Goal: Transaction & Acquisition: Book appointment/travel/reservation

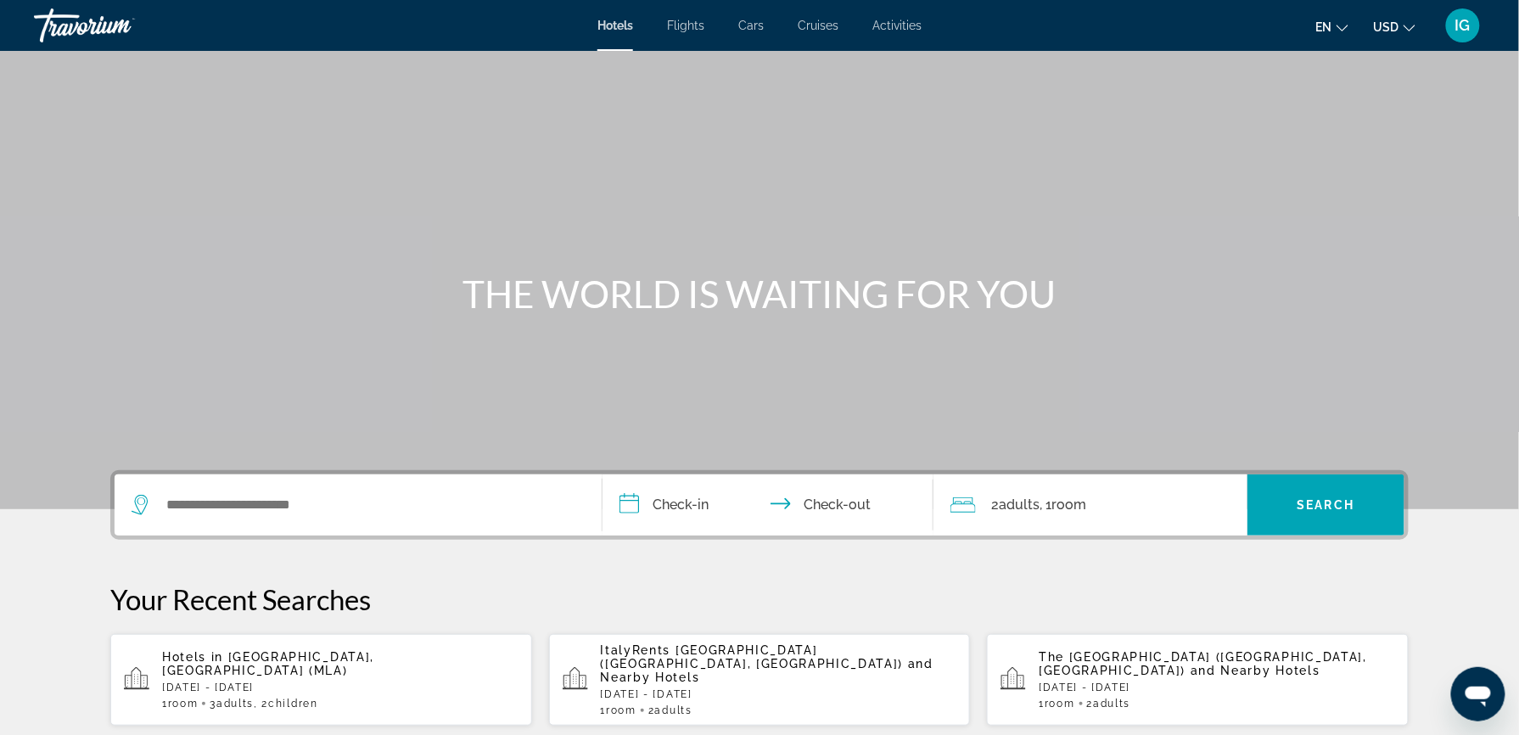
click at [734, 474] on input "**********" at bounding box center [772, 507] width 338 height 66
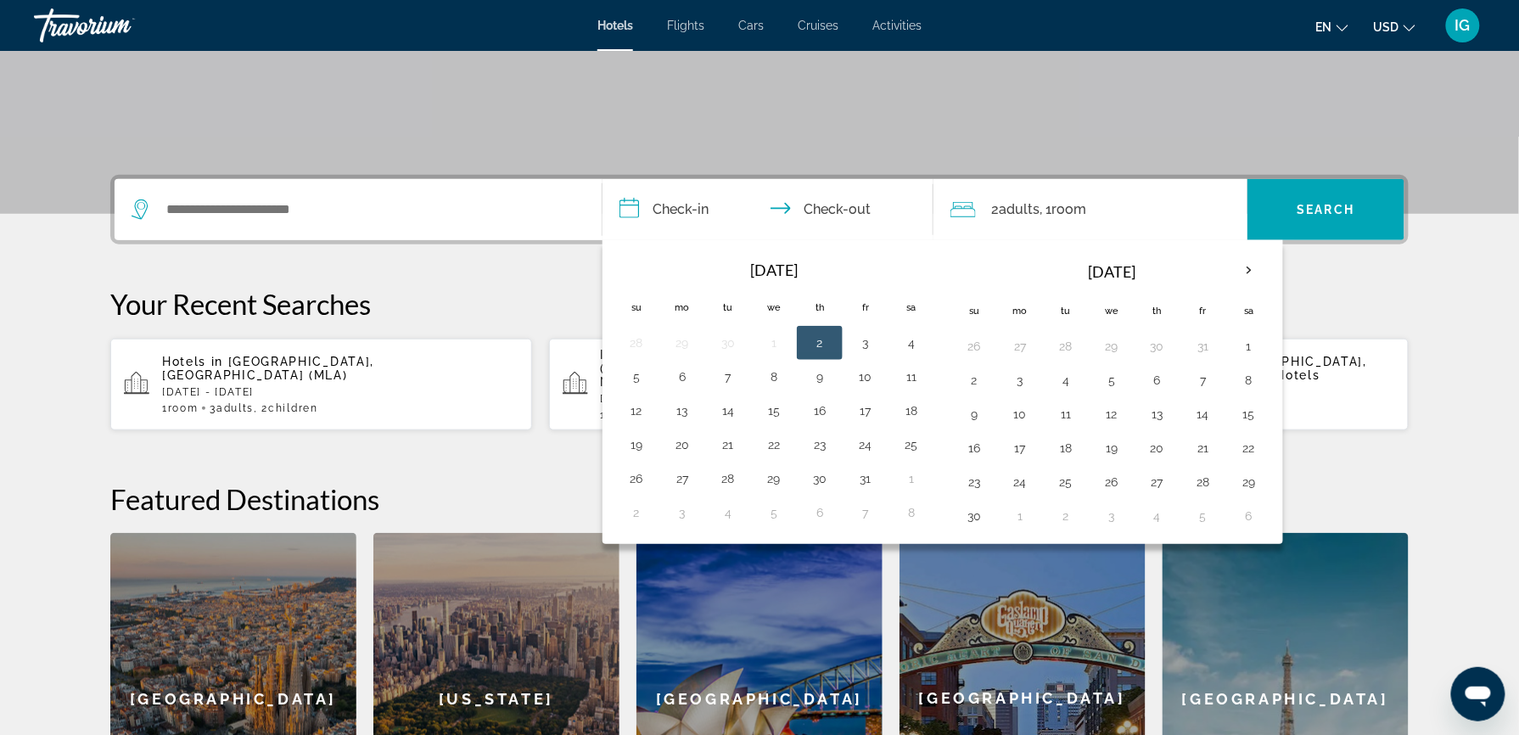
scroll to position [310, 0]
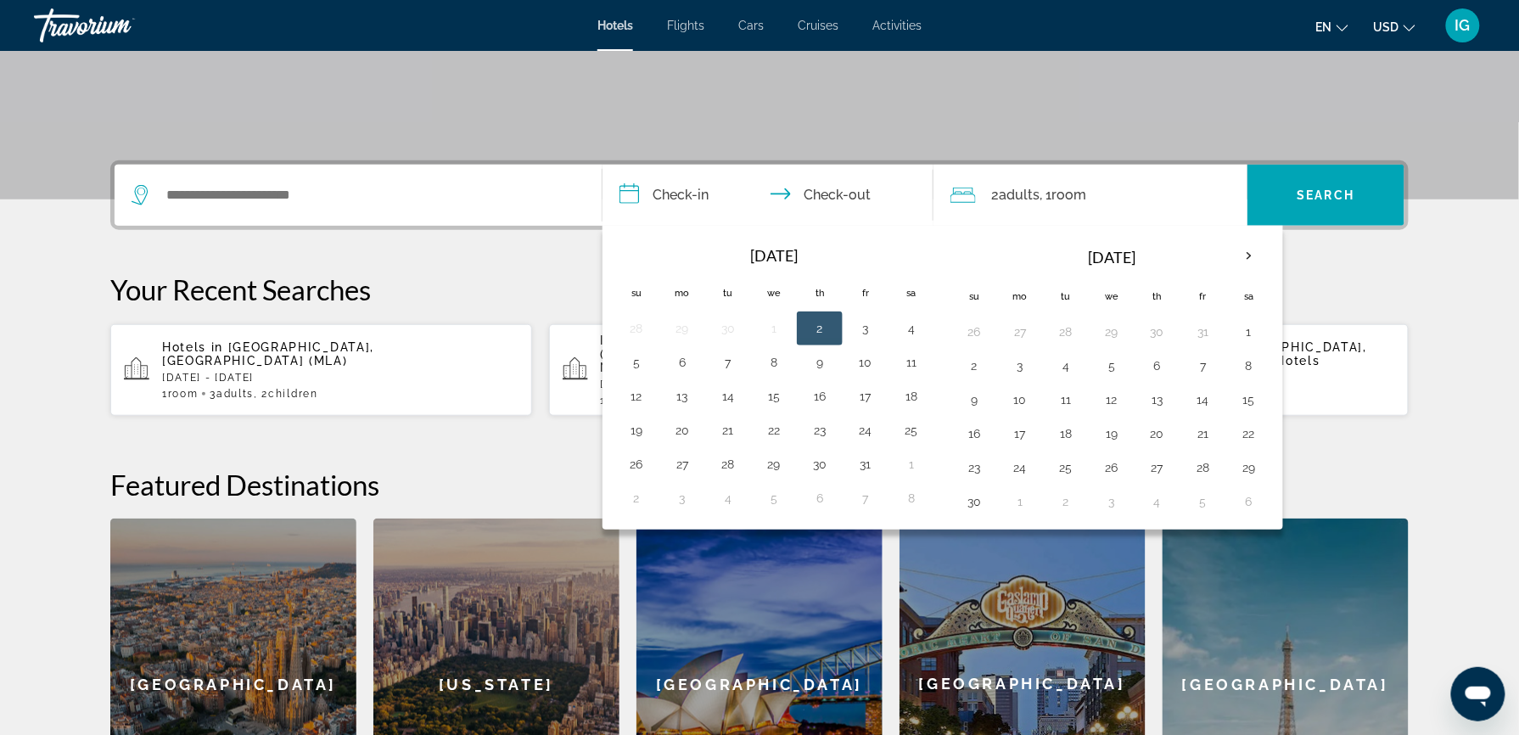
click at [373, 182] on div "Search widget" at bounding box center [354, 194] width 445 height 25
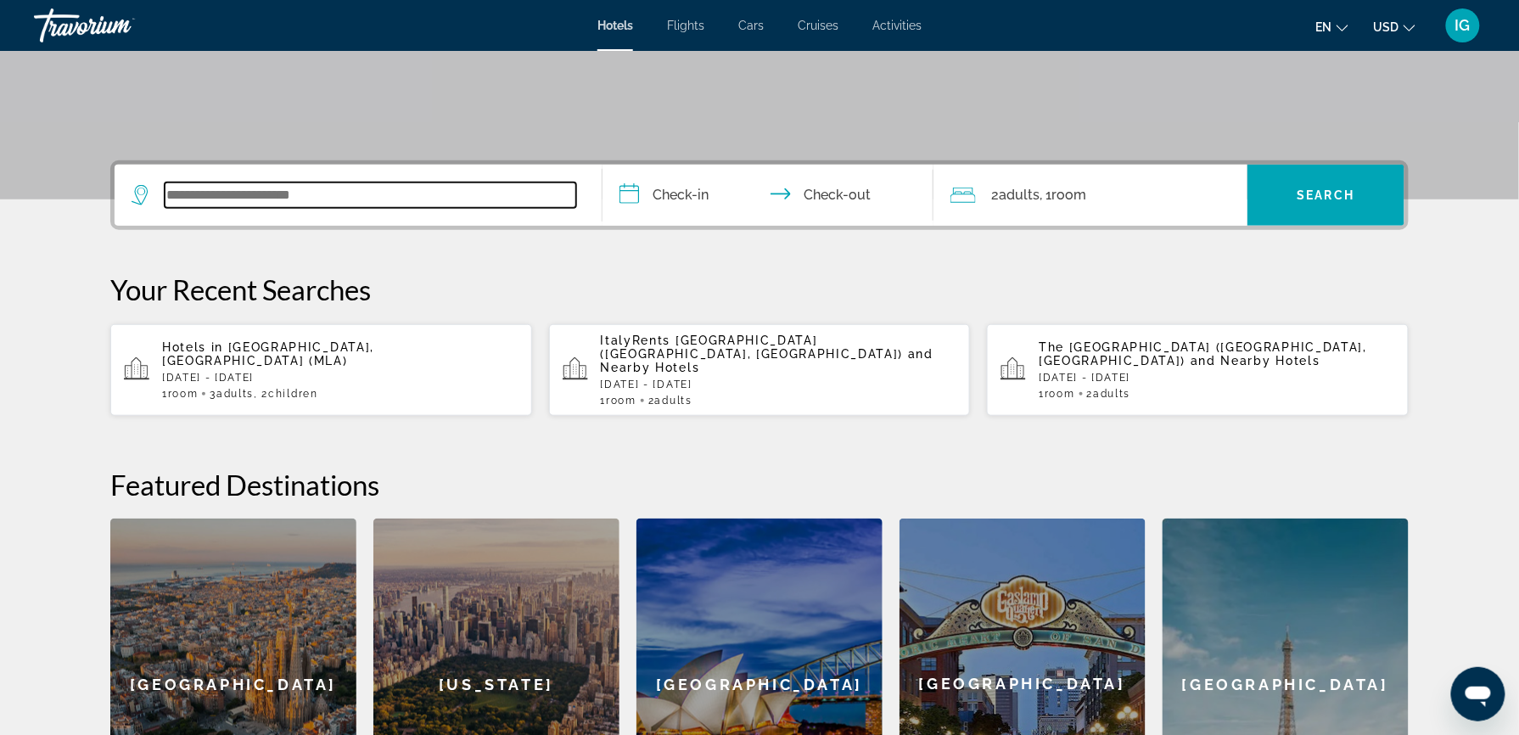
click at [371, 182] on input "Search widget" at bounding box center [371, 194] width 412 height 25
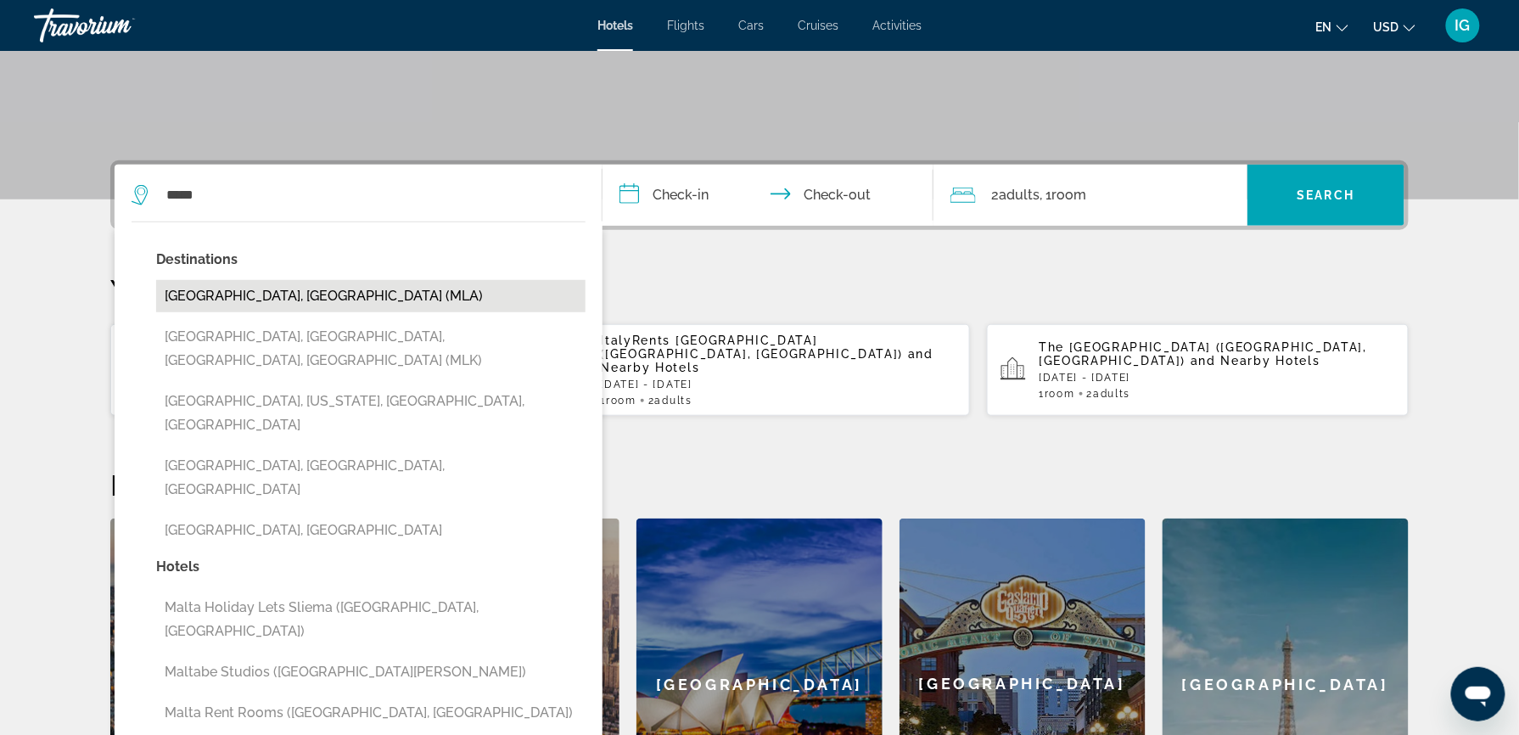
click at [358, 280] on button "[GEOGRAPHIC_DATA], [GEOGRAPHIC_DATA] (MLA)" at bounding box center [370, 296] width 429 height 32
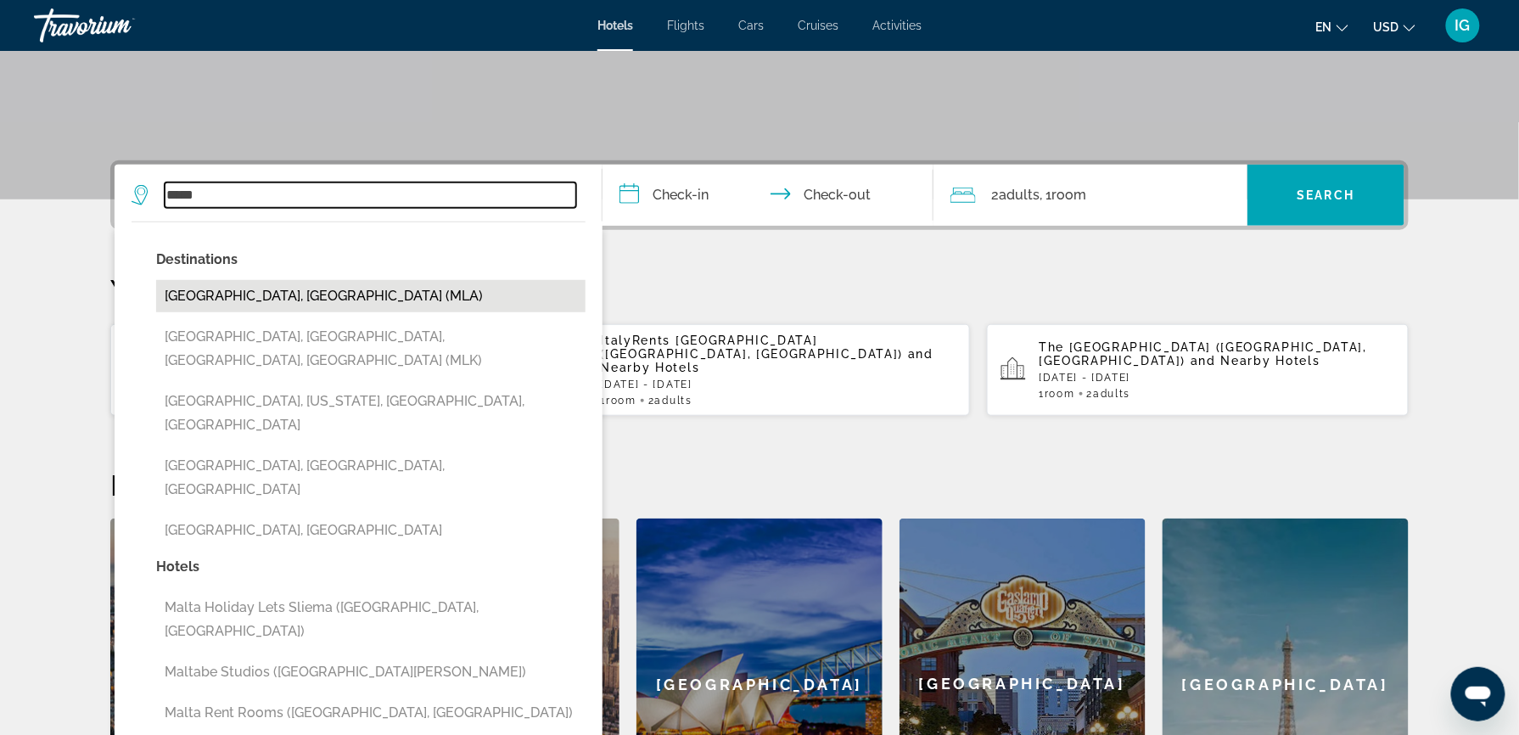
type input "**********"
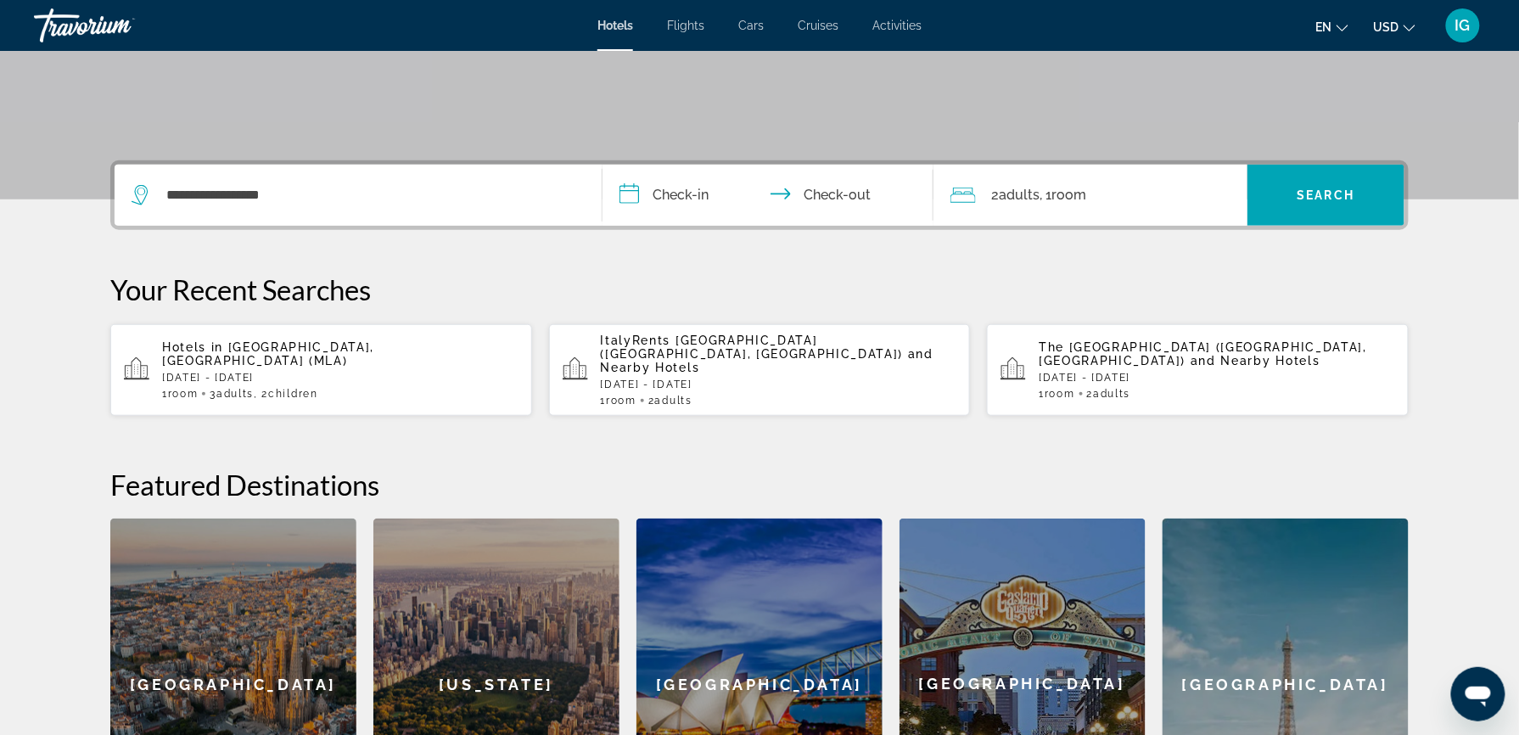
click at [704, 165] on input "**********" at bounding box center [772, 198] width 338 height 66
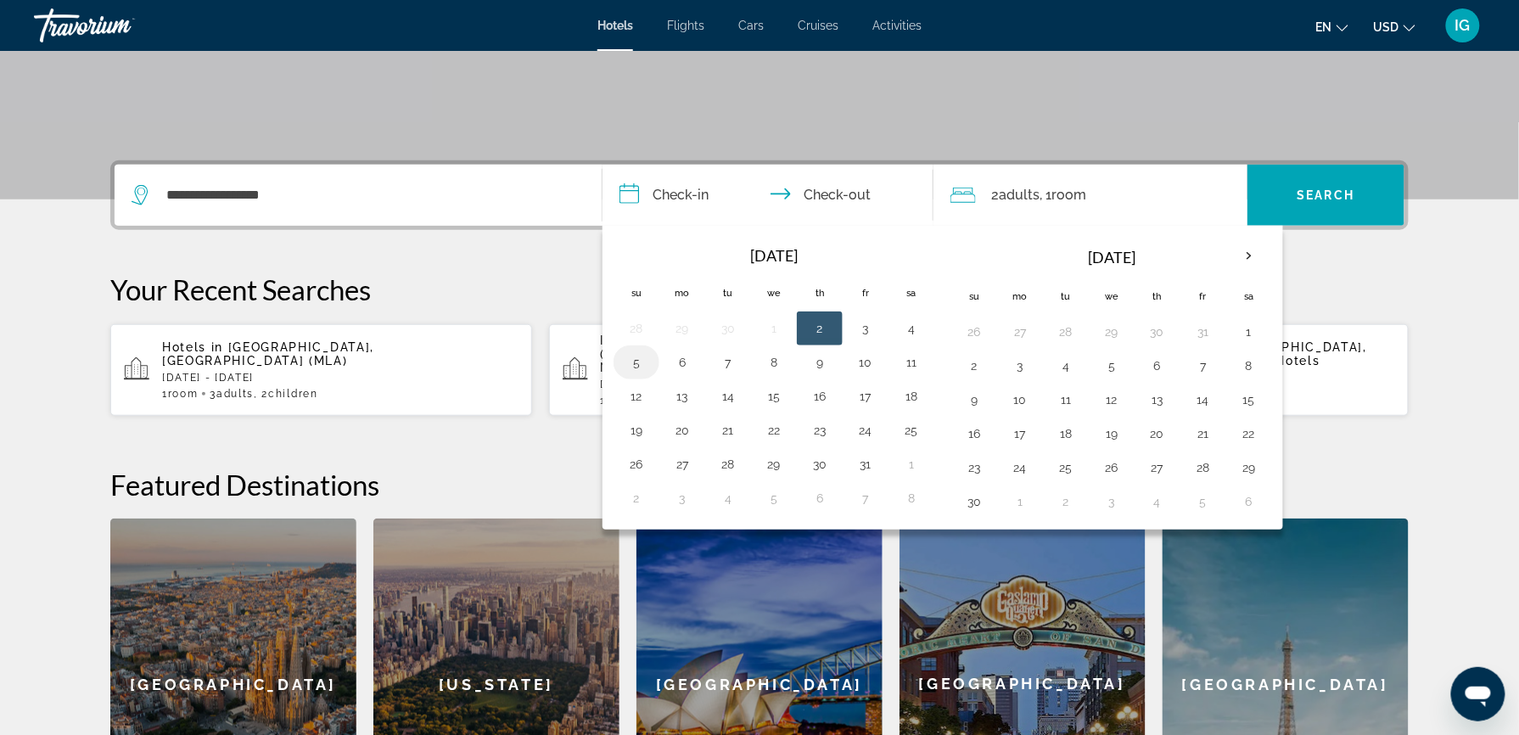
click at [650, 351] on button "5" at bounding box center [636, 363] width 27 height 24
click at [833, 351] on button "9" at bounding box center [819, 363] width 27 height 24
type input "**********"
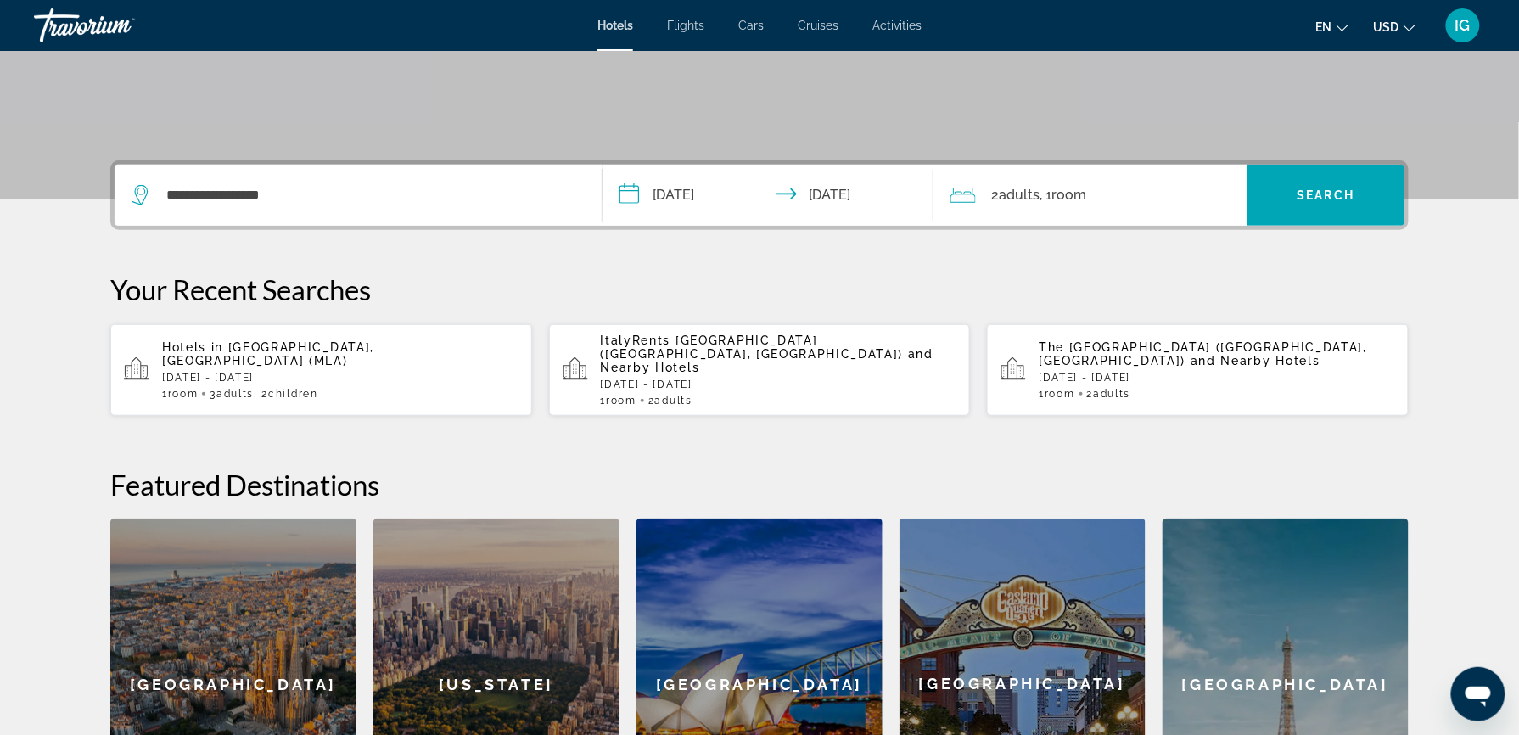
click at [1040, 183] on span ", 1 Room rooms" at bounding box center [1063, 195] width 47 height 24
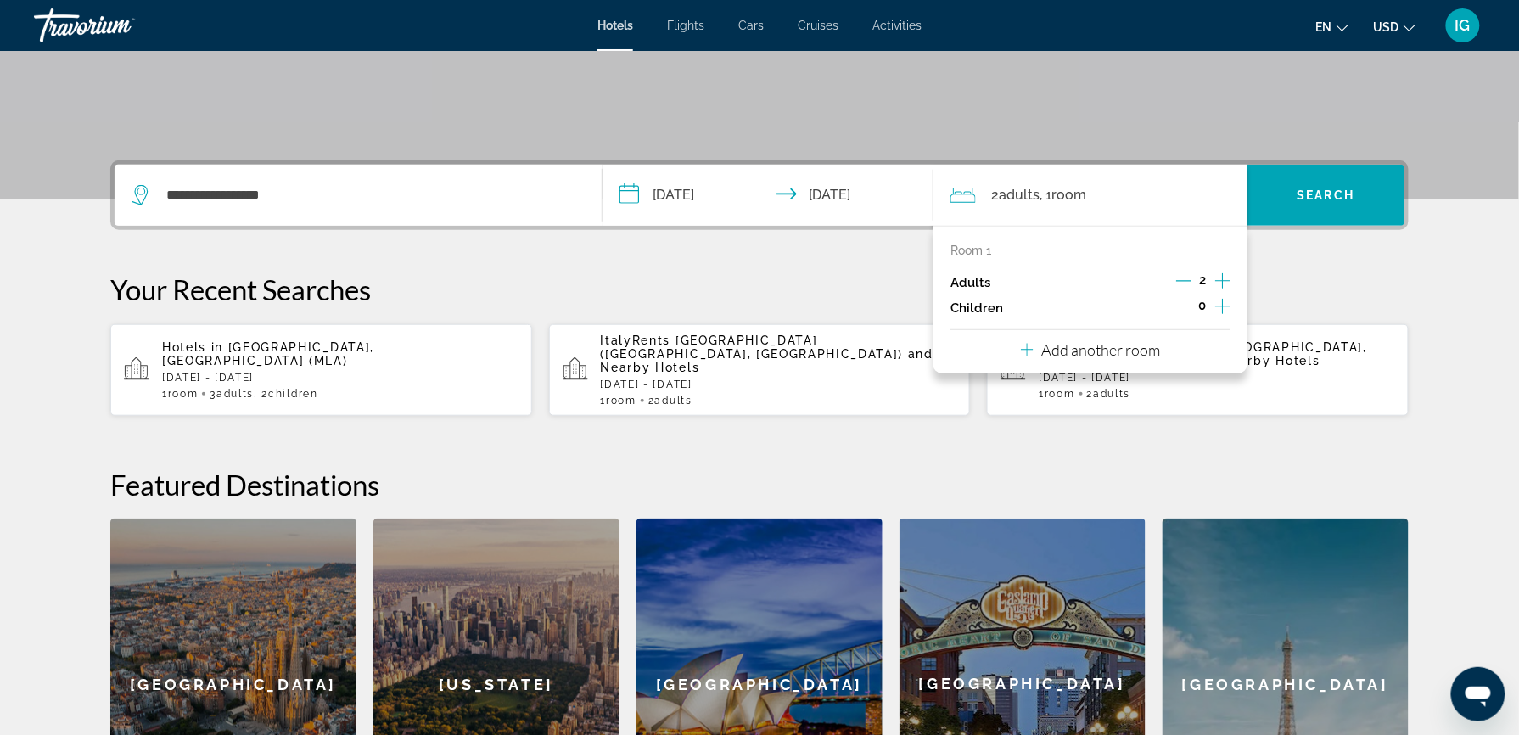
click at [1215, 296] on icon "Increment children" at bounding box center [1222, 306] width 15 height 20
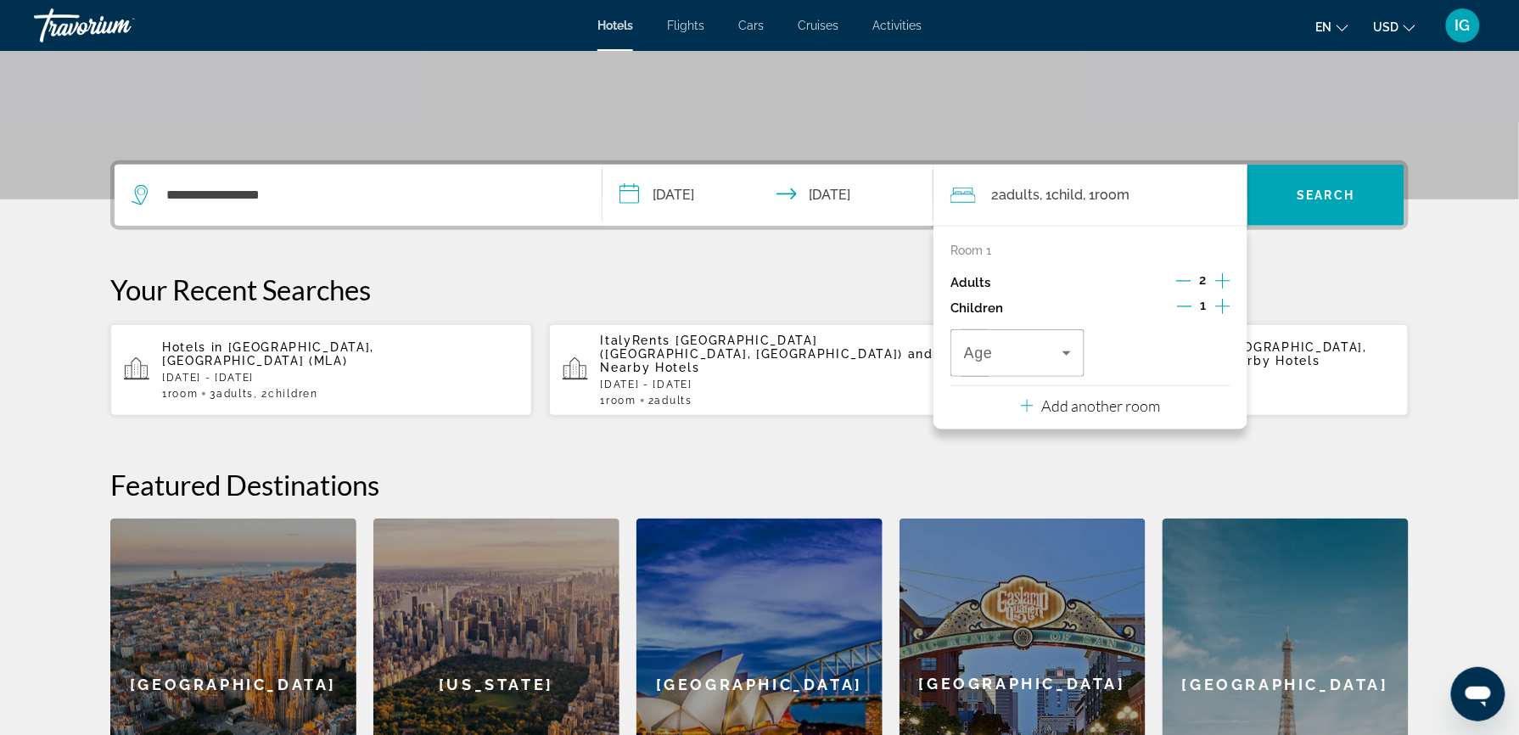
click at [1215, 296] on icon "Increment children" at bounding box center [1222, 306] width 15 height 20
click at [1063, 351] on icon "Travelers: 2 adults, 2 children" at bounding box center [1067, 353] width 8 height 4
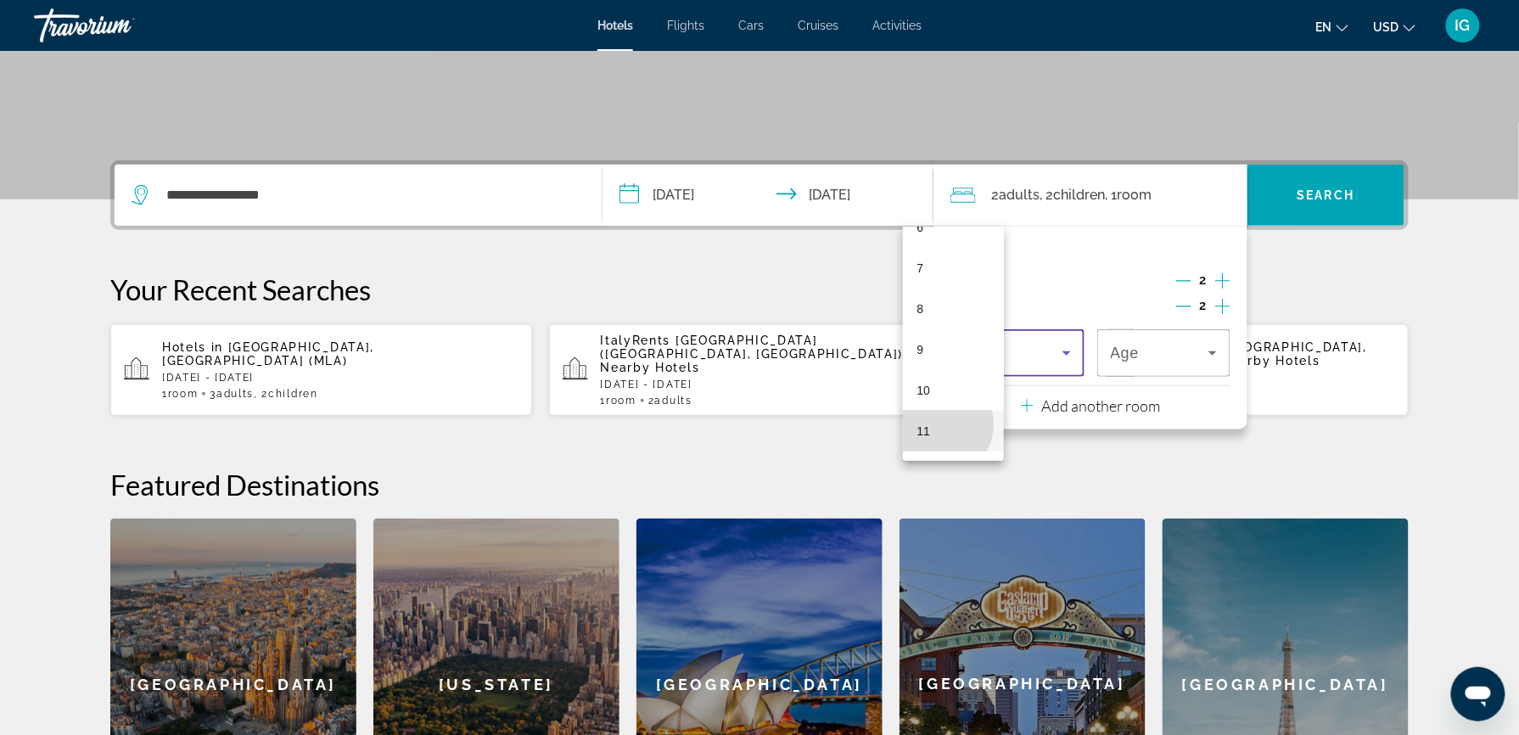
click at [938, 424] on mat-option "11" at bounding box center [953, 431] width 100 height 41
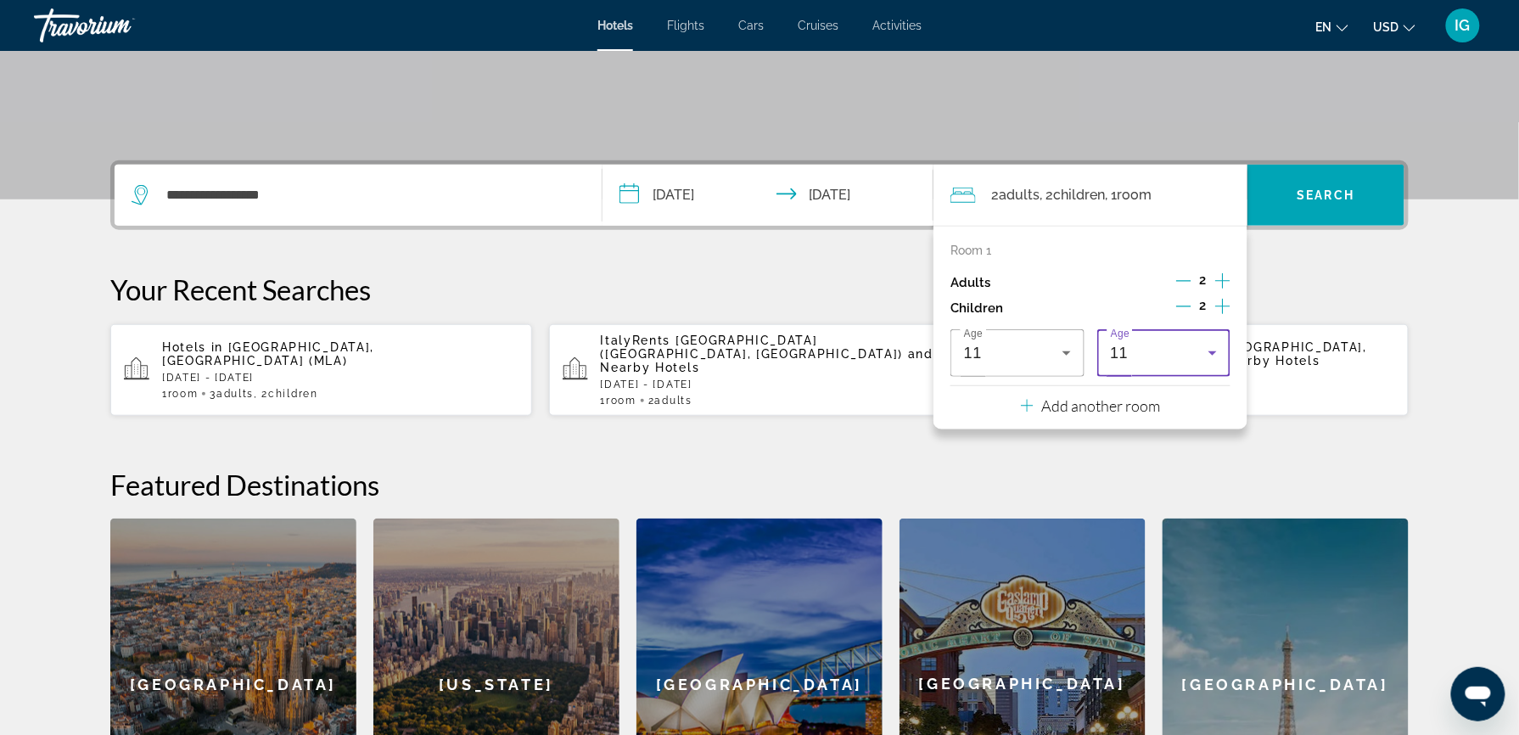
click at [1203, 343] on icon "Travelers: 2 adults, 2 children" at bounding box center [1213, 353] width 20 height 20
click at [1033, 368] on span "15" at bounding box center [1034, 377] width 14 height 20
click at [1215, 271] on icon "Increment adults" at bounding box center [1222, 281] width 15 height 20
click at [1248, 175] on span "Search widget" at bounding box center [1326, 195] width 157 height 41
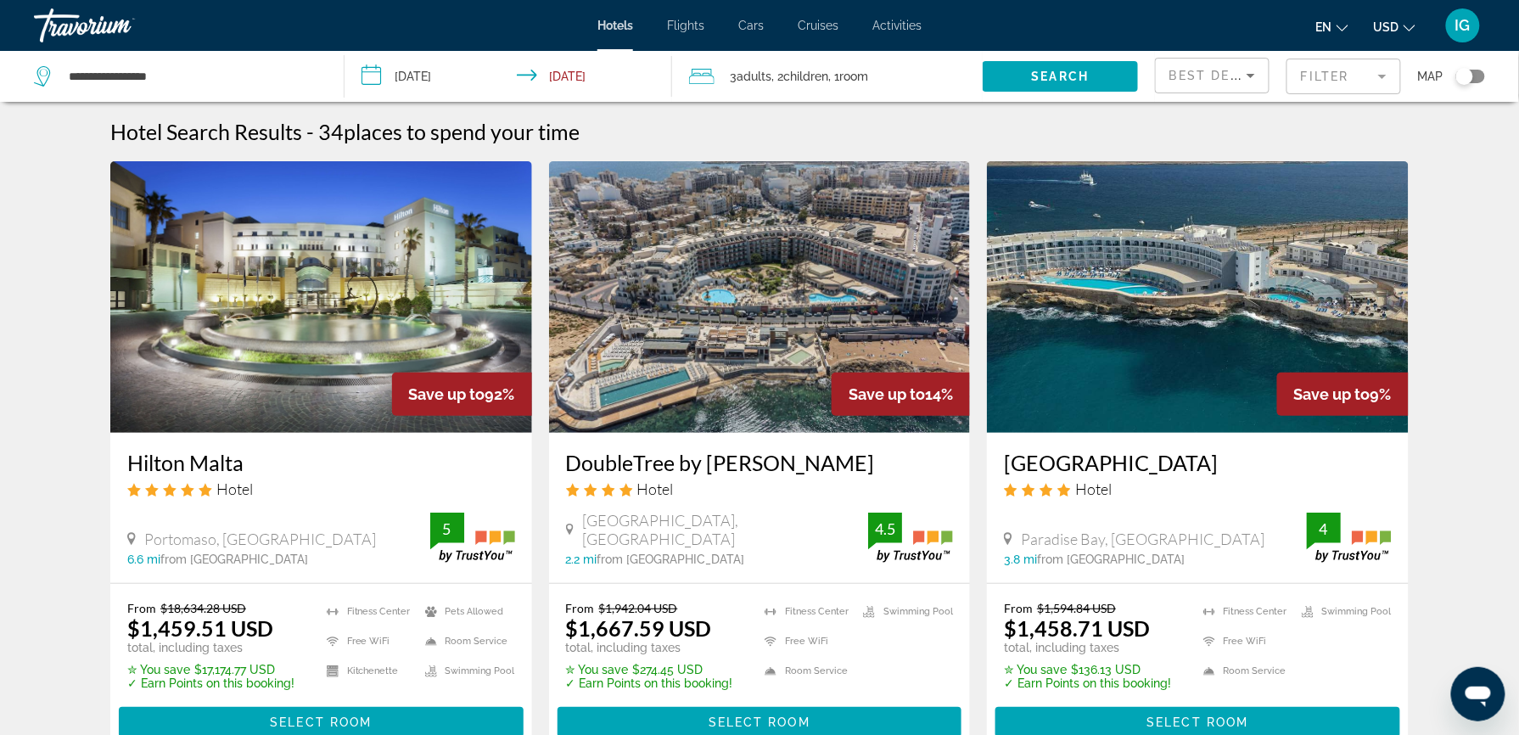
click at [1317, 70] on mat-form-field "Filter" at bounding box center [1344, 77] width 115 height 36
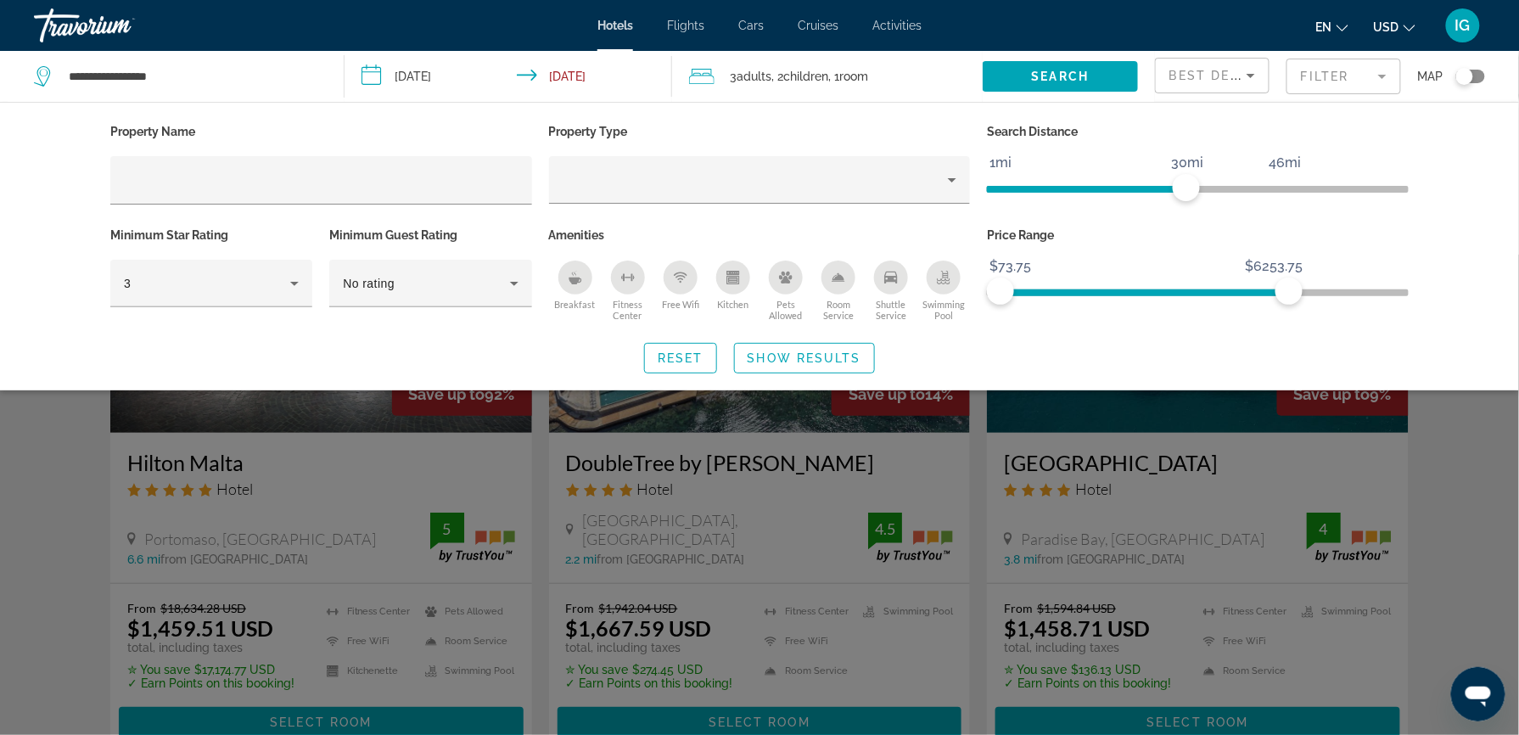
click at [1416, 27] on button "USD USD ($) MXN (Mex$) CAD (Can$) GBP (£) EUR (€) AUD (A$) NZD (NZ$) CNY (CN¥)" at bounding box center [1395, 26] width 42 height 25
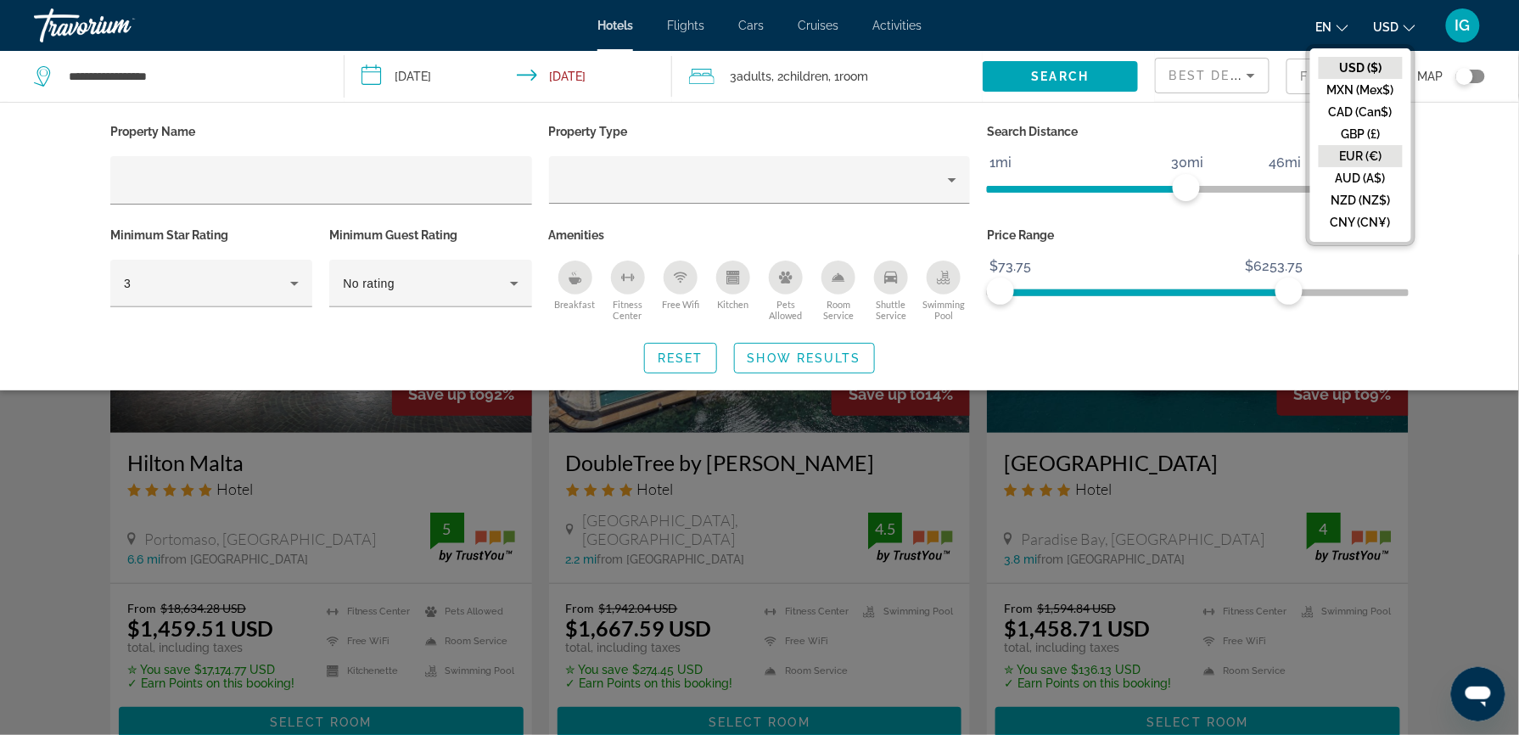
click at [1402, 145] on button "EUR (€)" at bounding box center [1361, 156] width 84 height 22
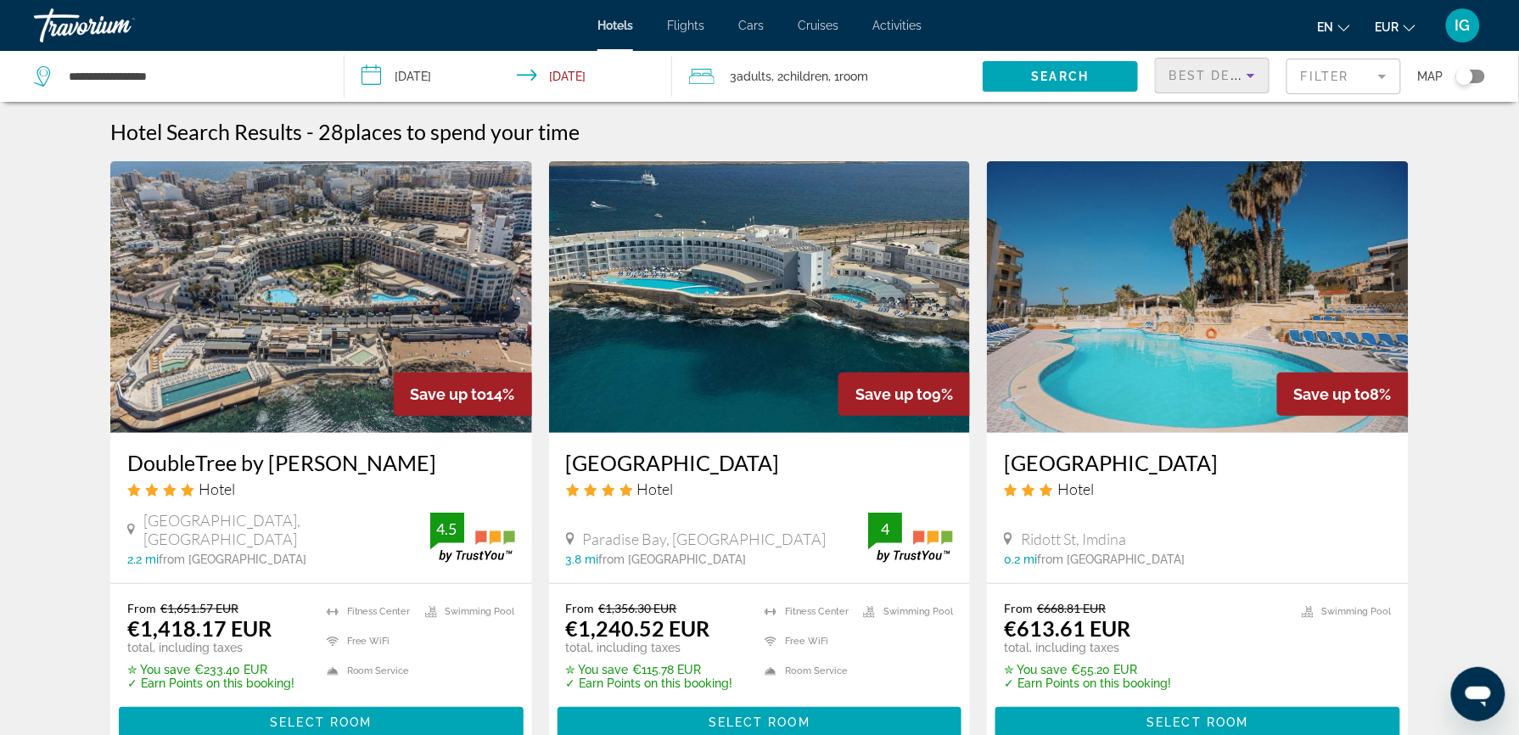
click at [1241, 65] on icon "Sort by" at bounding box center [1251, 75] width 20 height 20
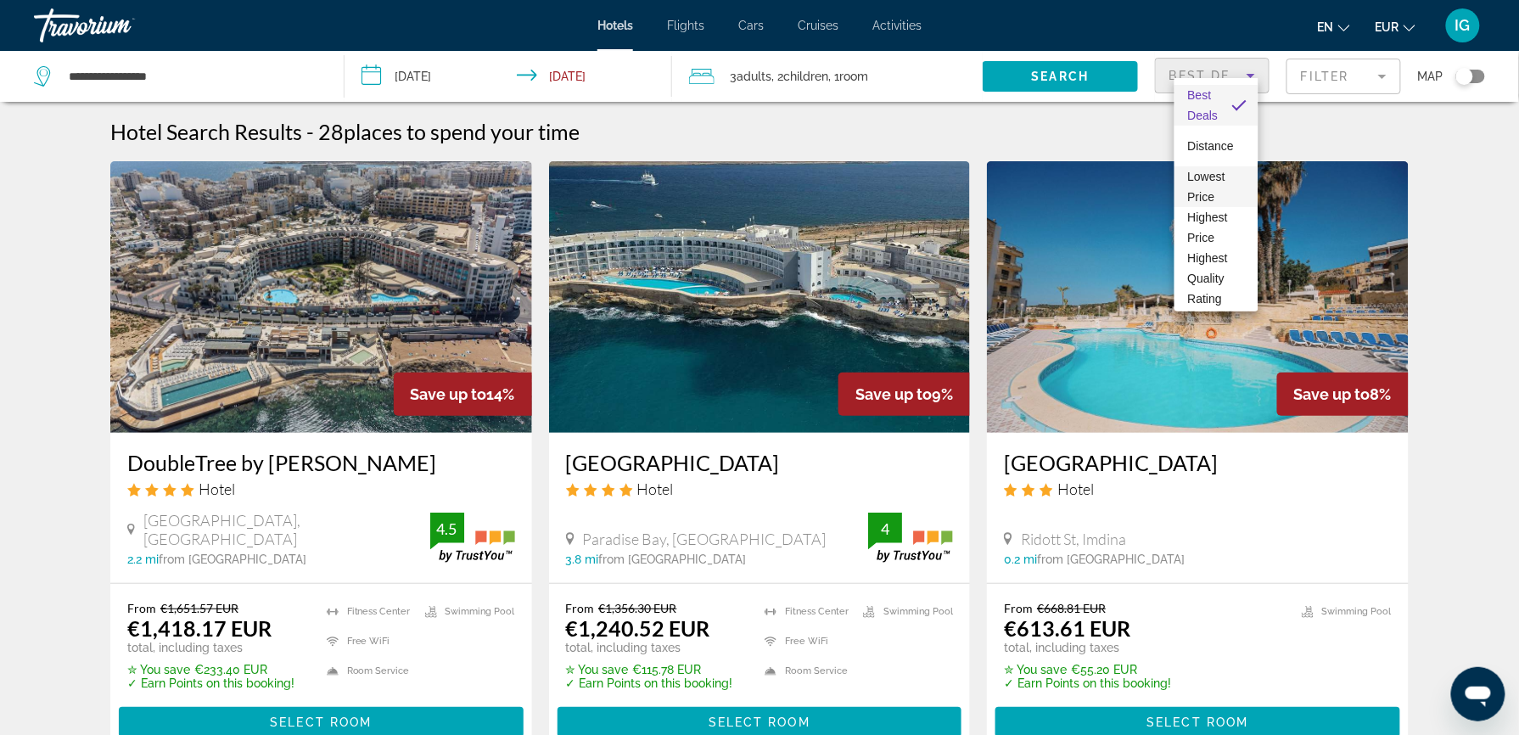
click at [1207, 171] on span "Lowest Price" at bounding box center [1206, 187] width 37 height 34
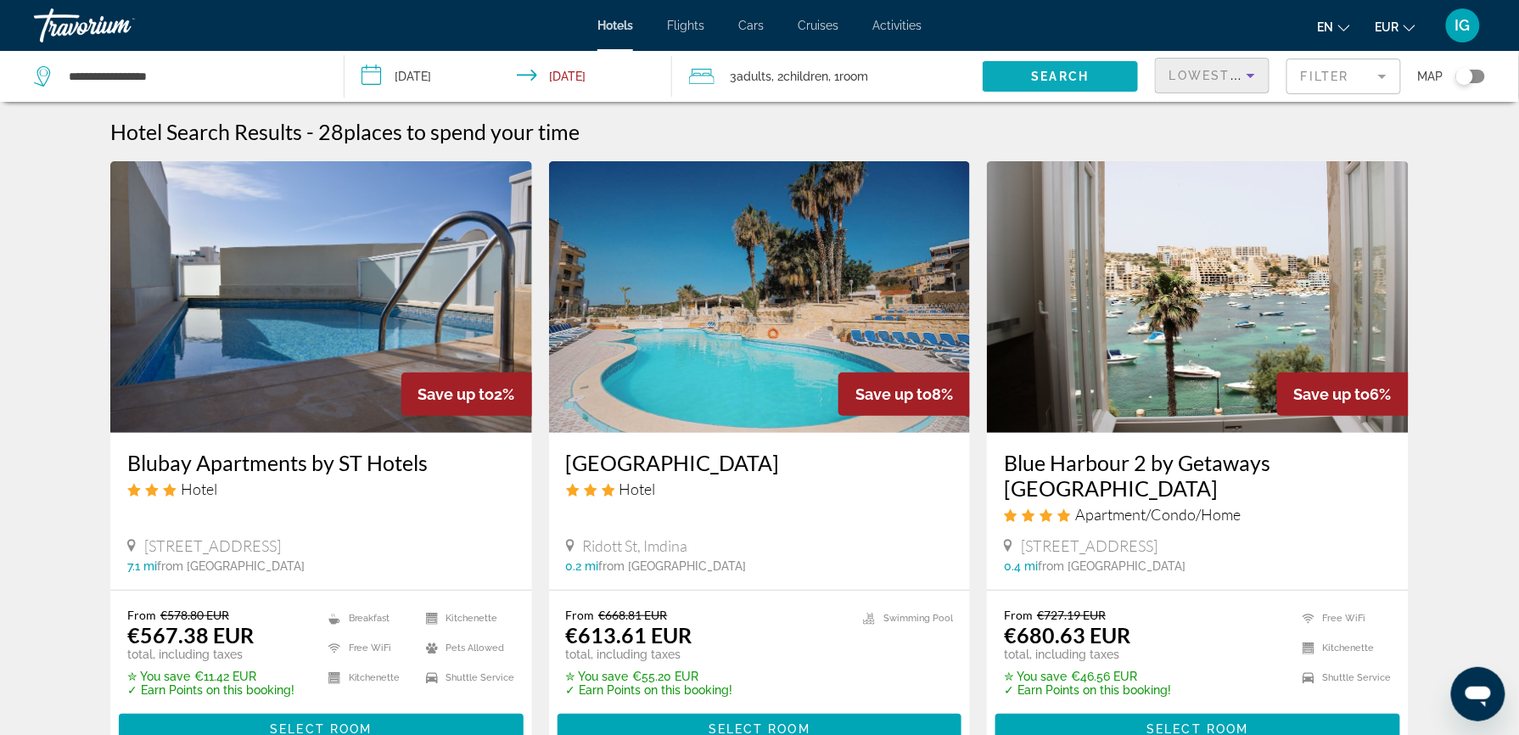
click at [1121, 56] on span "Search widget" at bounding box center [1060, 76] width 155 height 41
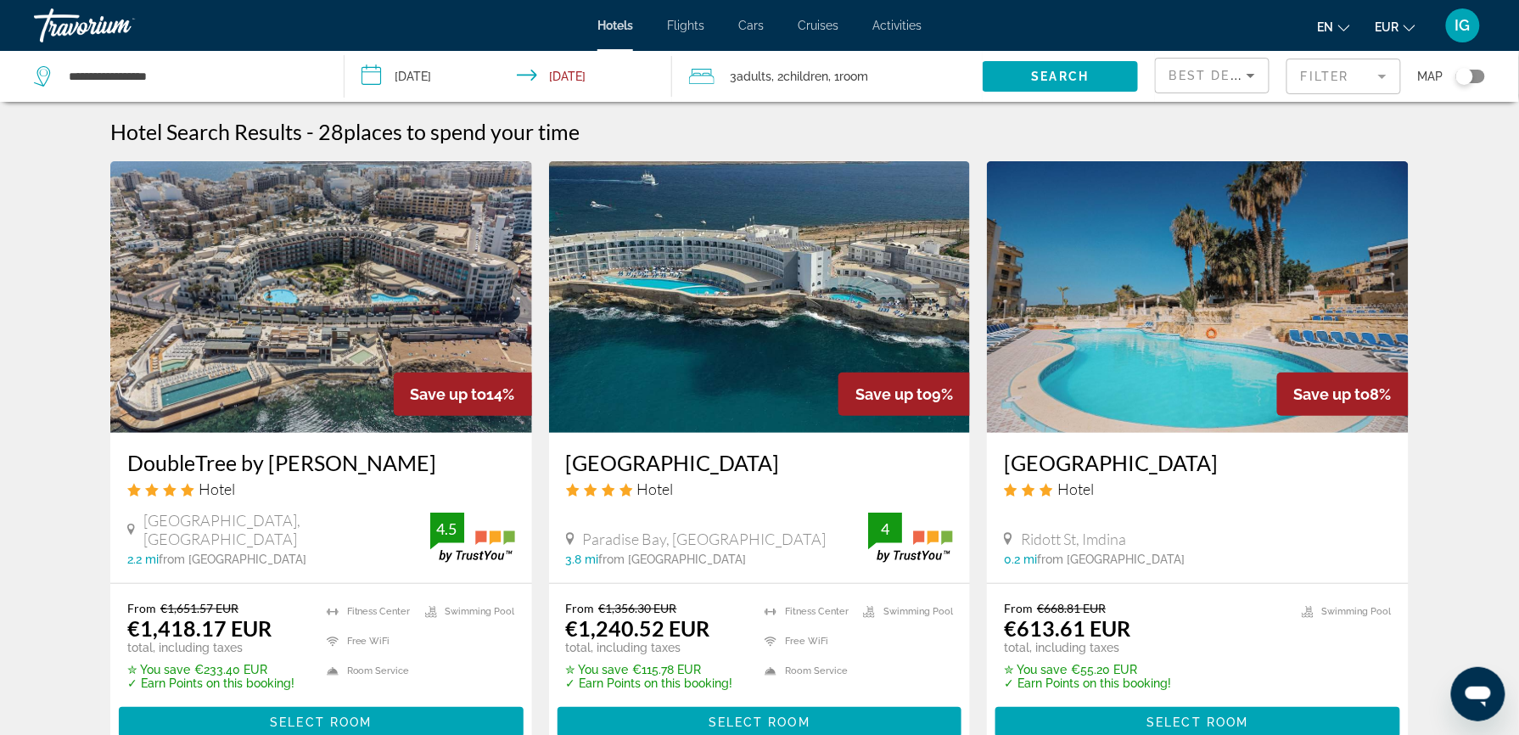
click at [1241, 65] on icon "Sort by" at bounding box center [1251, 75] width 20 height 20
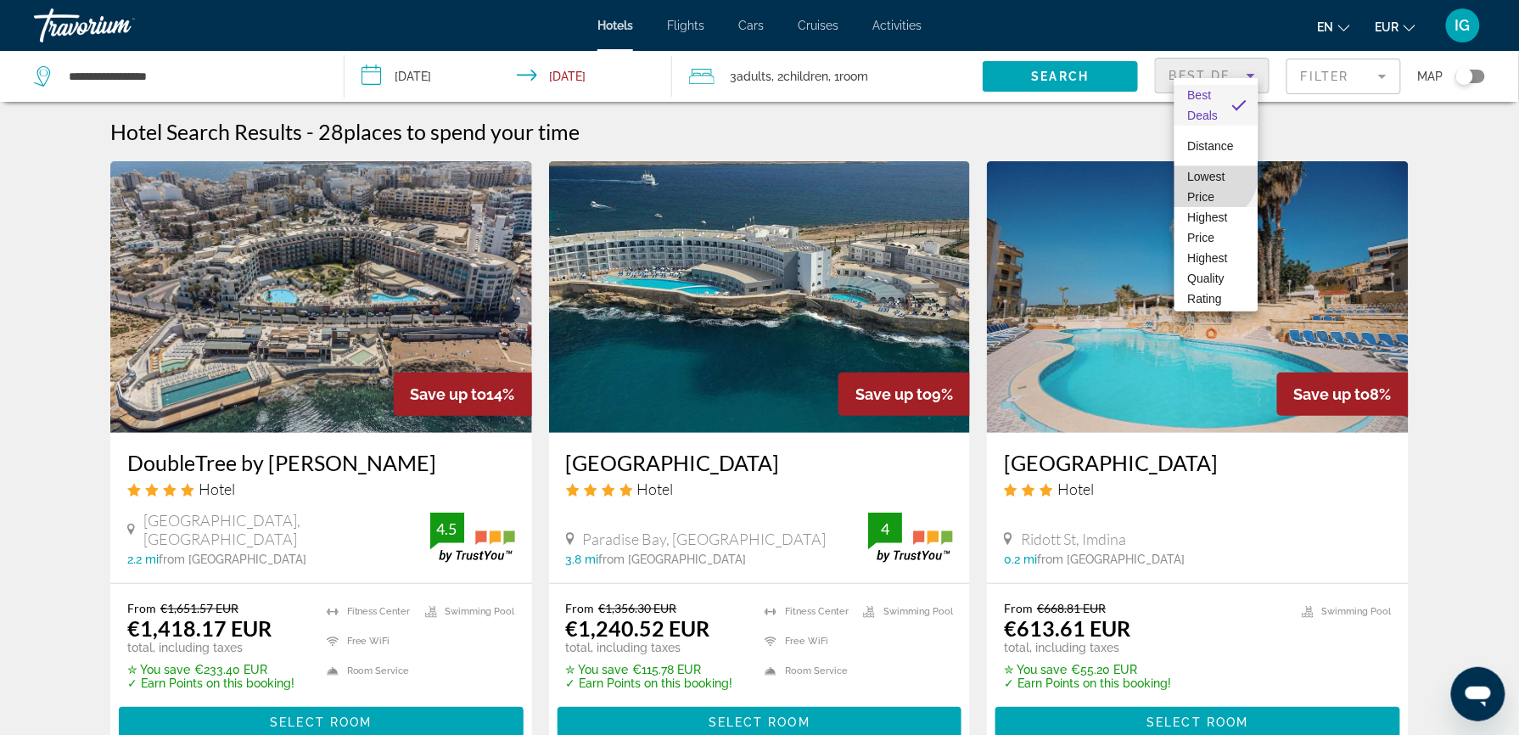
click at [1210, 174] on span "Lowest Price" at bounding box center [1206, 187] width 37 height 34
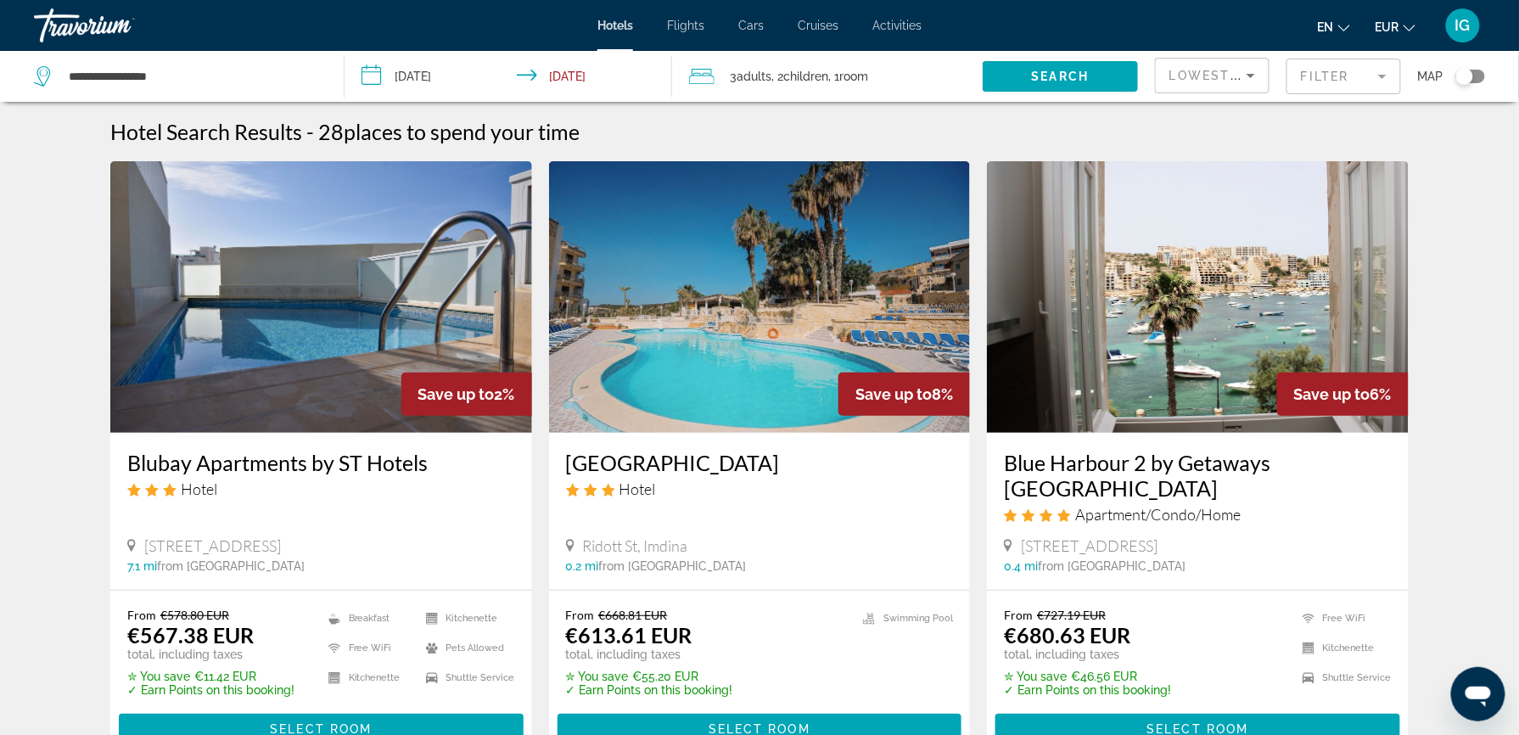
click at [350, 266] on img "Main content" at bounding box center [321, 297] width 422 height 272
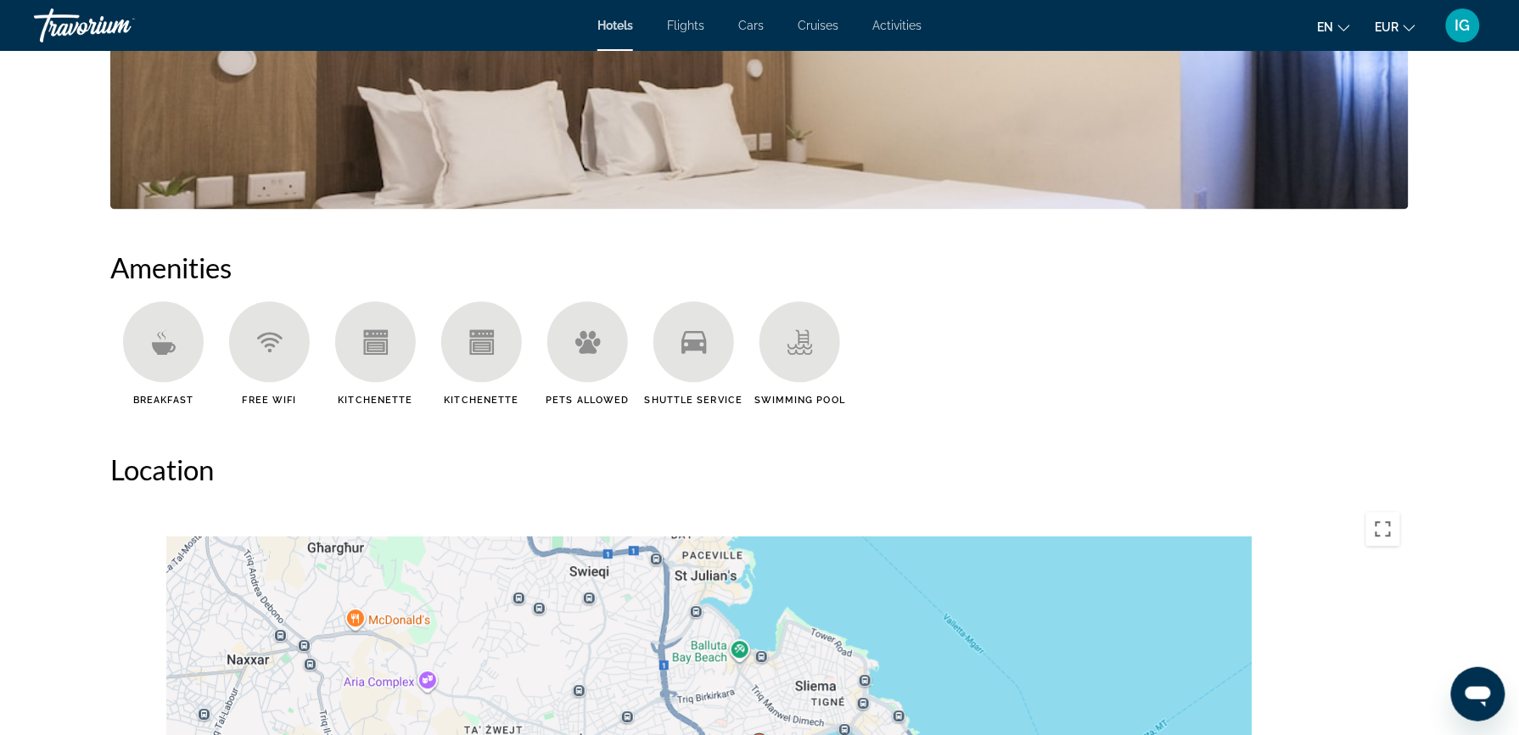
scroll to position [1162, 0]
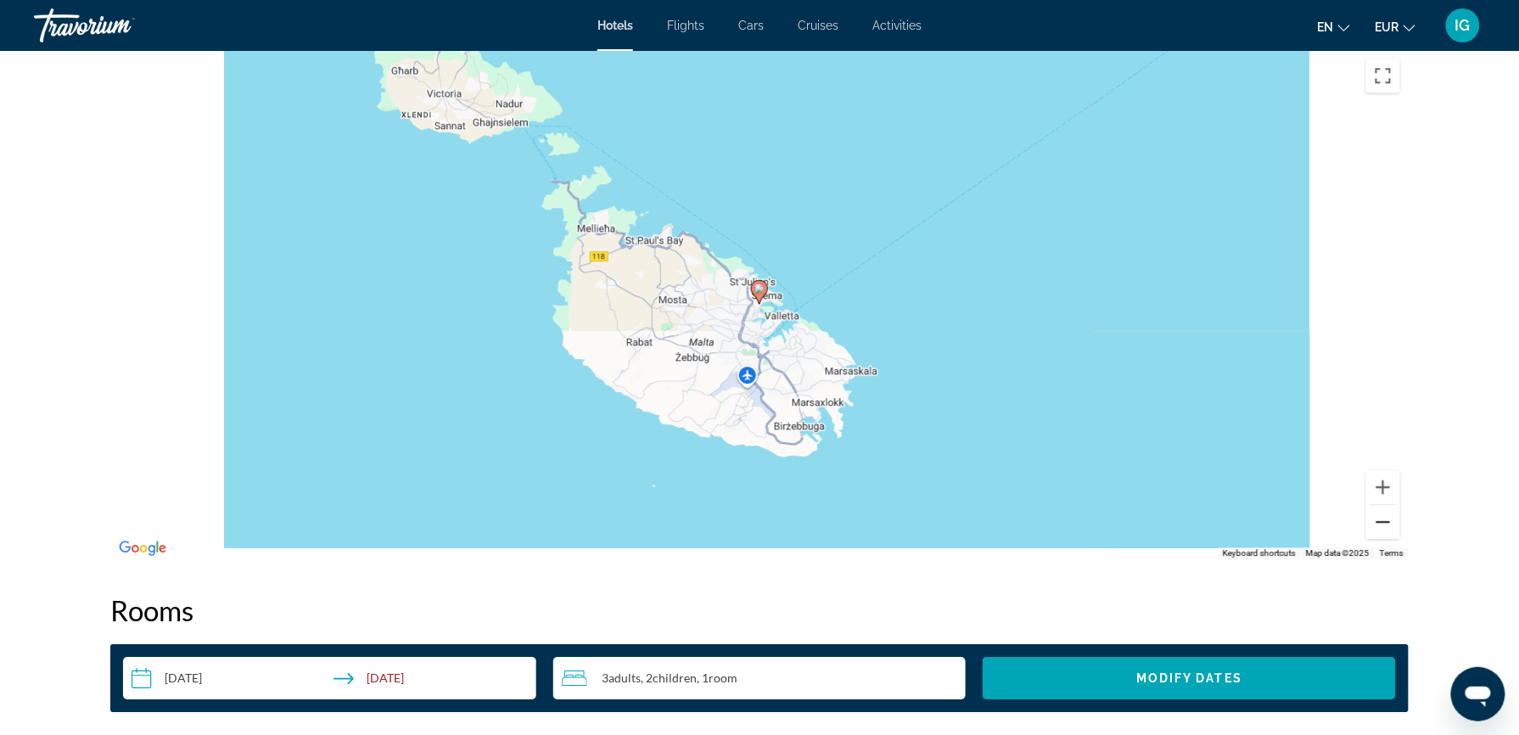
scroll to position [1614, 0]
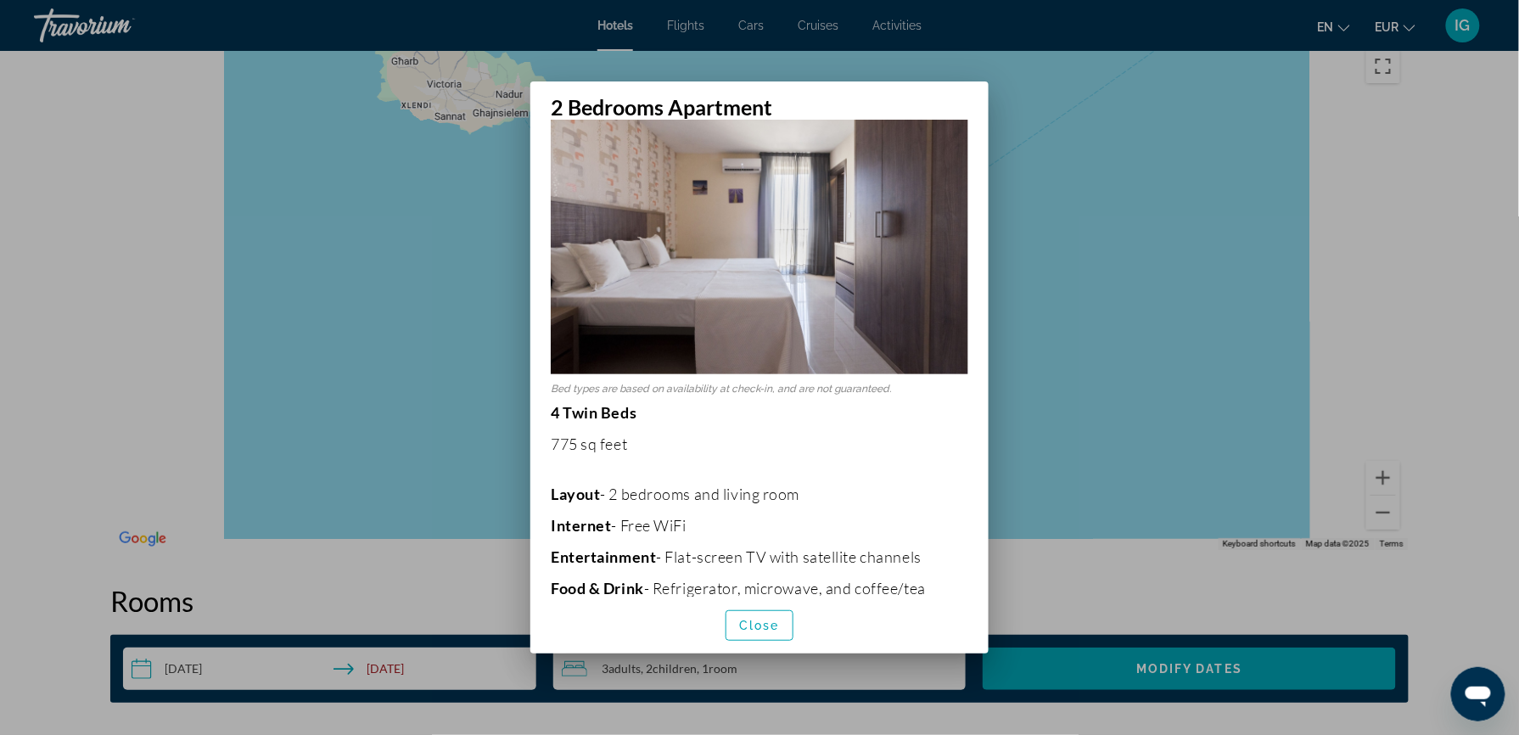
scroll to position [0, 0]
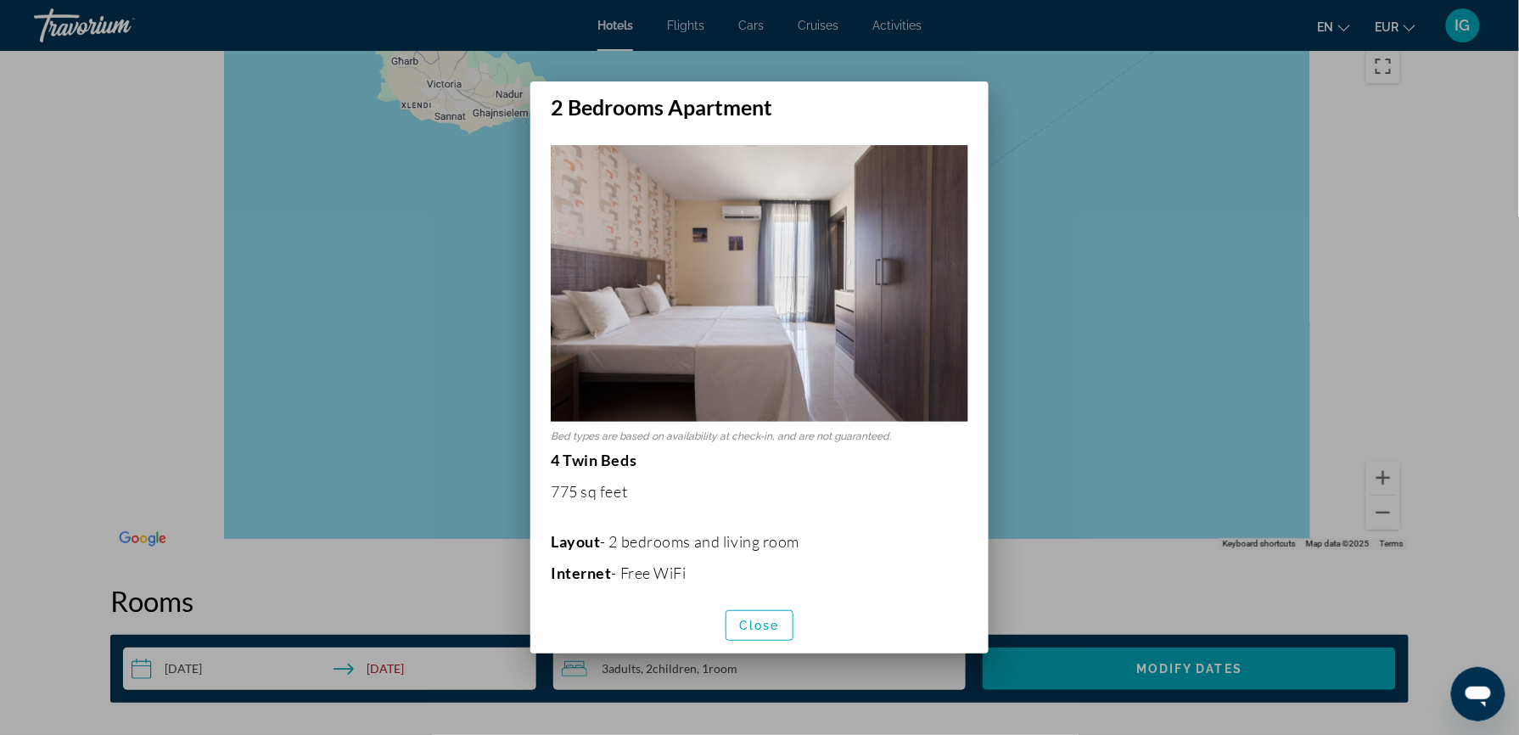
click at [1040, 150] on div at bounding box center [759, 367] width 1519 height 735
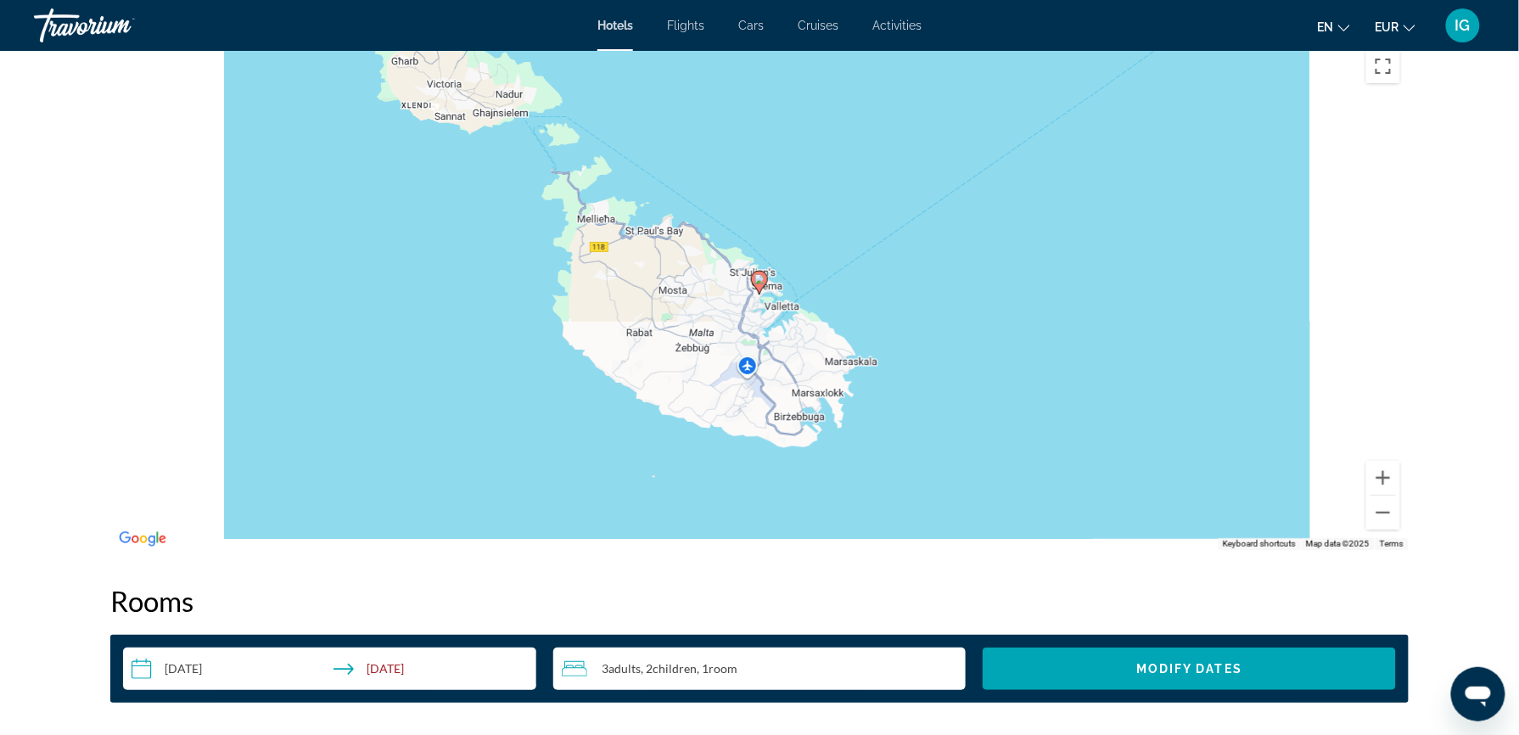
scroll to position [1614, 0]
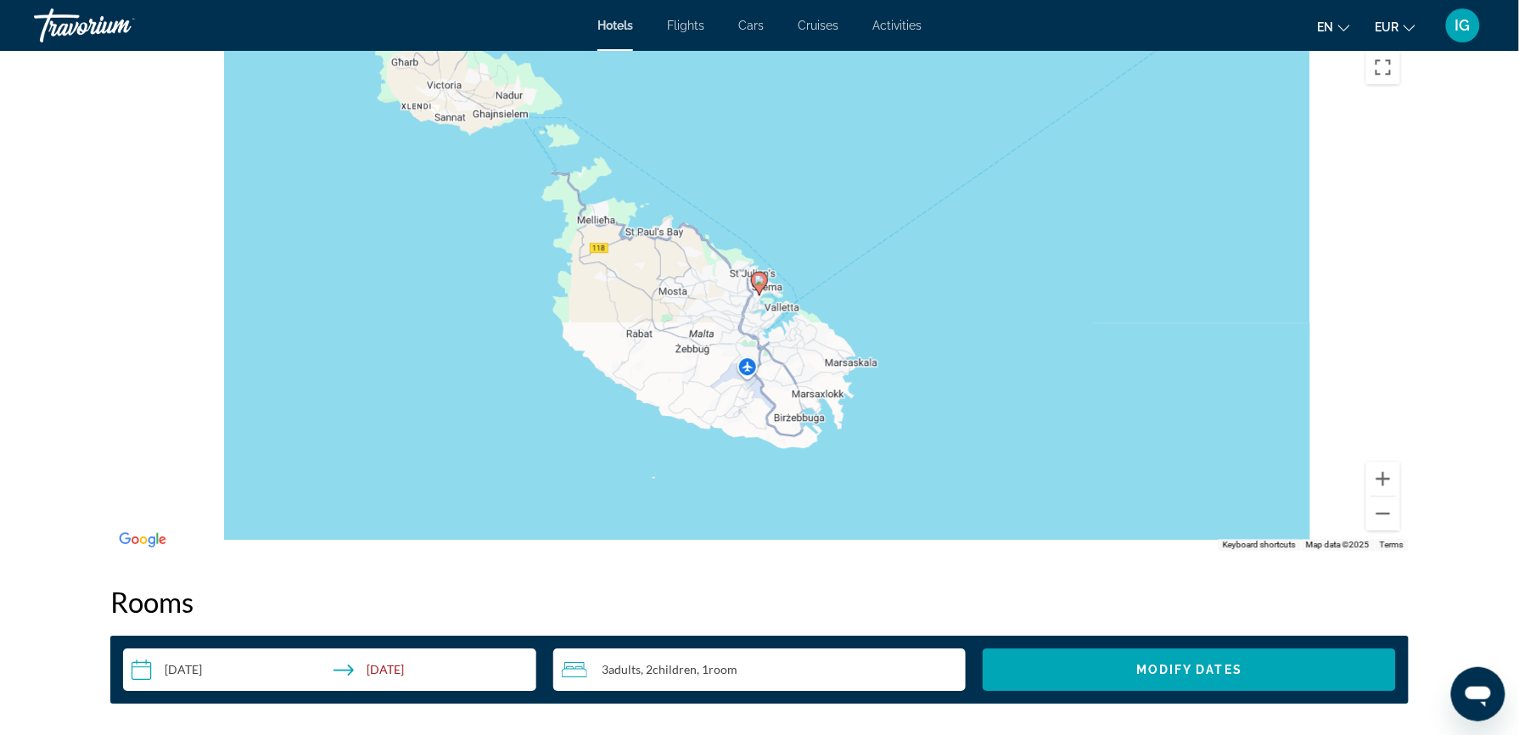
click at [642, 662] on span "Adults" at bounding box center [625, 669] width 32 height 14
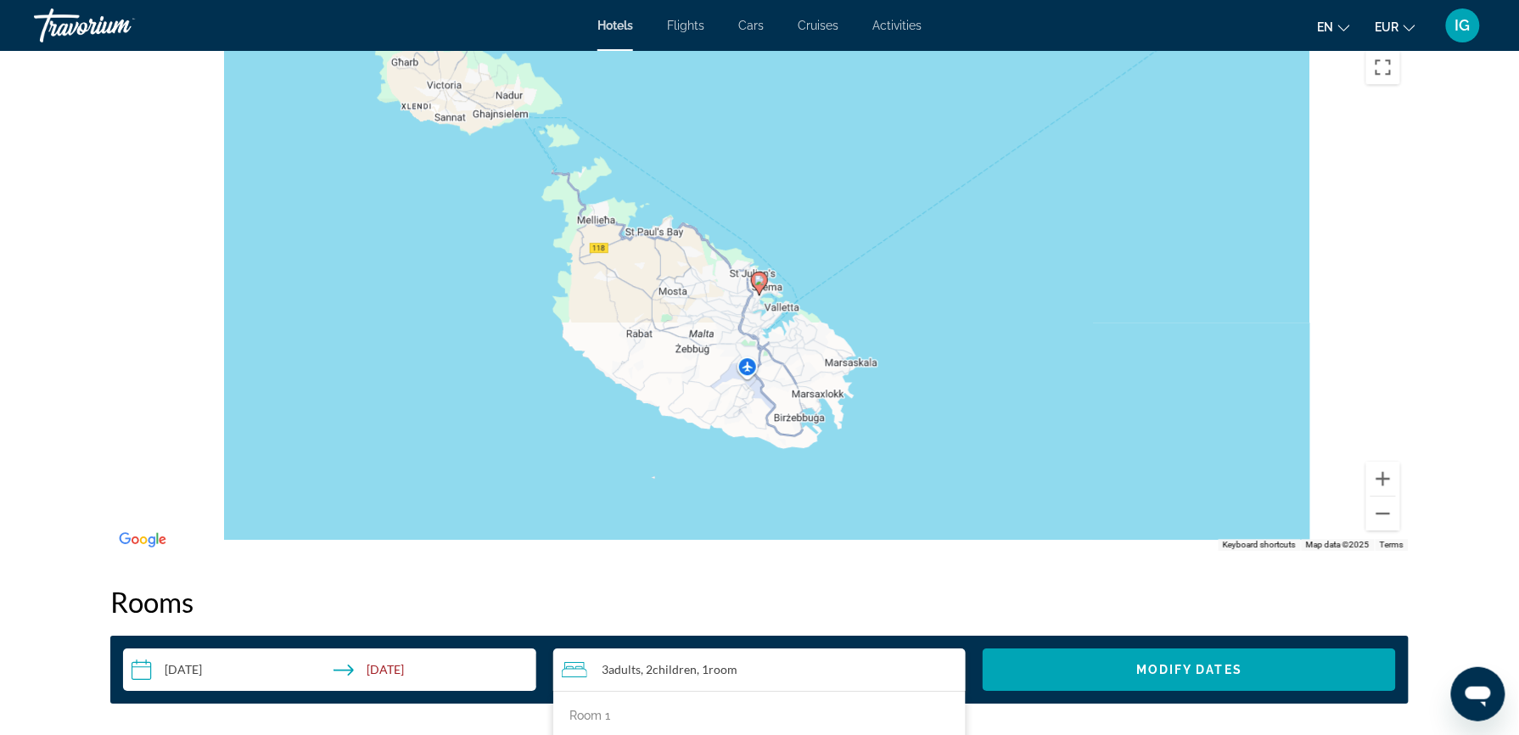
click at [895, 734] on icon "Decrement adults" at bounding box center [902, 745] width 15 height 15
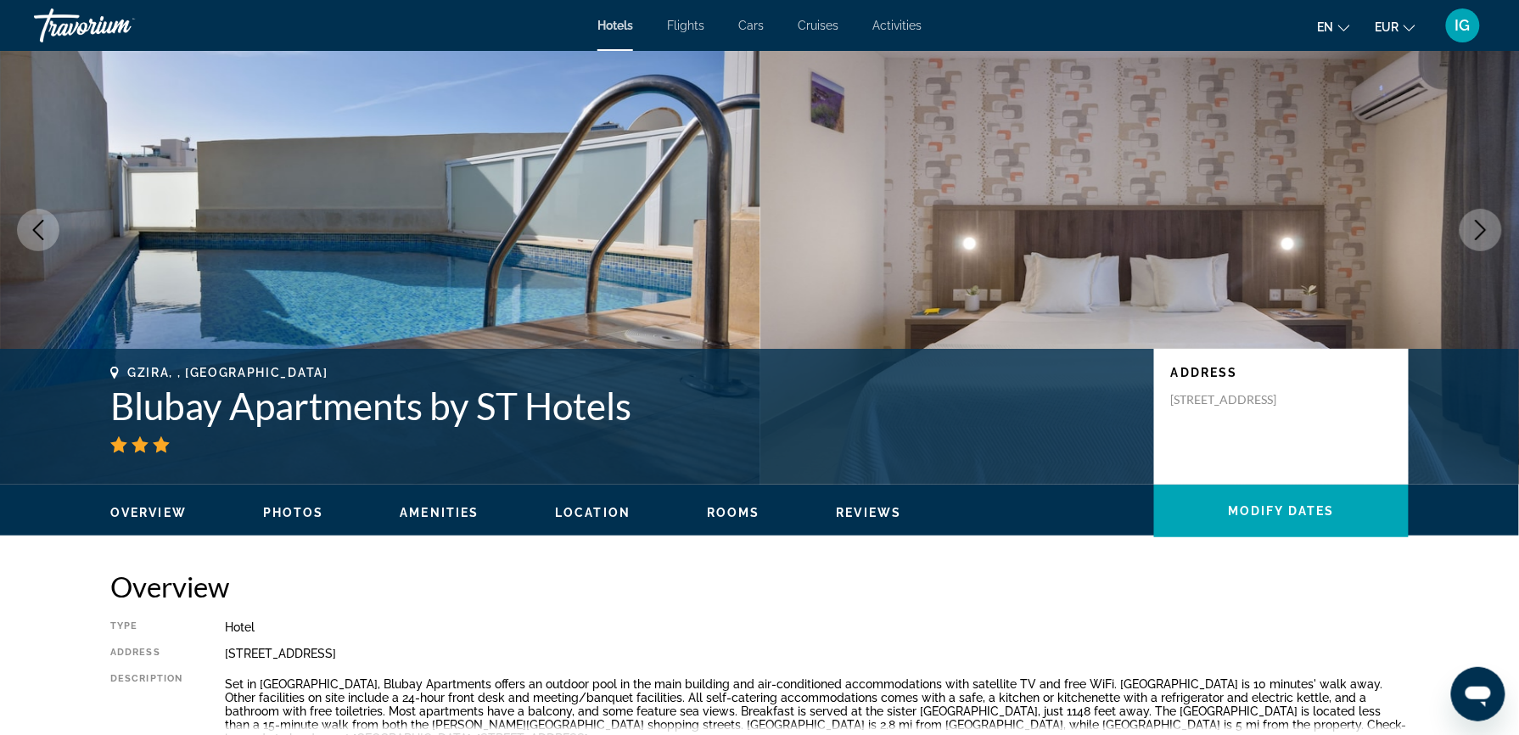
scroll to position [0, 0]
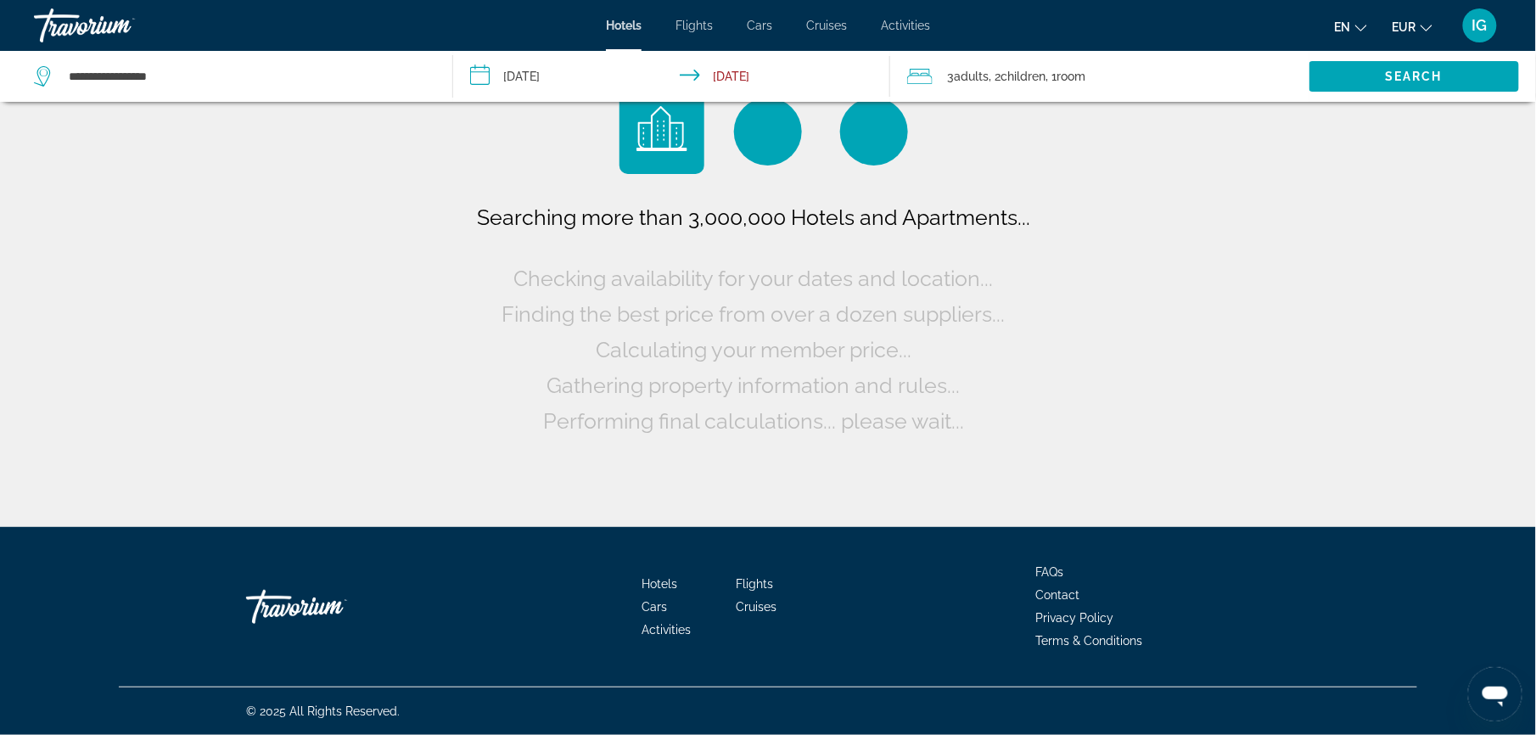
click at [1070, 68] on div "3 Adult Adults , 2 Child Children , 1 Room rooms" at bounding box center [1108, 76] width 402 height 51
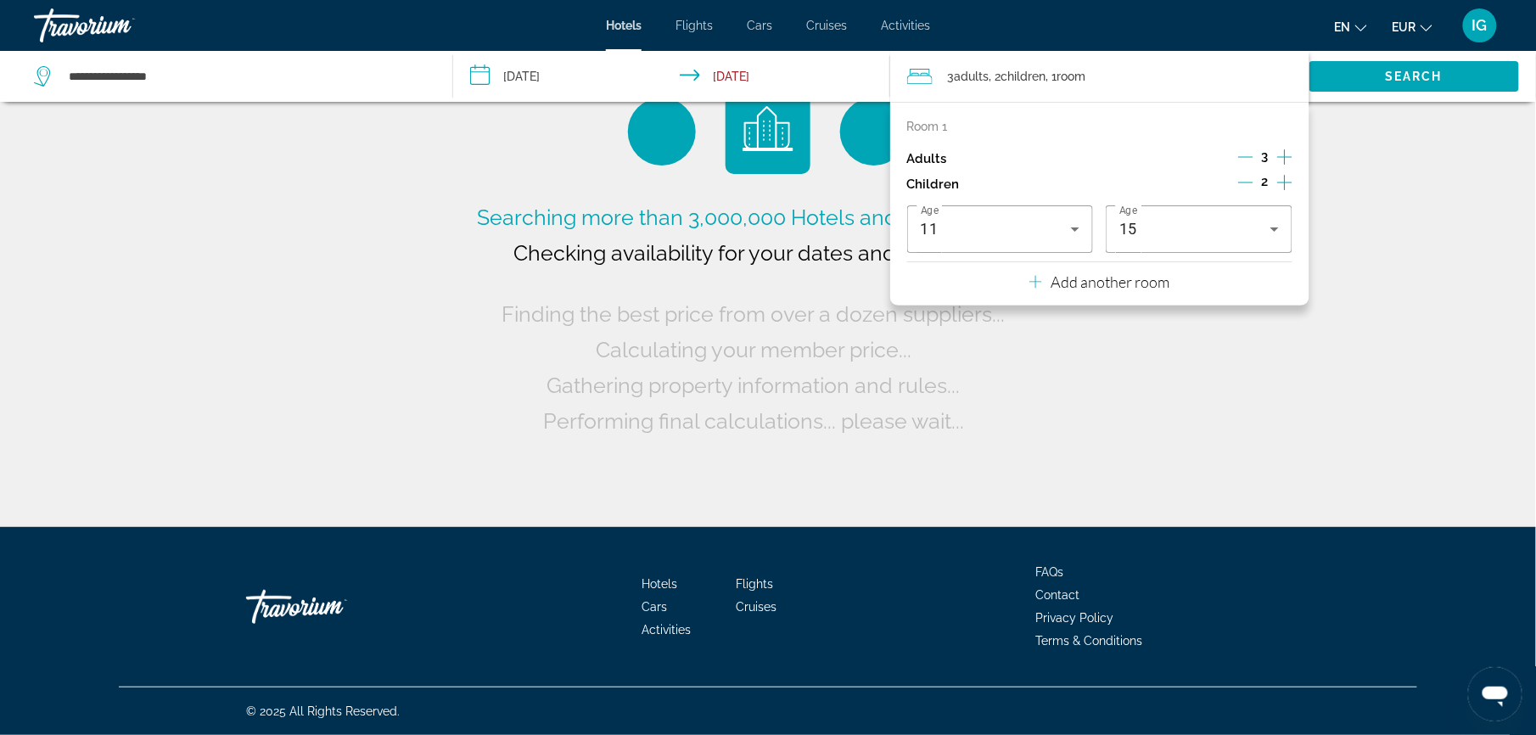
click at [1261, 146] on div "3" at bounding box center [1265, 158] width 54 height 25
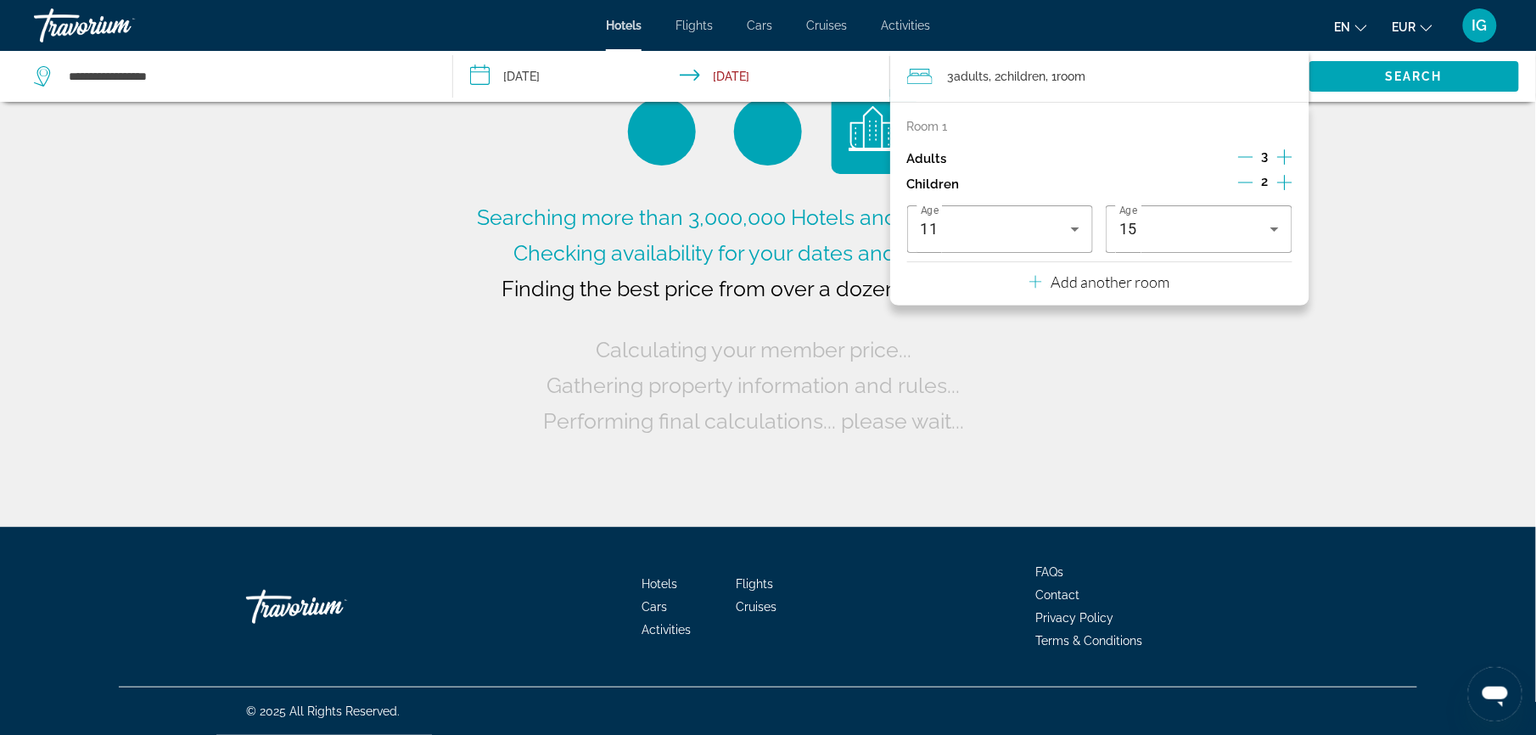
click at [1254, 149] on icon "Decrement adults" at bounding box center [1245, 156] width 15 height 15
click at [1375, 59] on span "Search widget" at bounding box center [1415, 76] width 210 height 41
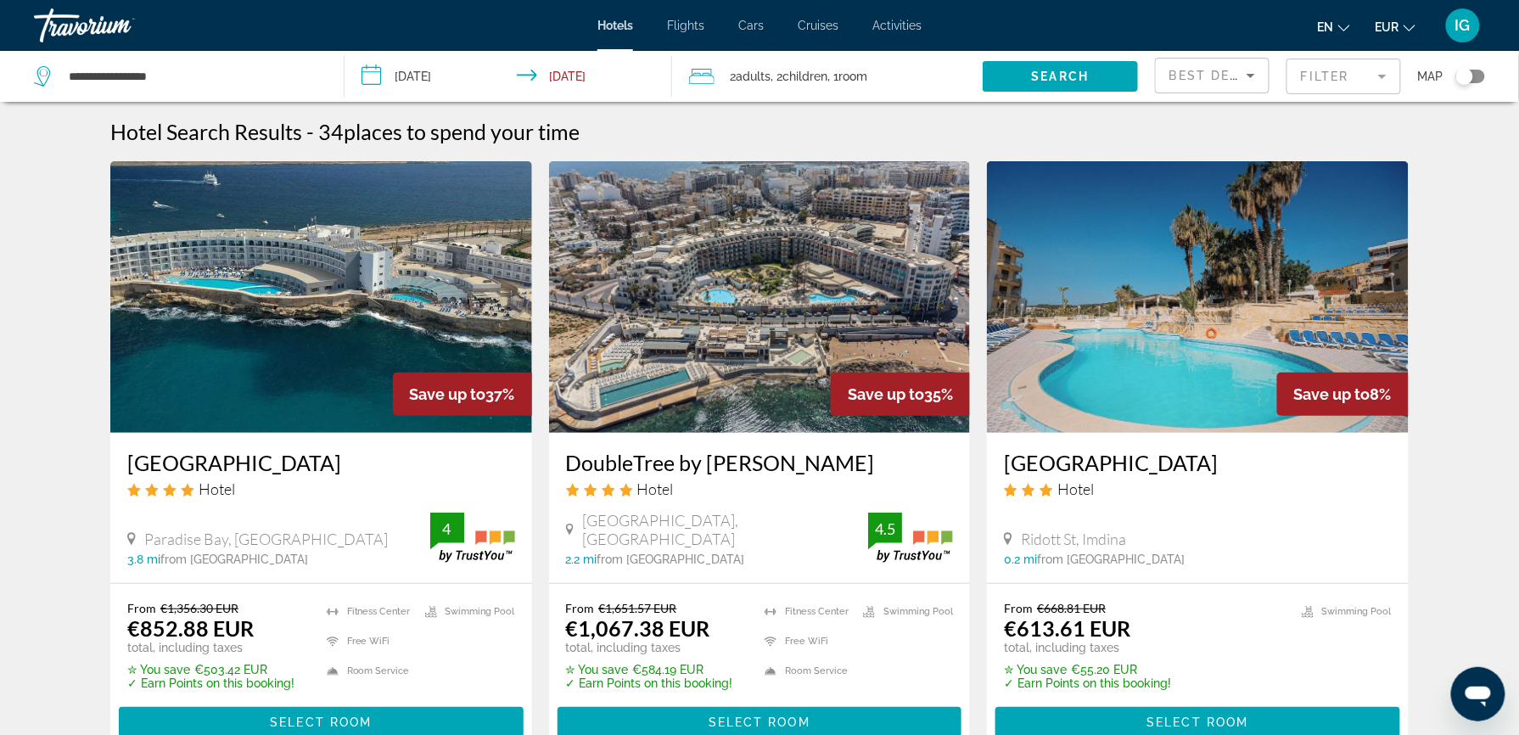
click at [1209, 69] on span "Best Deals" at bounding box center [1214, 76] width 88 height 14
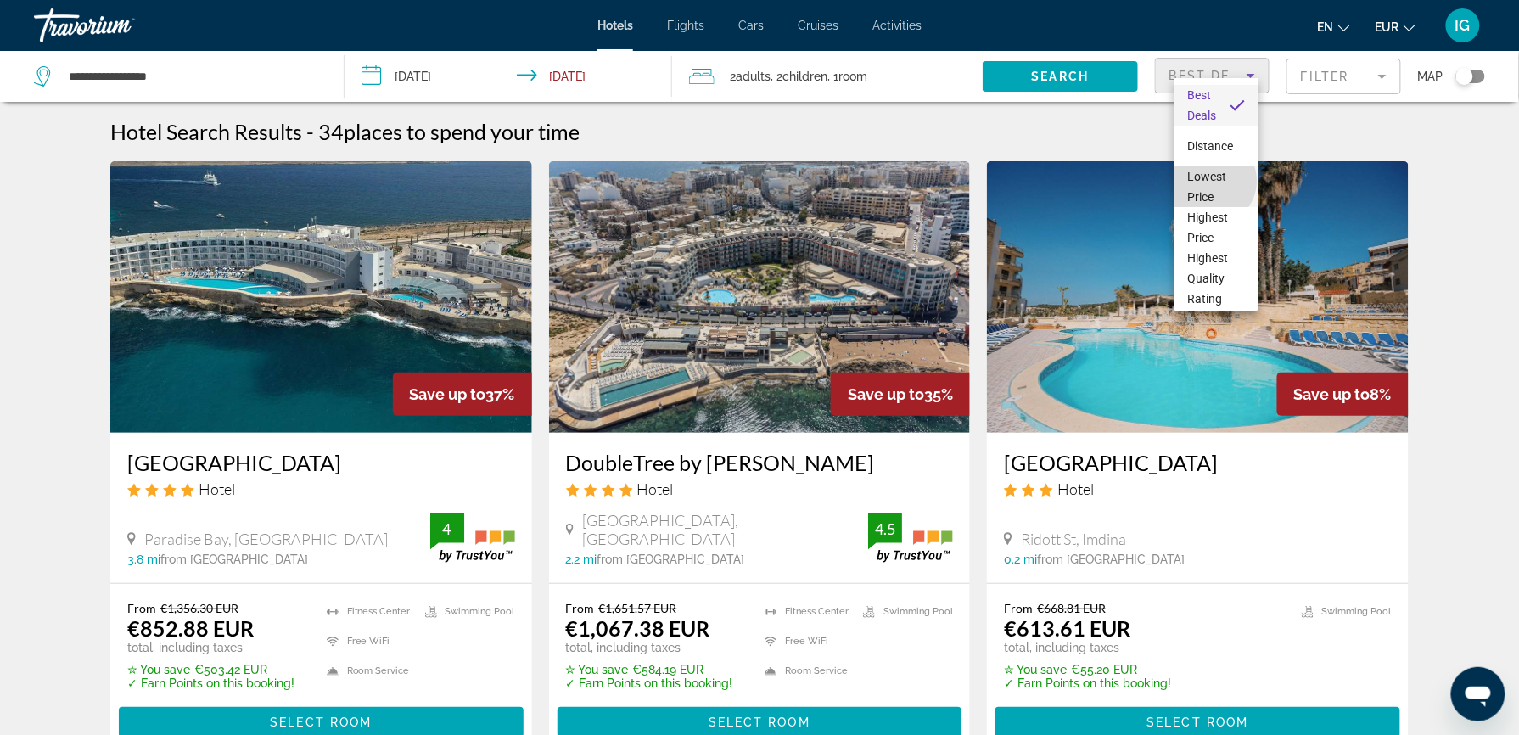
click at [1212, 181] on span "Lowest Price" at bounding box center [1207, 187] width 39 height 34
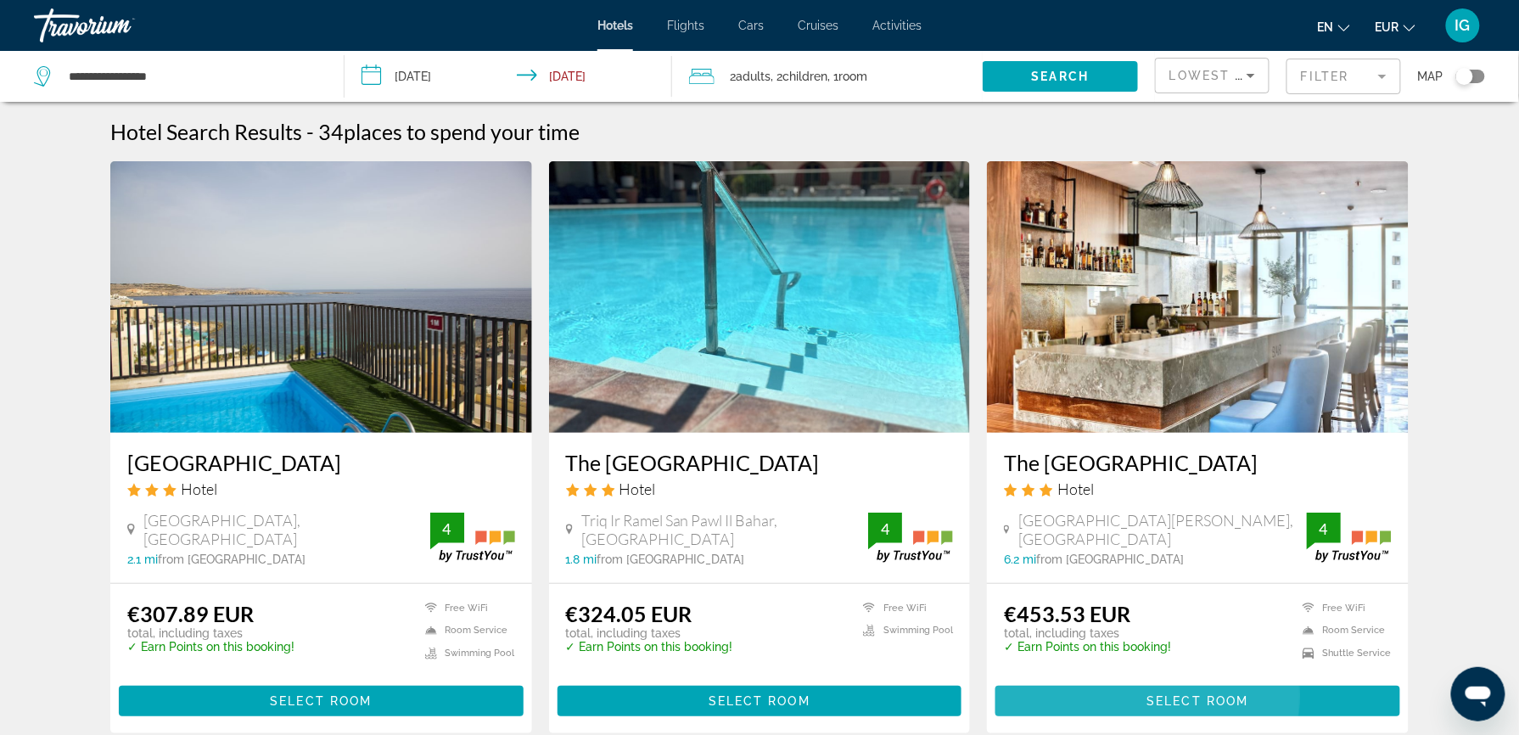
click at [1147, 694] on span "Select Room" at bounding box center [1198, 701] width 102 height 14
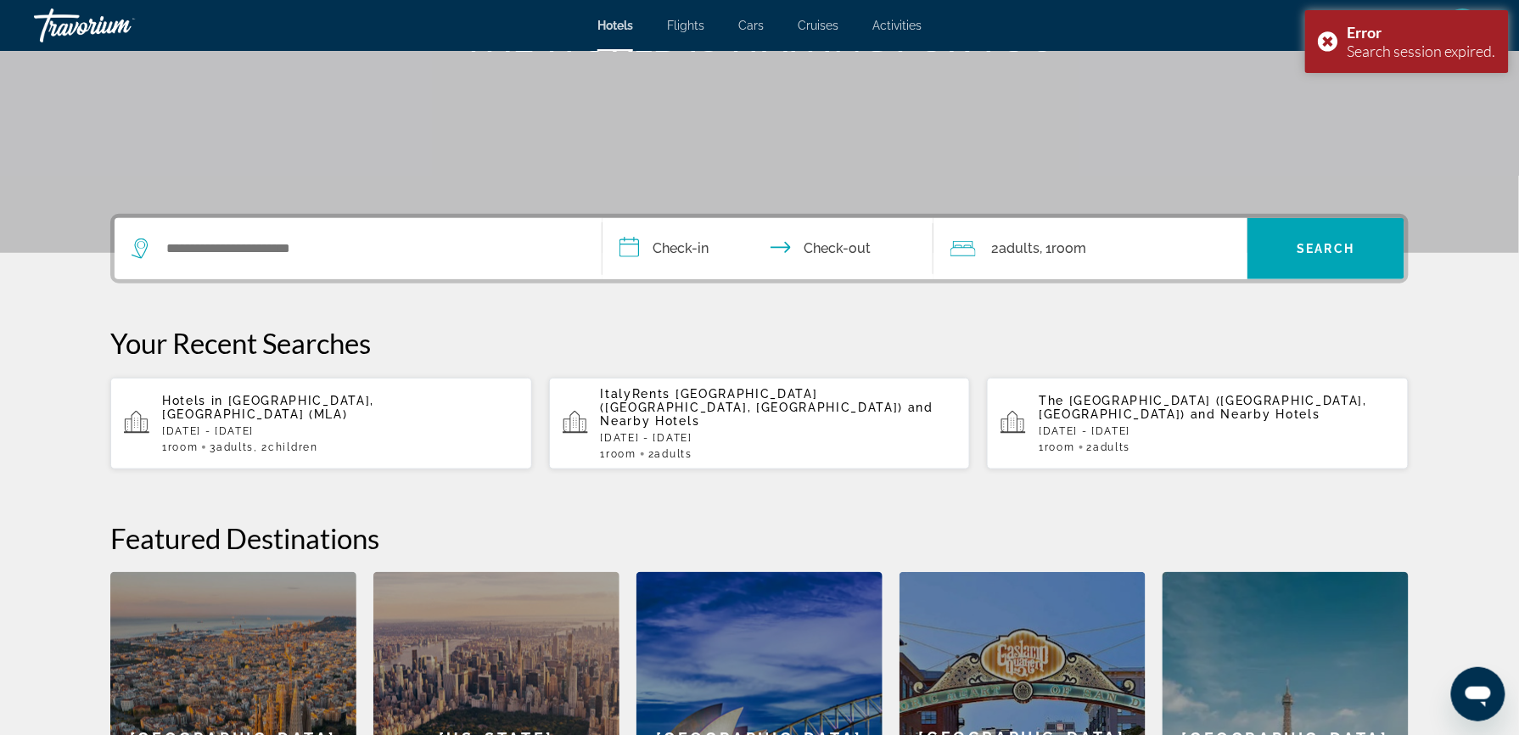
scroll to position [311, 0]
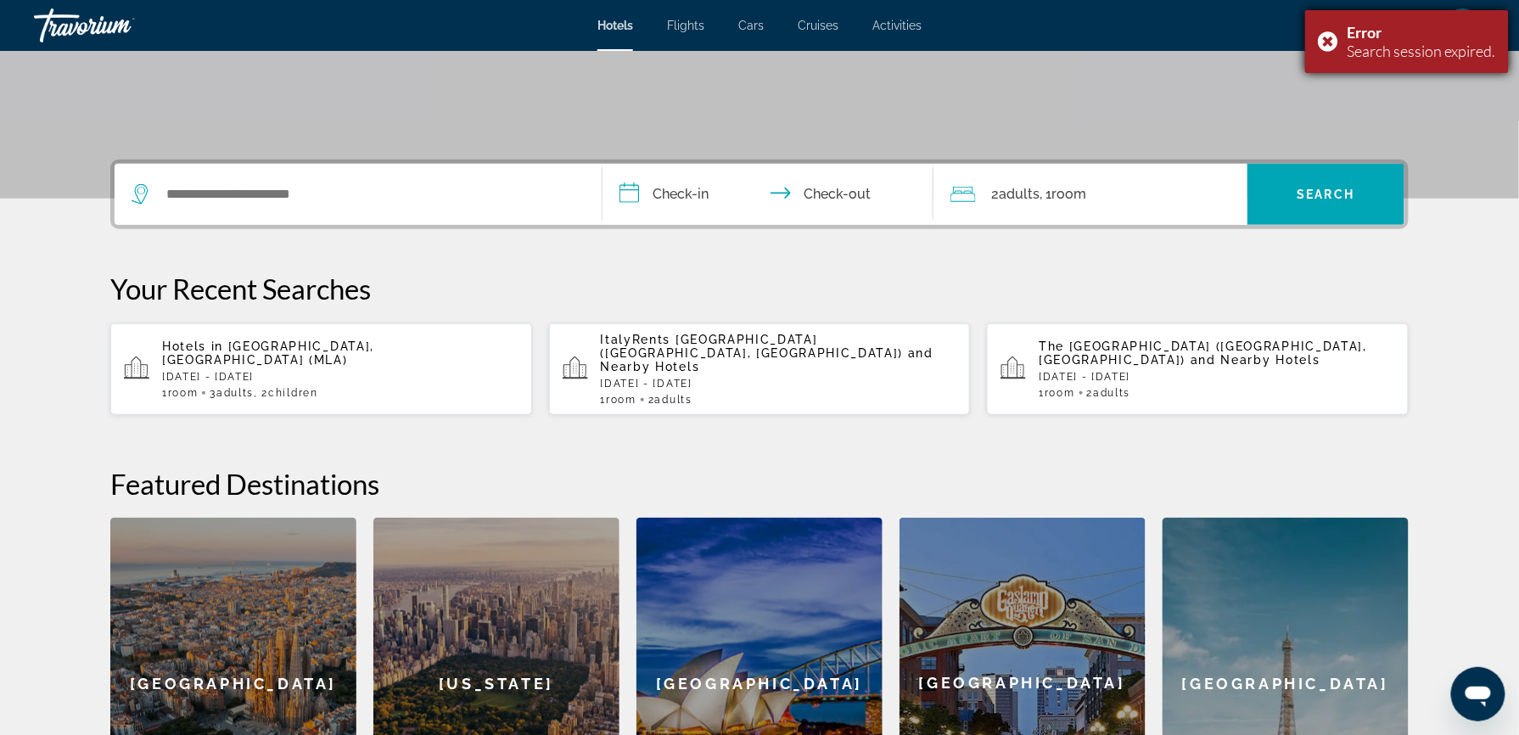
click at [1363, 31] on div "Error Search session expired." at bounding box center [1407, 41] width 204 height 63
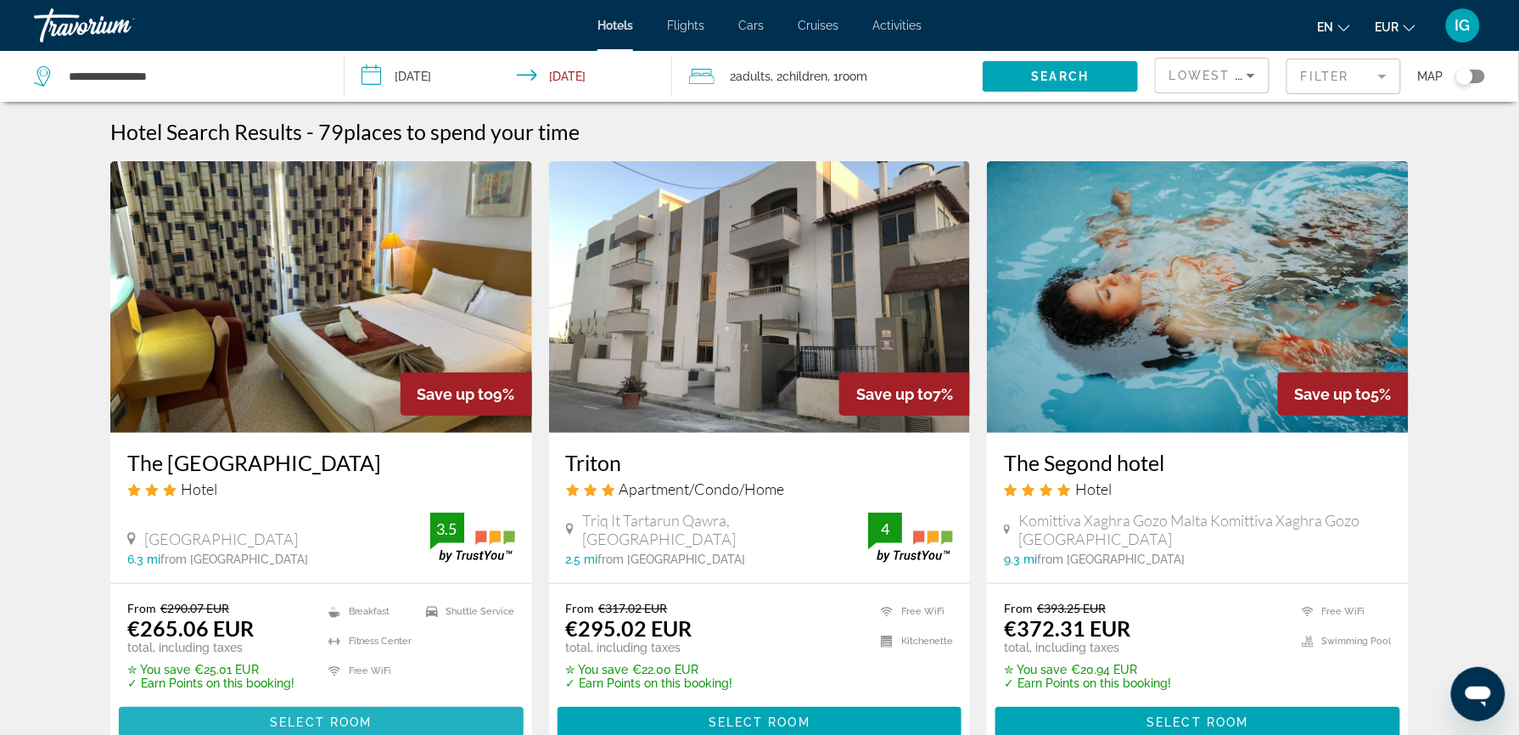
click at [489, 702] on span "Main content" at bounding box center [321, 722] width 405 height 41
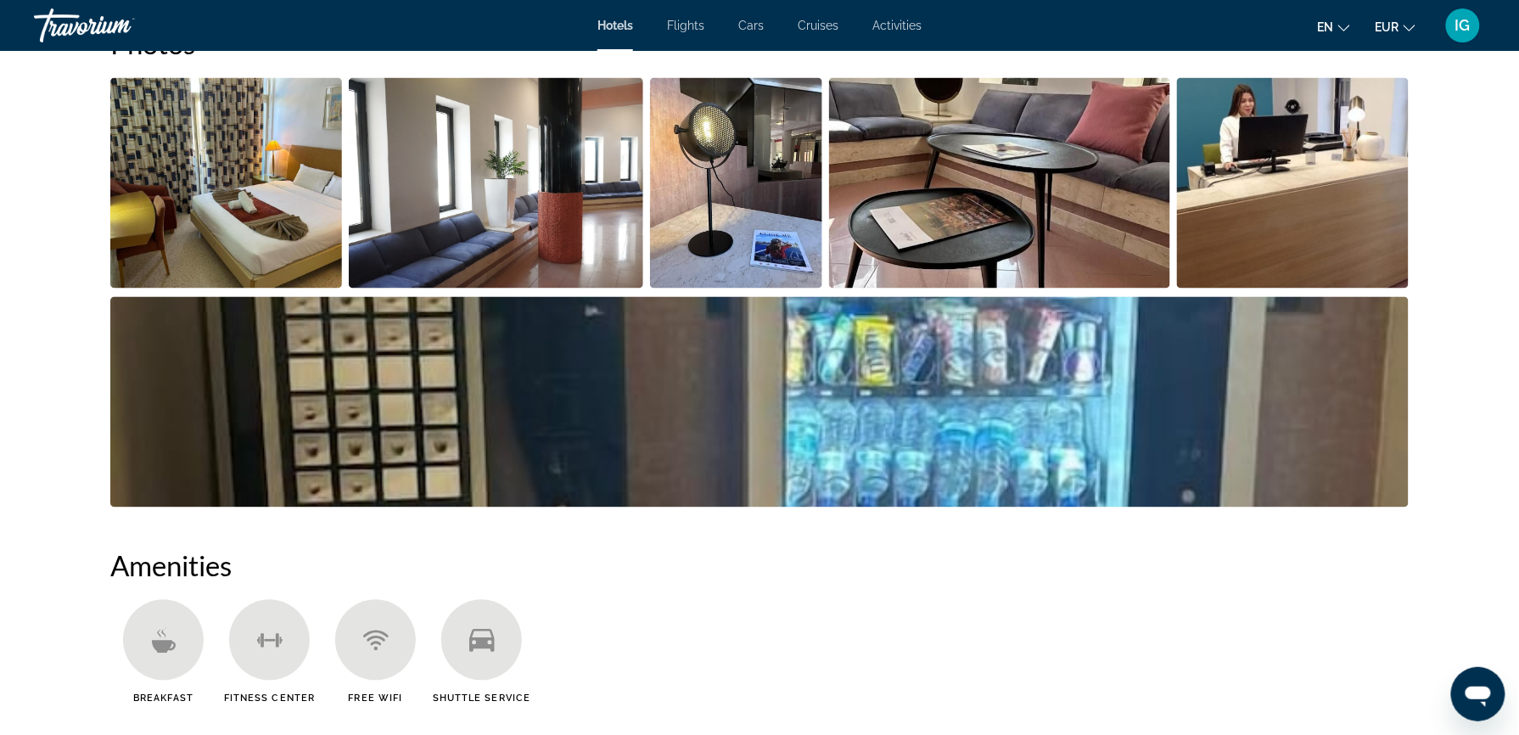
scroll to position [845, 0]
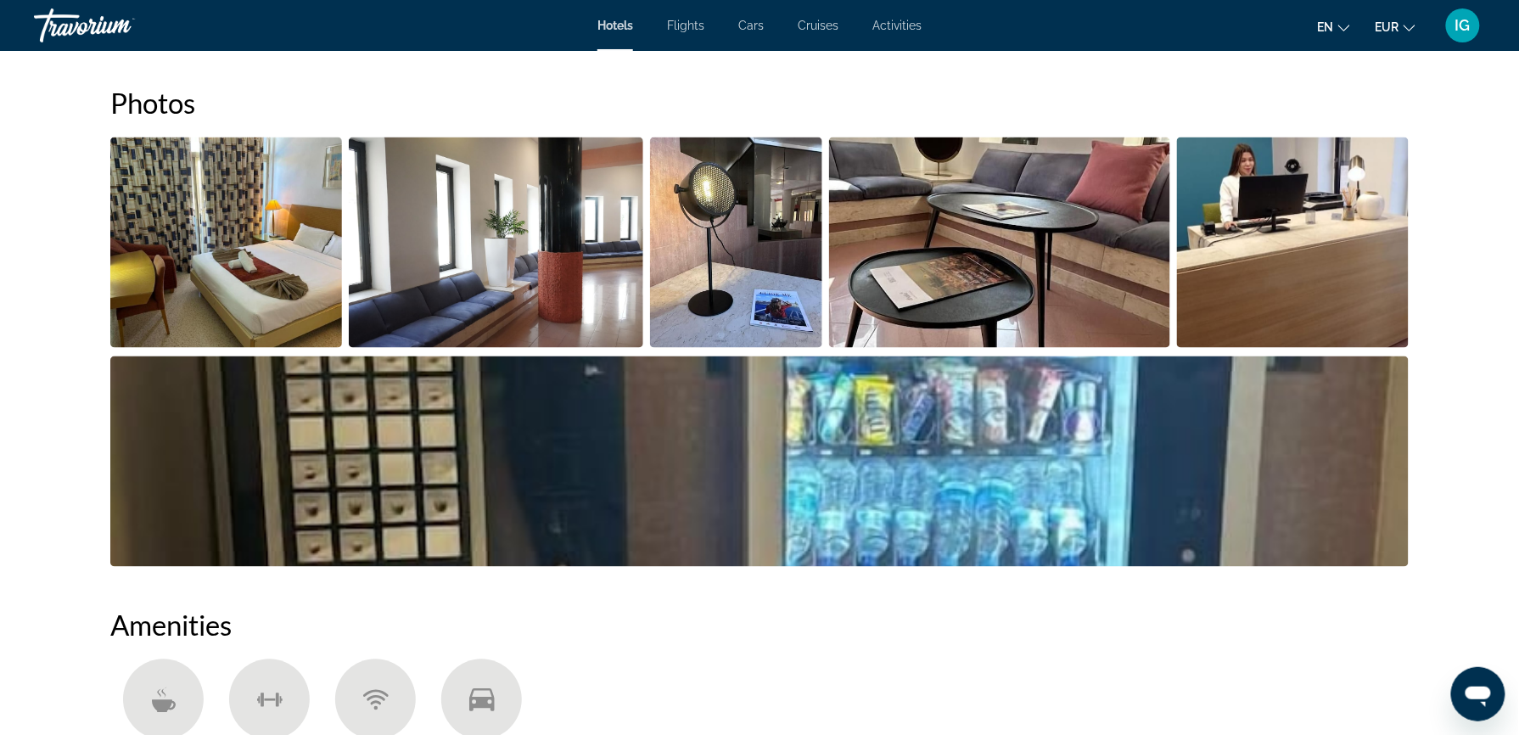
click at [495, 688] on icon "Main content" at bounding box center [481, 699] width 25 height 23
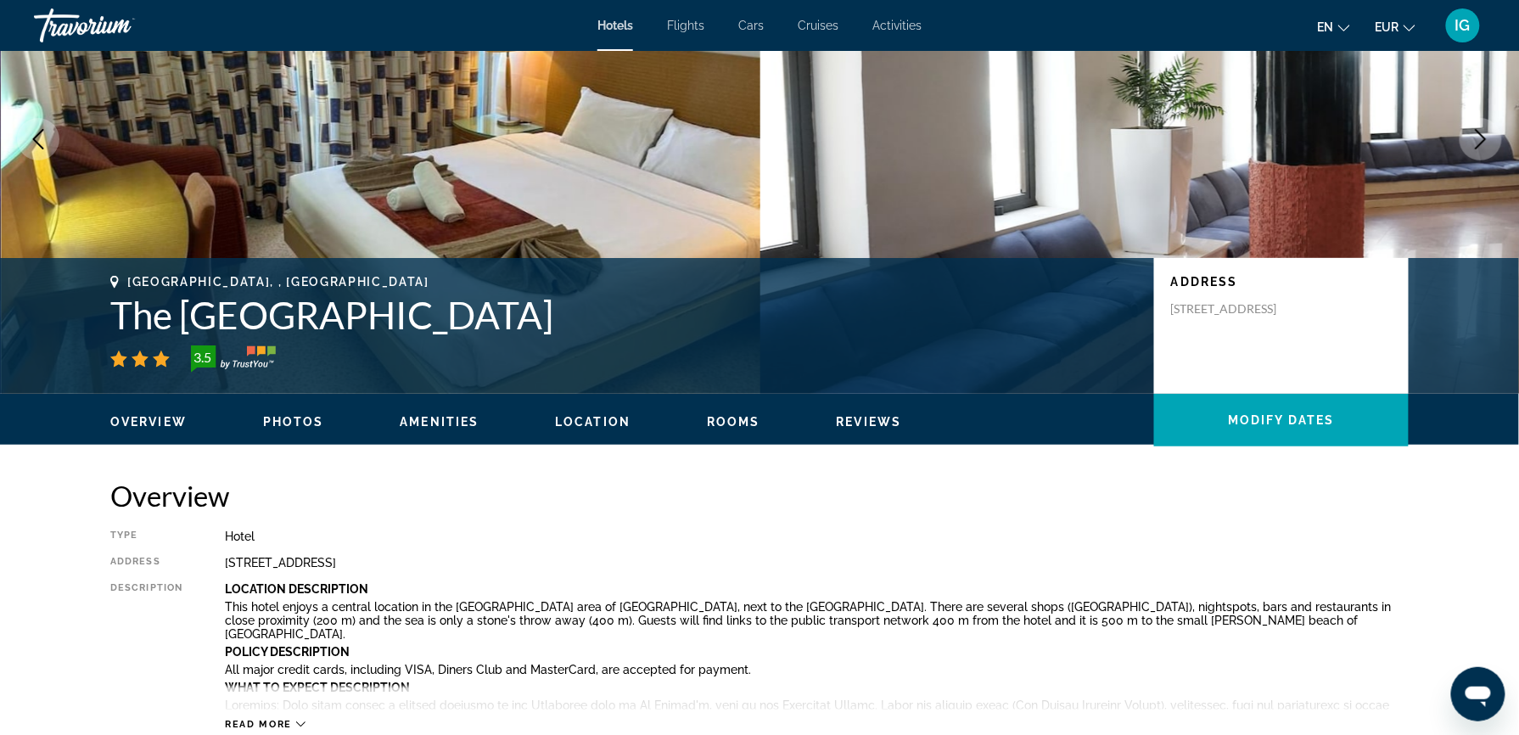
scroll to position [121, 0]
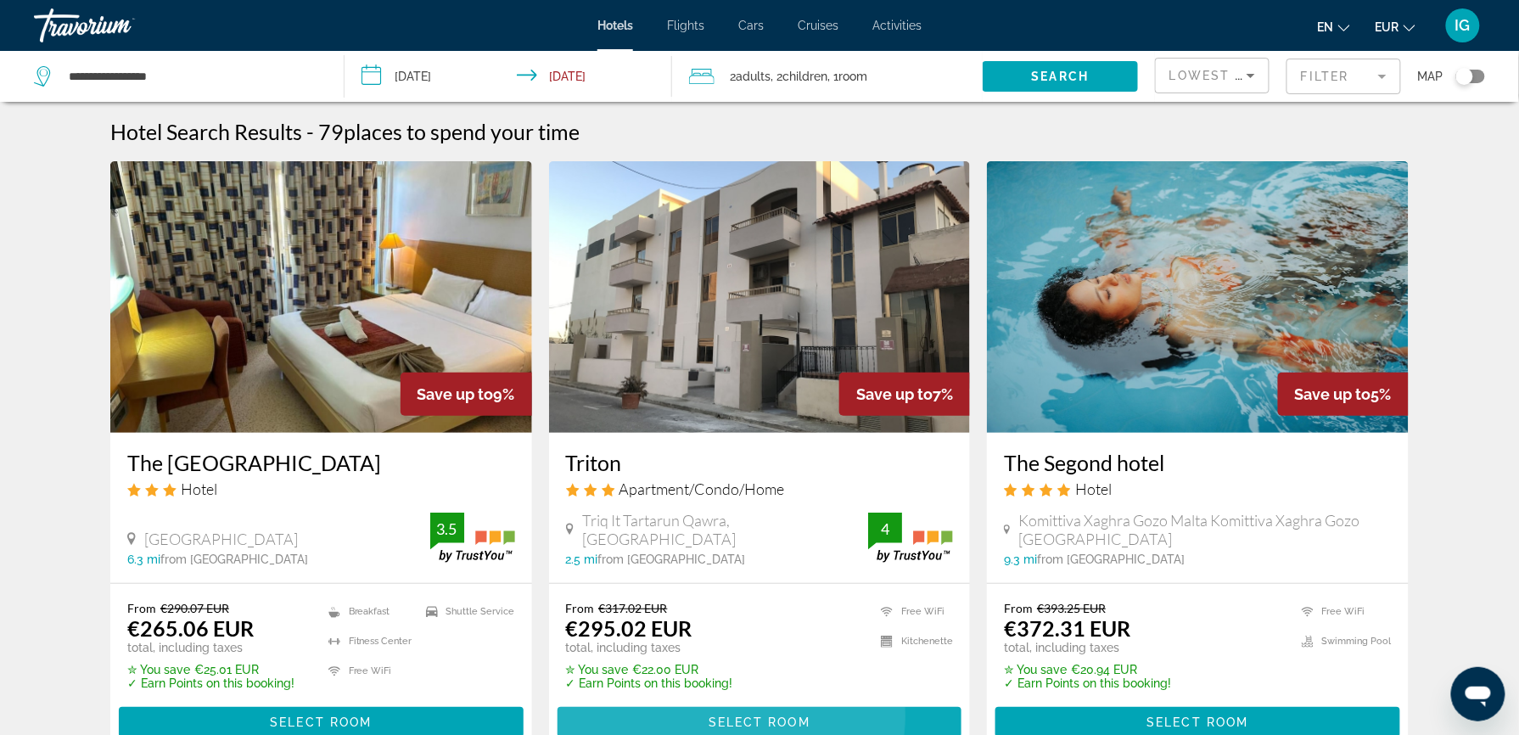
click at [782, 702] on span "Main content" at bounding box center [760, 722] width 405 height 41
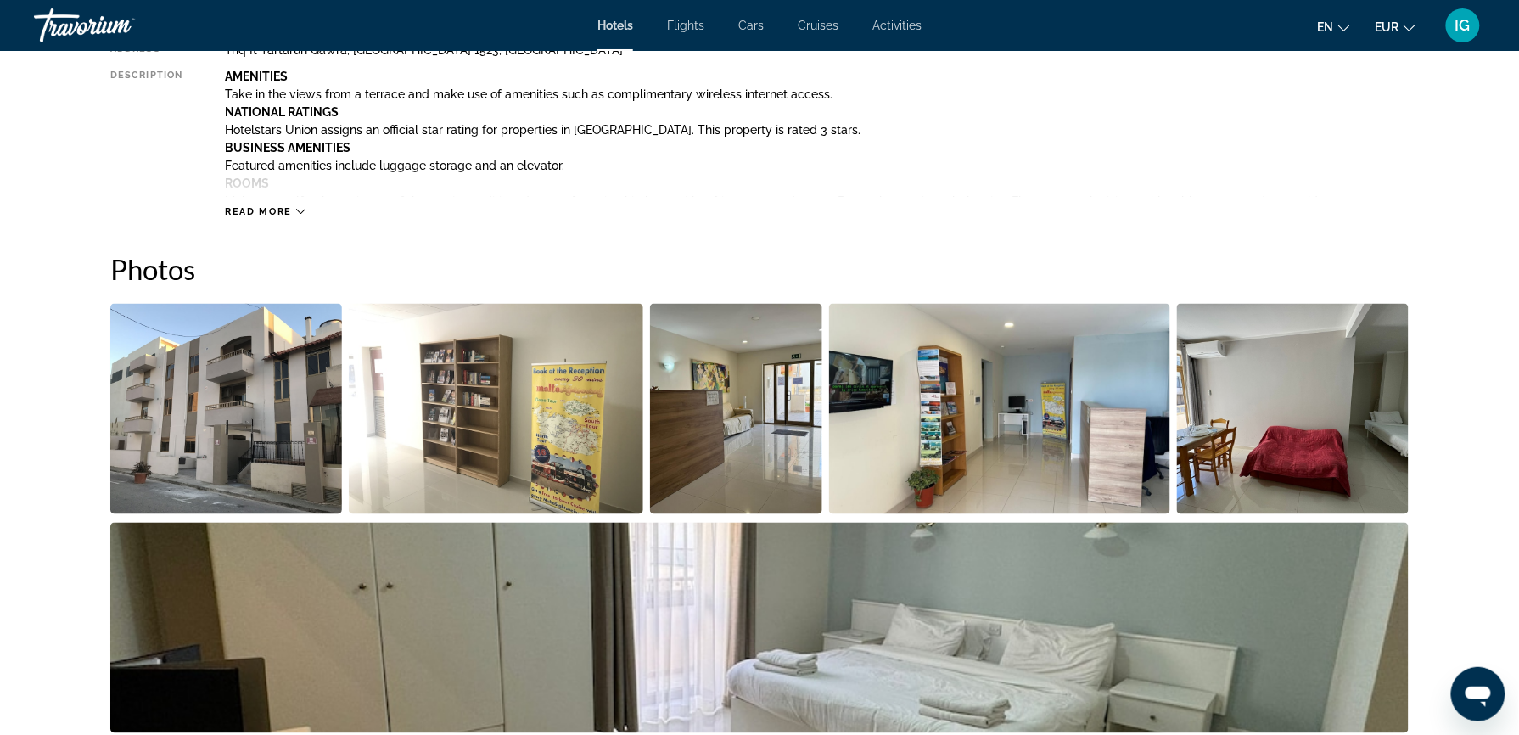
scroll to position [784, 0]
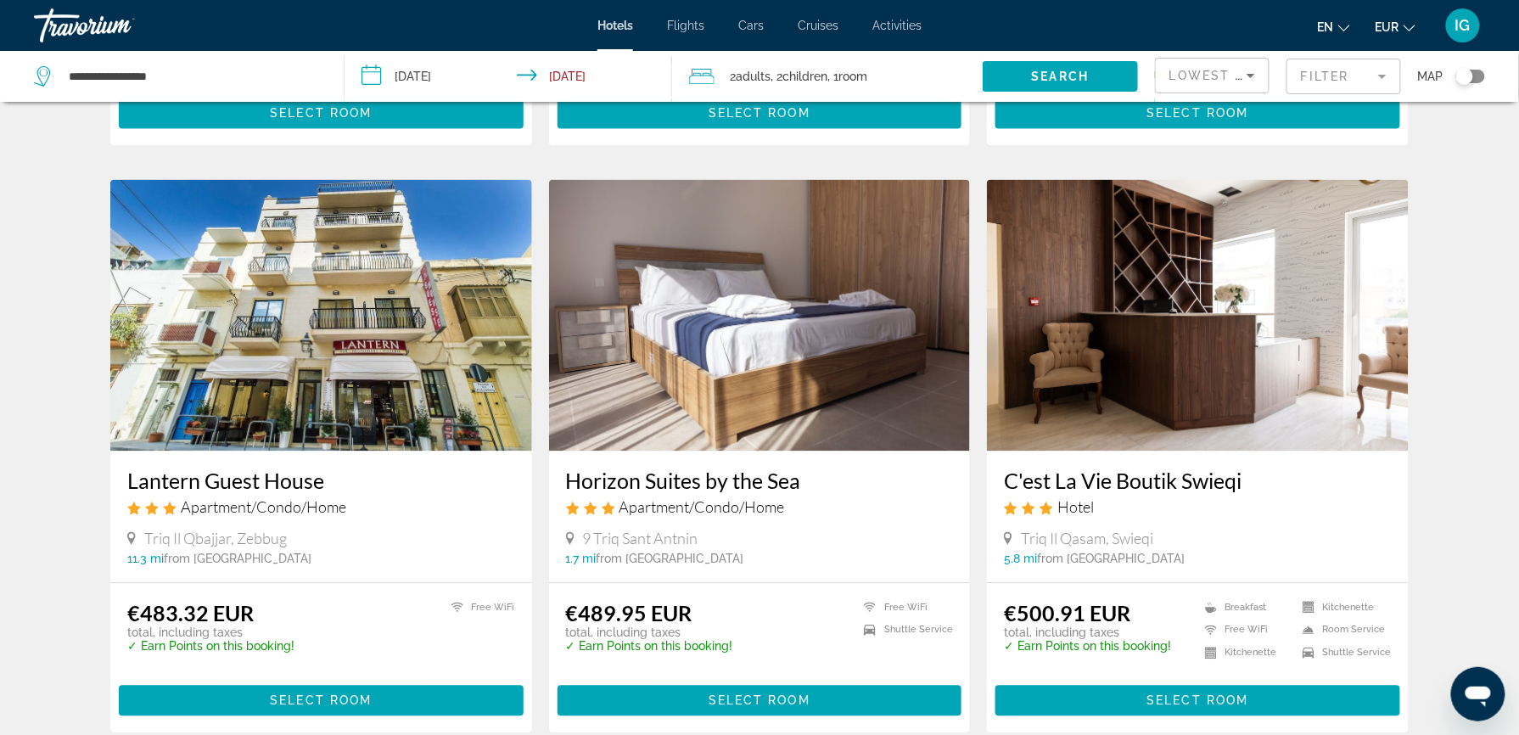
scroll to position [1237, 0]
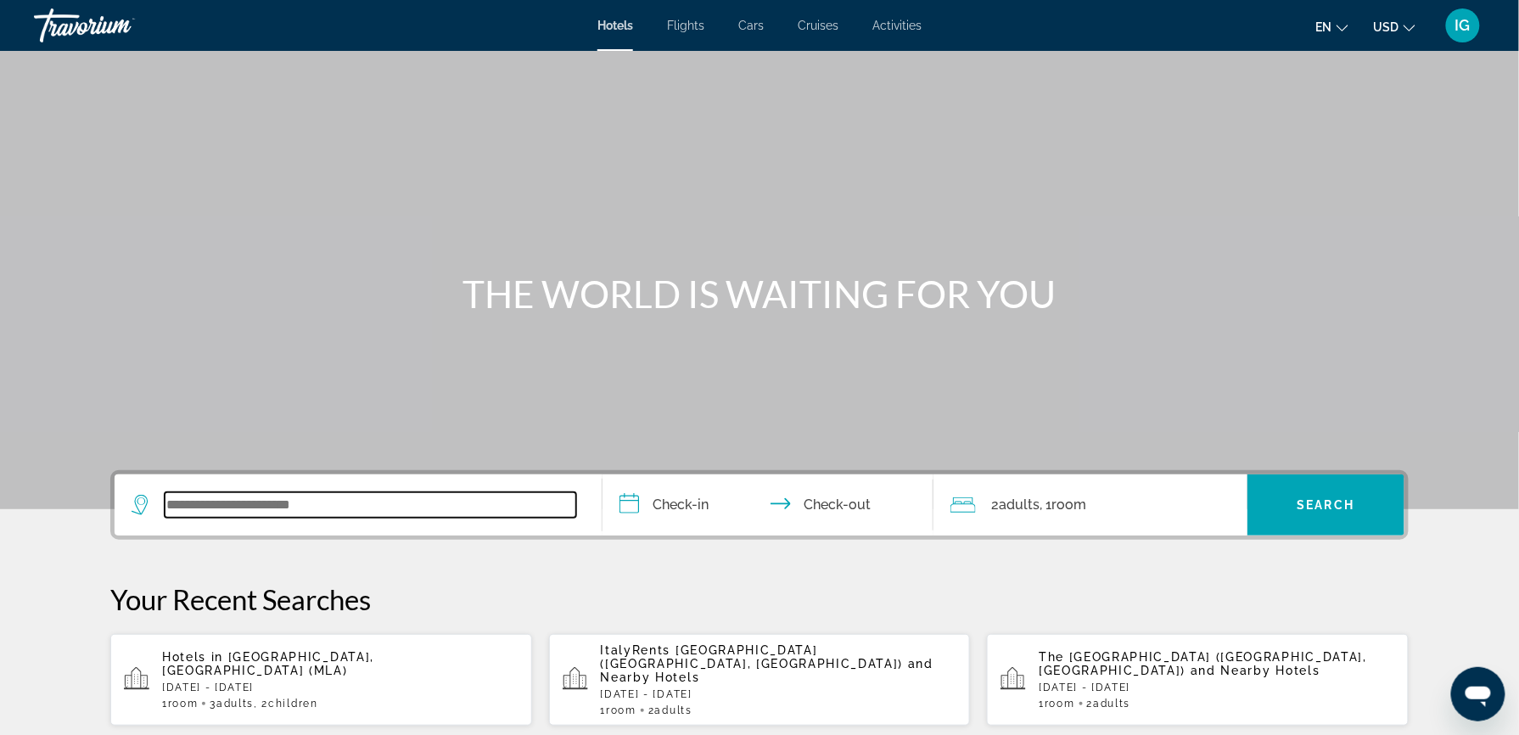
click at [398, 492] on input "Search widget" at bounding box center [371, 504] width 412 height 25
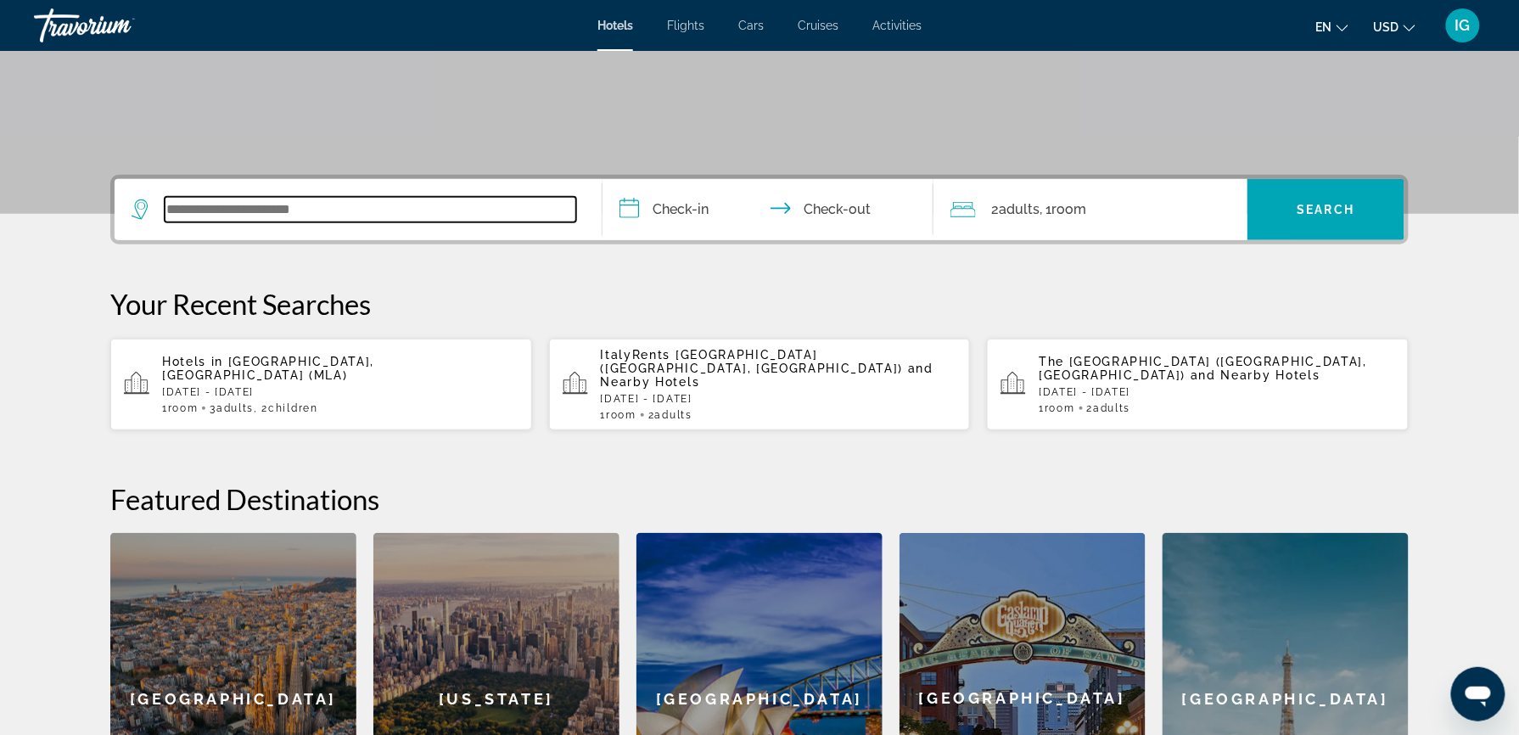
scroll to position [310, 0]
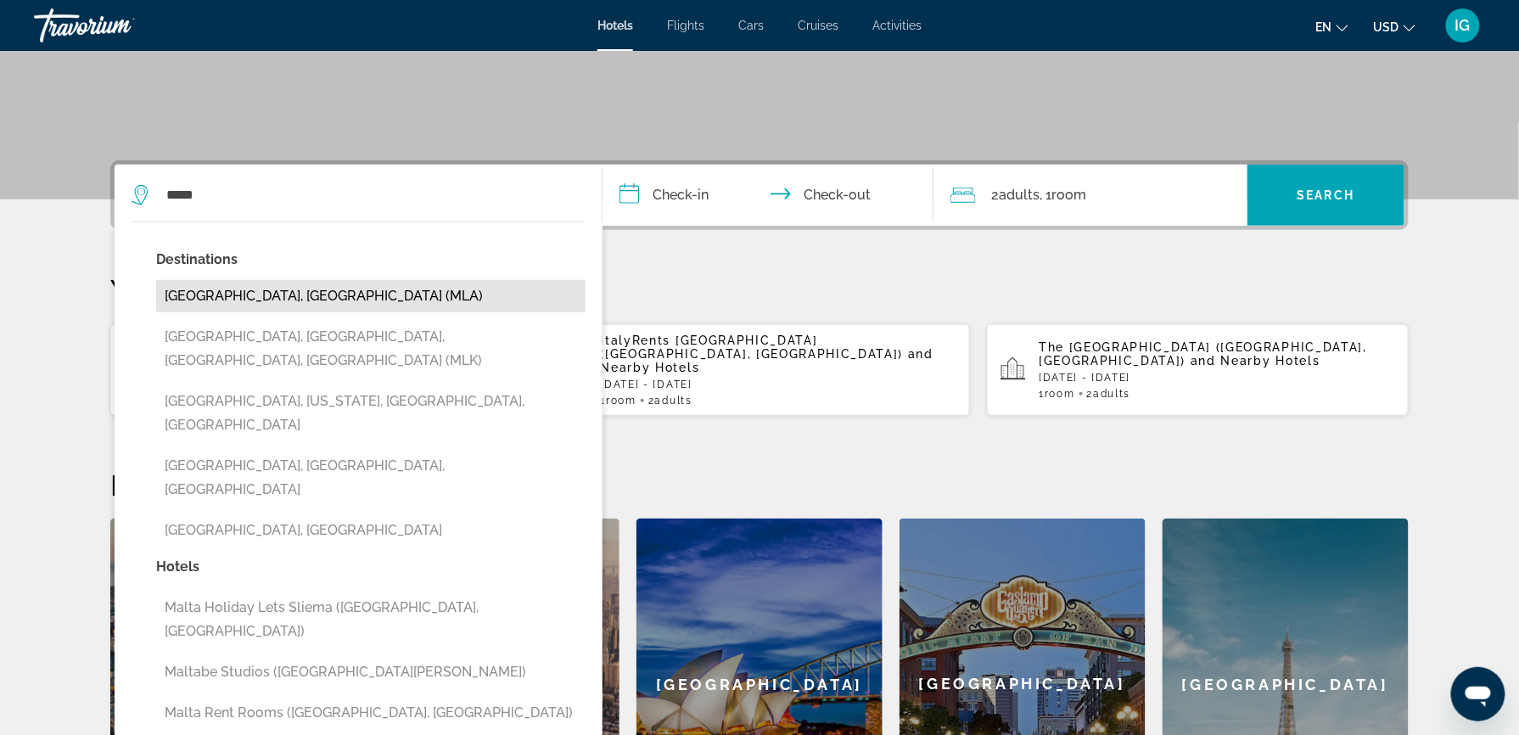
click at [381, 280] on button "[GEOGRAPHIC_DATA], [GEOGRAPHIC_DATA] (MLA)" at bounding box center [370, 296] width 429 height 32
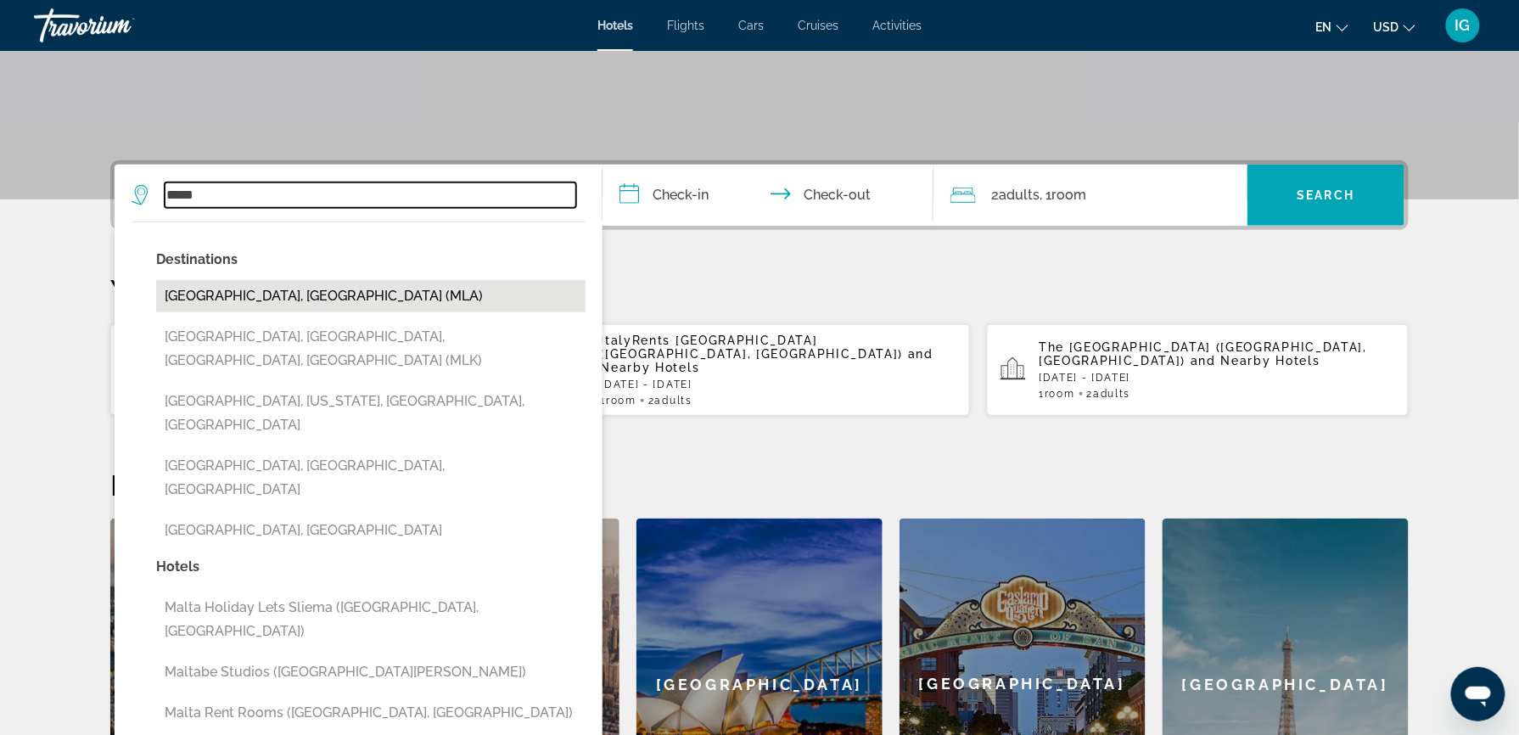
type input "**********"
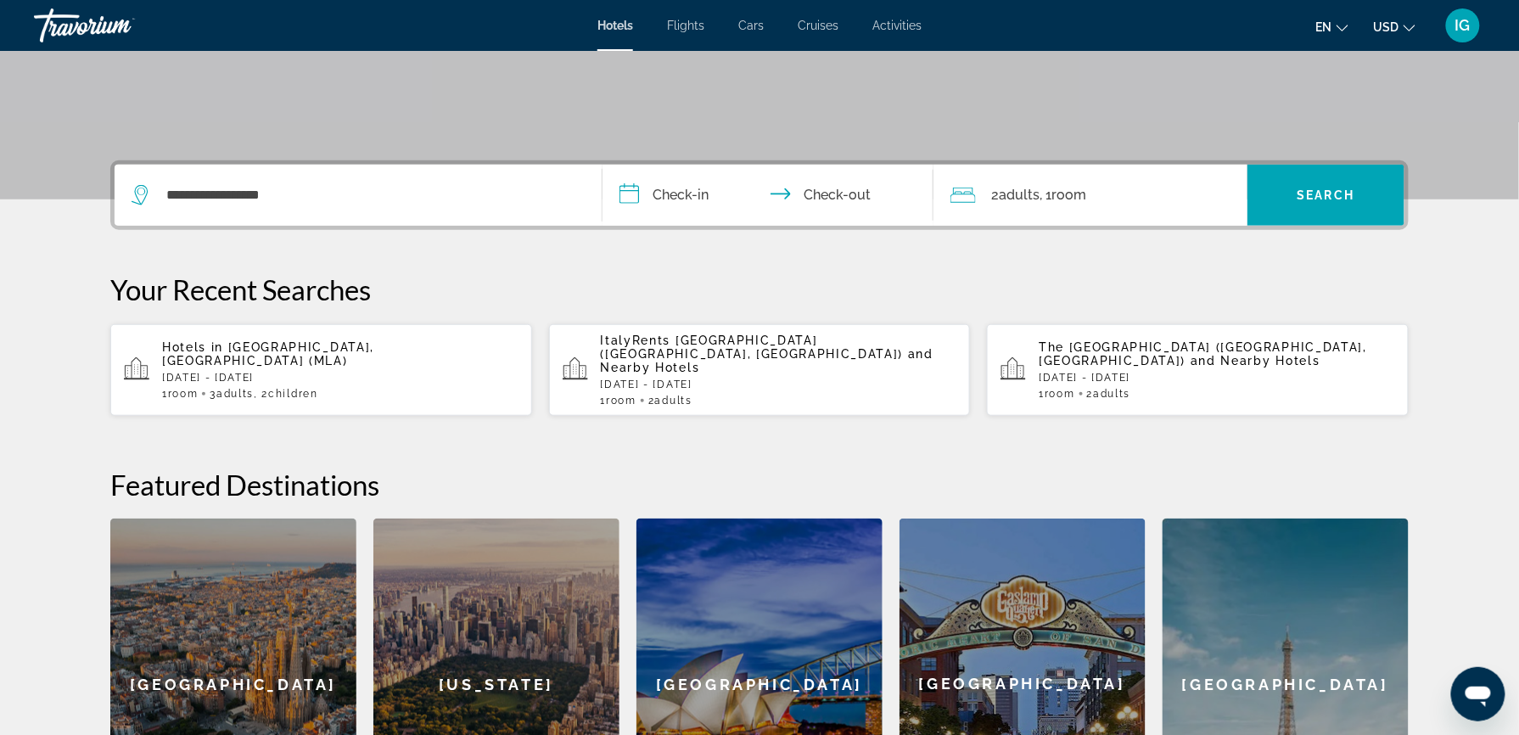
click at [700, 165] on input "**********" at bounding box center [772, 198] width 338 height 66
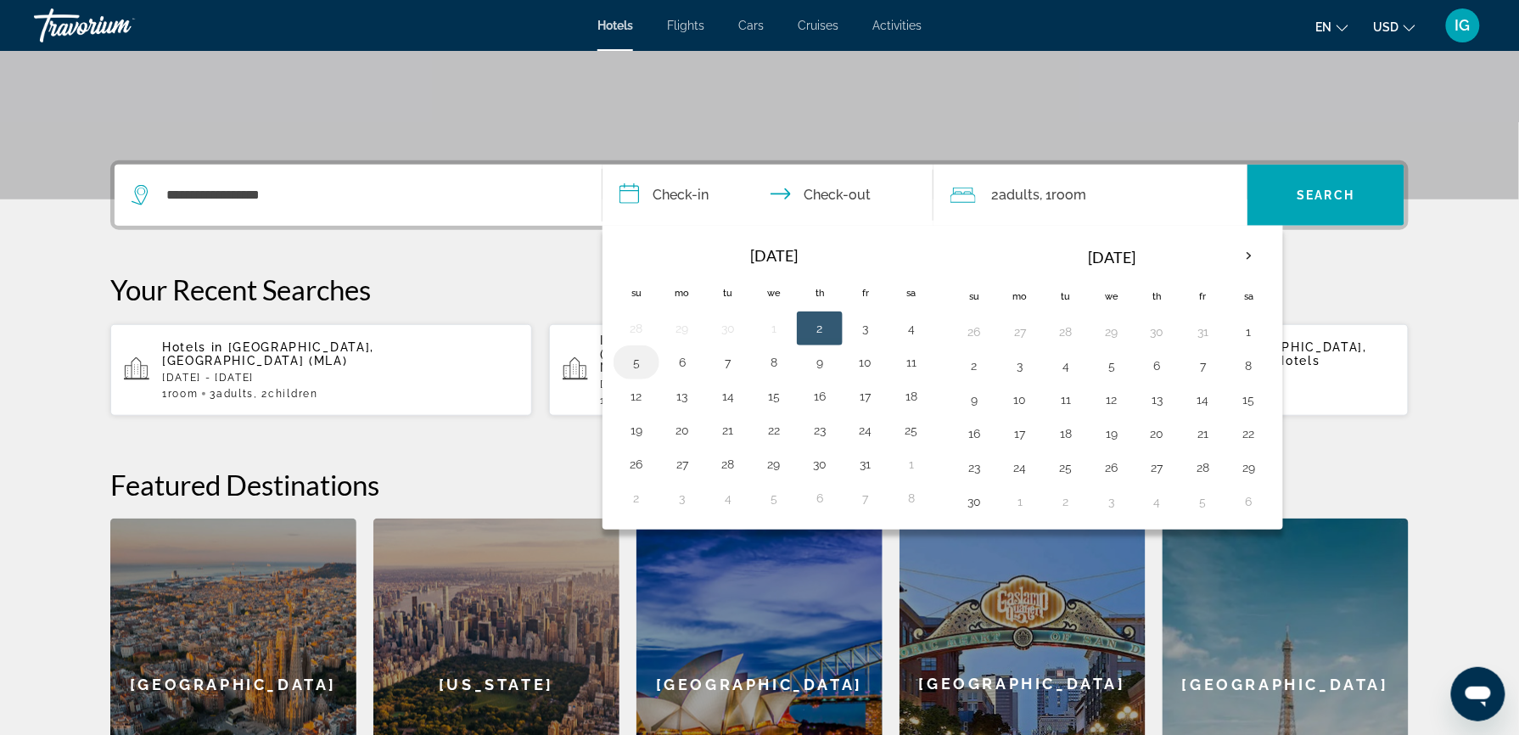
click at [650, 351] on button "5" at bounding box center [636, 363] width 27 height 24
click at [845, 165] on input "**********" at bounding box center [772, 198] width 338 height 66
click at [833, 351] on button "9" at bounding box center [819, 363] width 27 height 24
type input "**********"
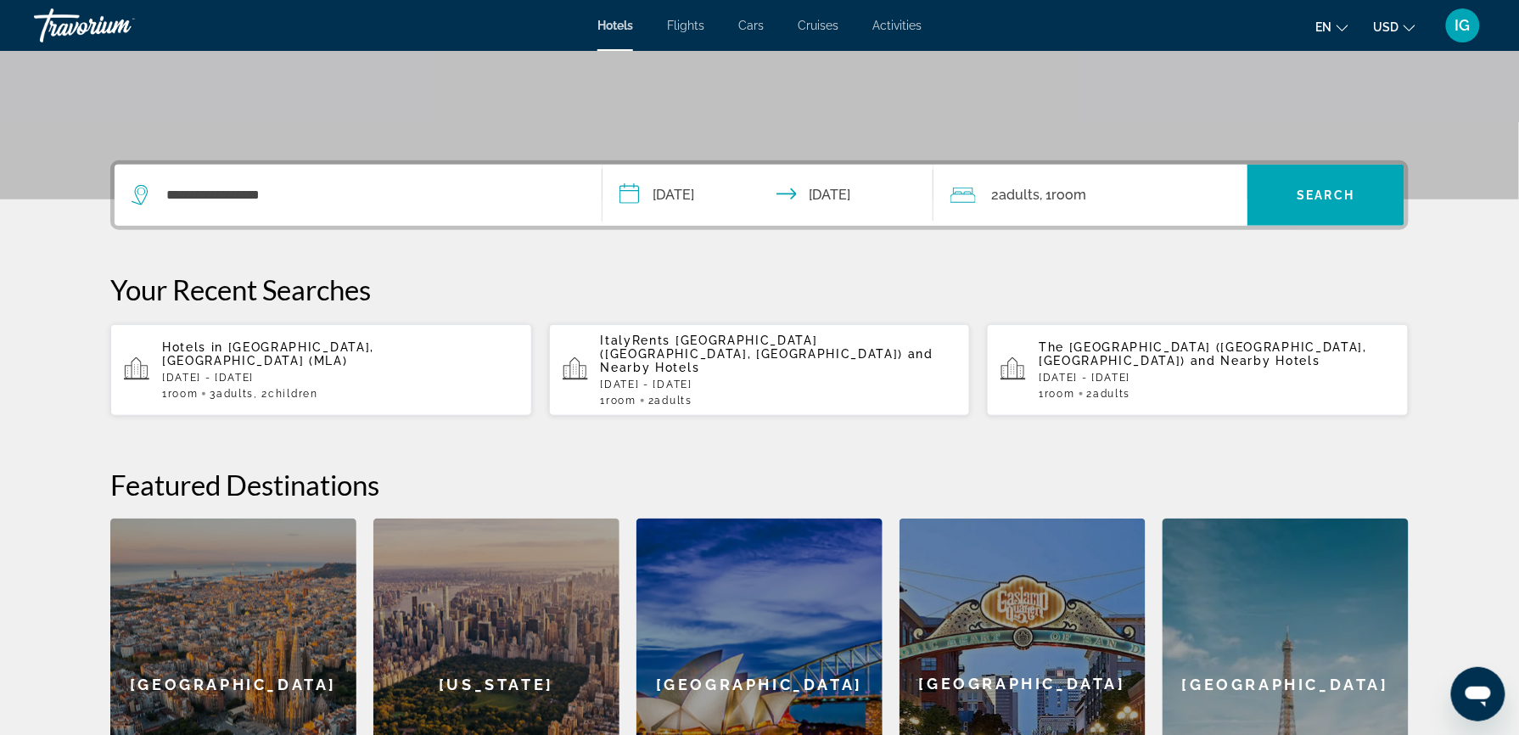
click at [1040, 183] on span ", 1 Room rooms" at bounding box center [1063, 195] width 47 height 24
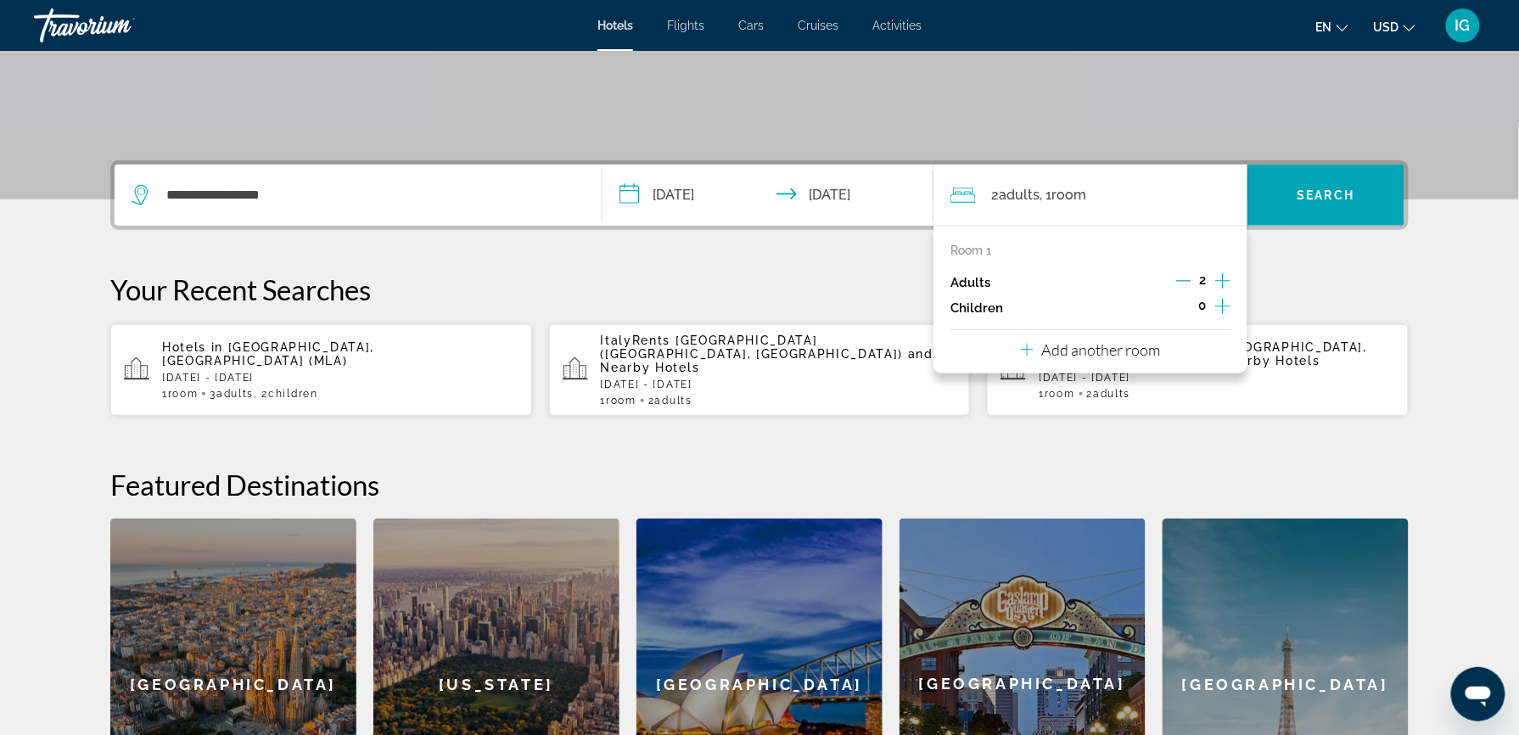
click at [1215, 296] on icon "Increment children" at bounding box center [1222, 306] width 15 height 20
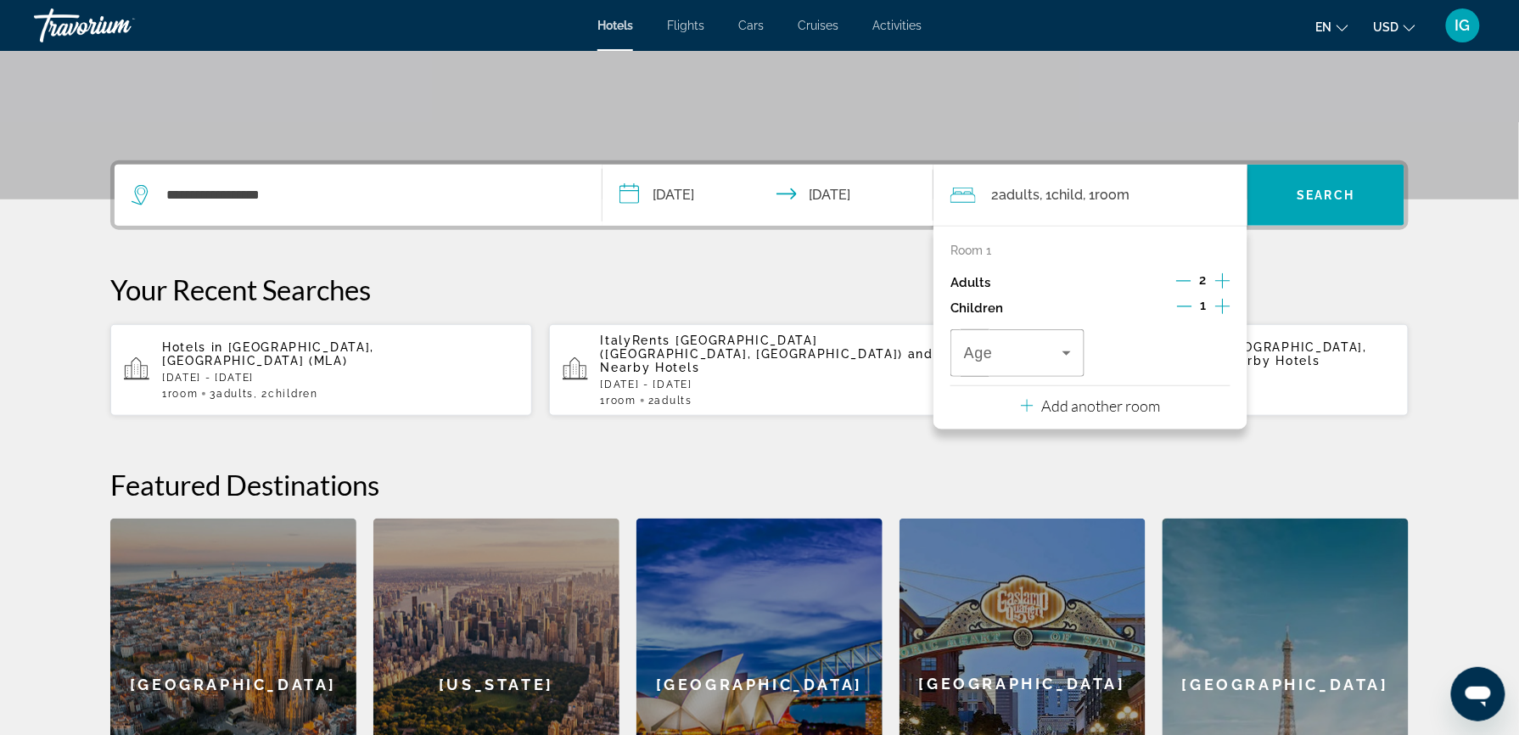
click at [1215, 296] on icon "Increment children" at bounding box center [1222, 306] width 15 height 20
click at [1057, 343] on icon "Travelers: 2 adults, 2 children" at bounding box center [1067, 353] width 20 height 20
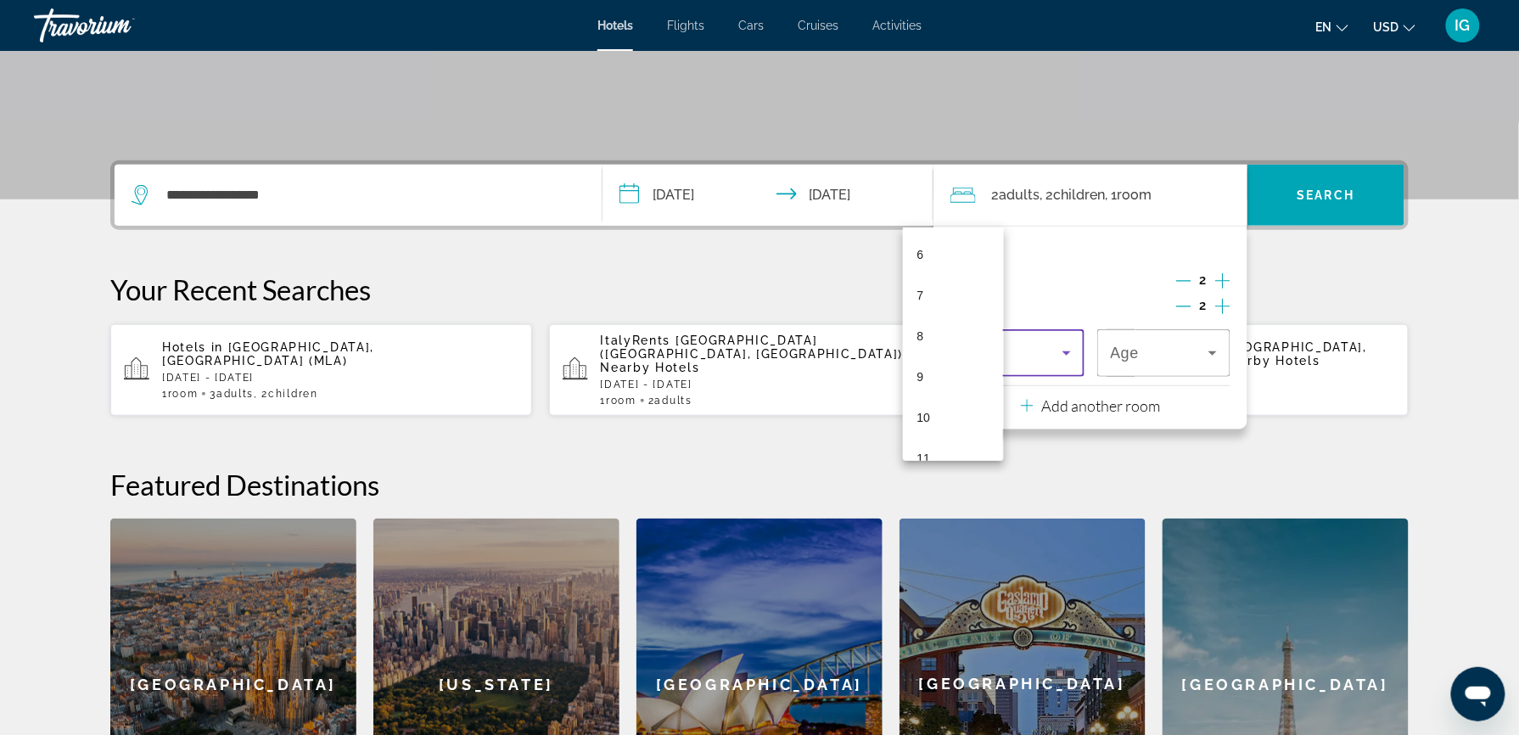
scroll to position [286, 0]
click at [922, 414] on span "11" at bounding box center [924, 417] width 14 height 20
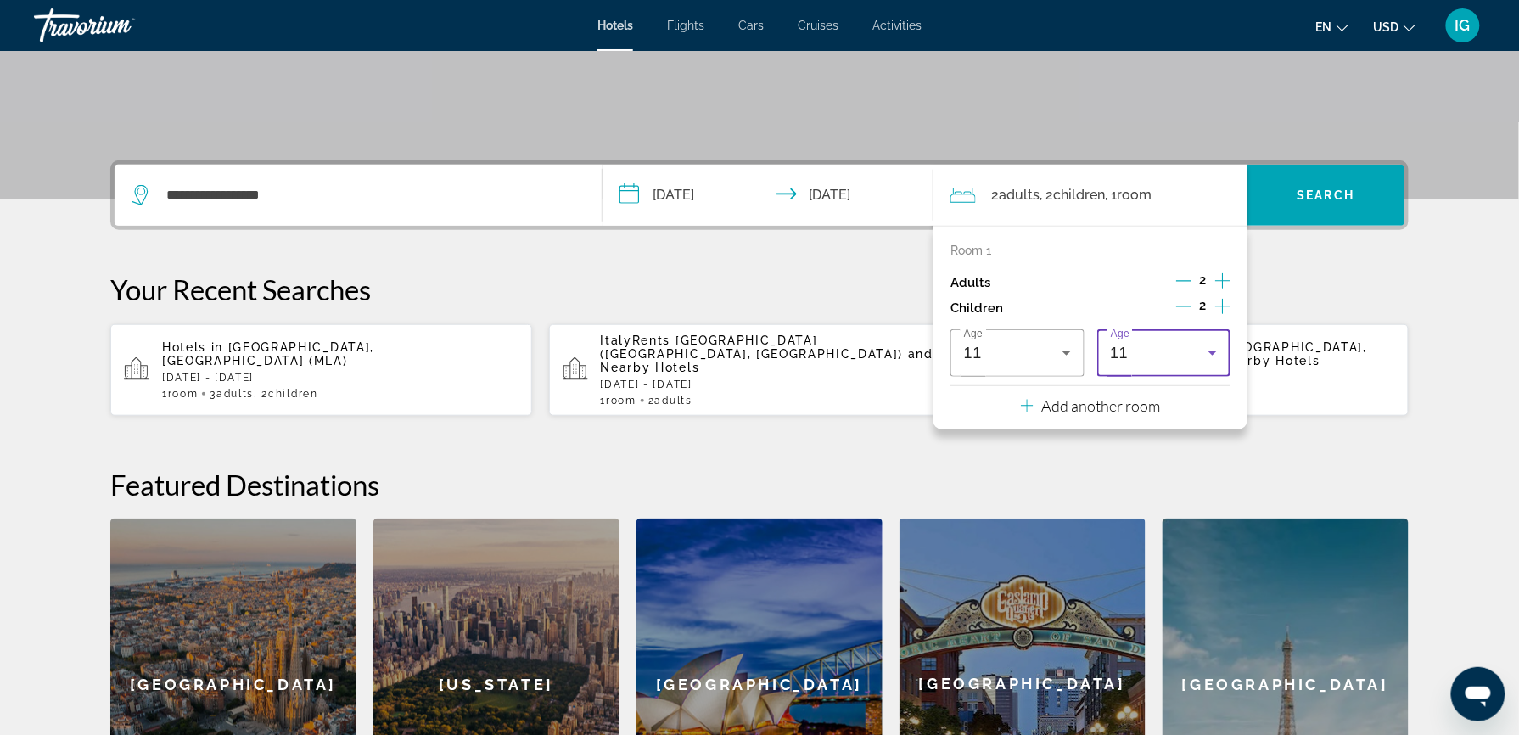
click at [1203, 343] on icon "Travelers: 2 adults, 2 children" at bounding box center [1213, 353] width 20 height 20
click at [1090, 208] on div at bounding box center [759, 367] width 1519 height 735
click at [1203, 343] on icon "Travelers: 2 adults, 2 children" at bounding box center [1213, 353] width 20 height 20
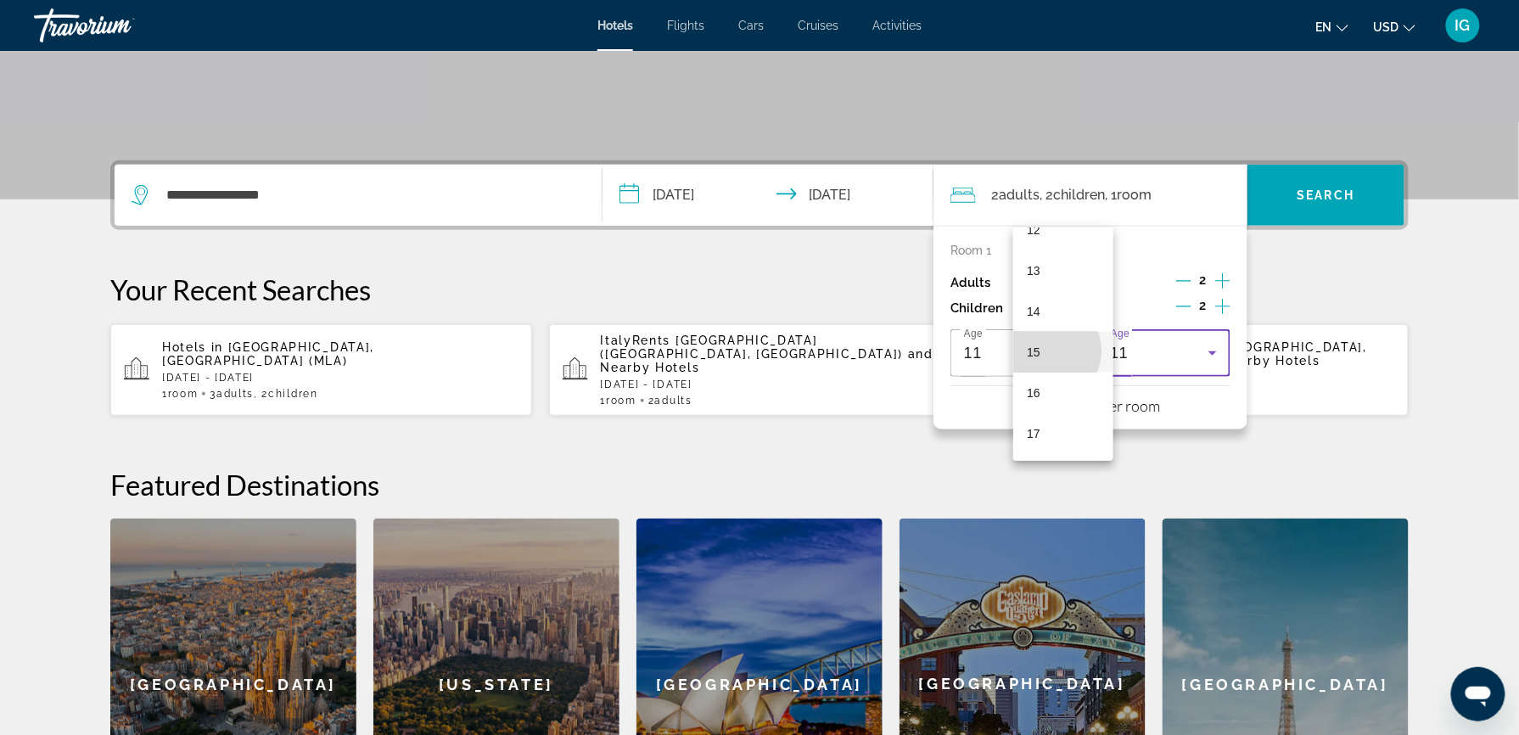
click at [1046, 351] on mat-option "15" at bounding box center [1063, 352] width 100 height 41
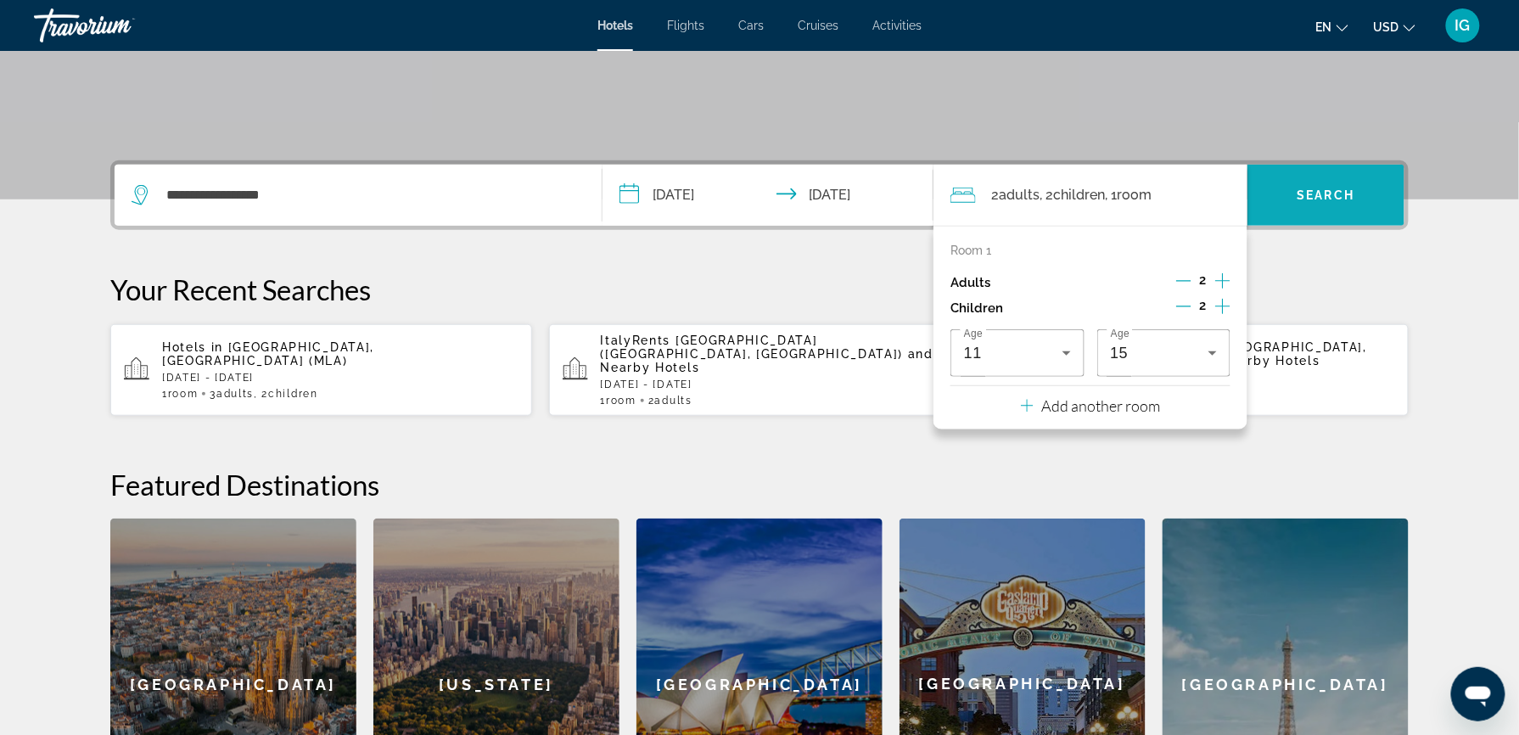
click at [1298, 188] on span "Search" at bounding box center [1327, 195] width 58 height 14
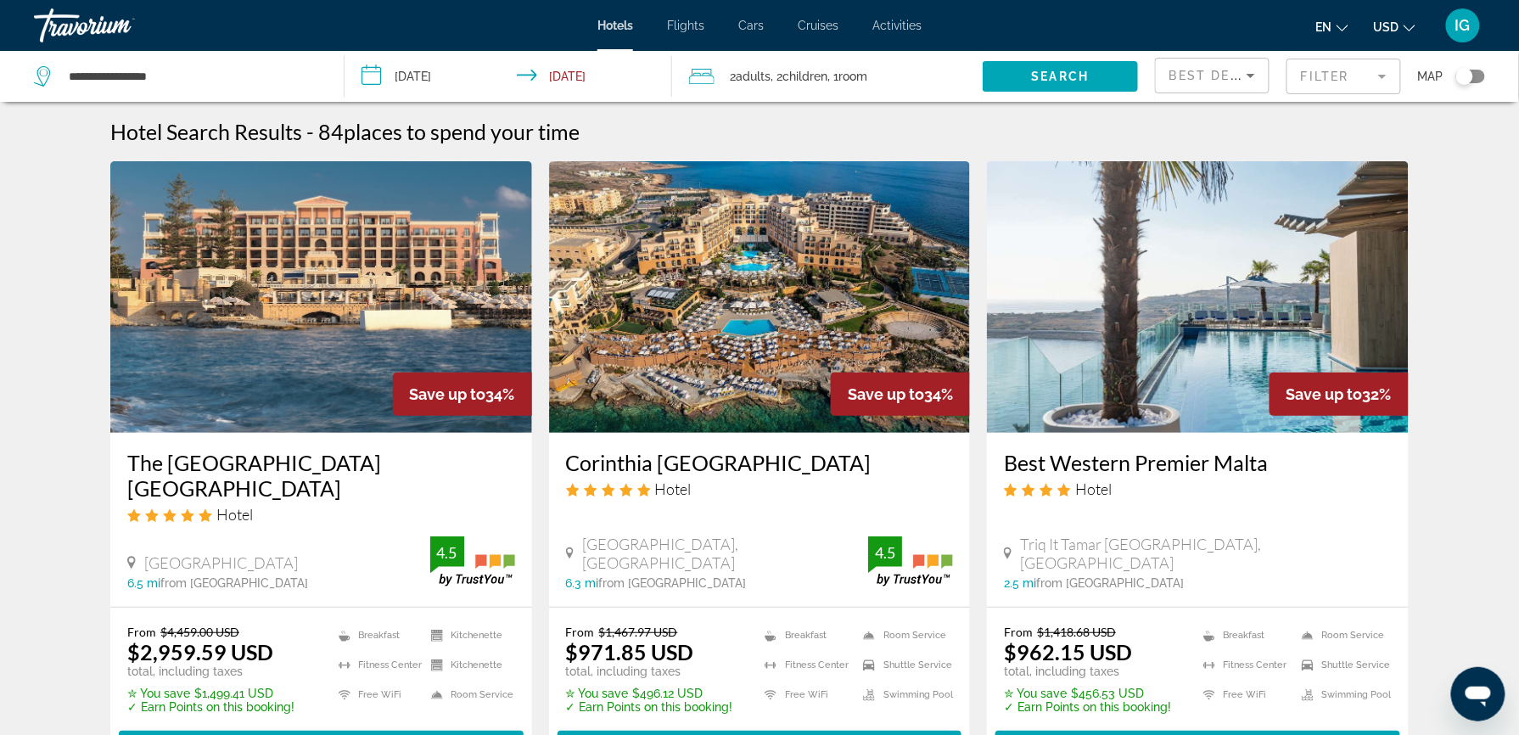
click at [1416, 22] on icon "Change currency" at bounding box center [1410, 28] width 12 height 12
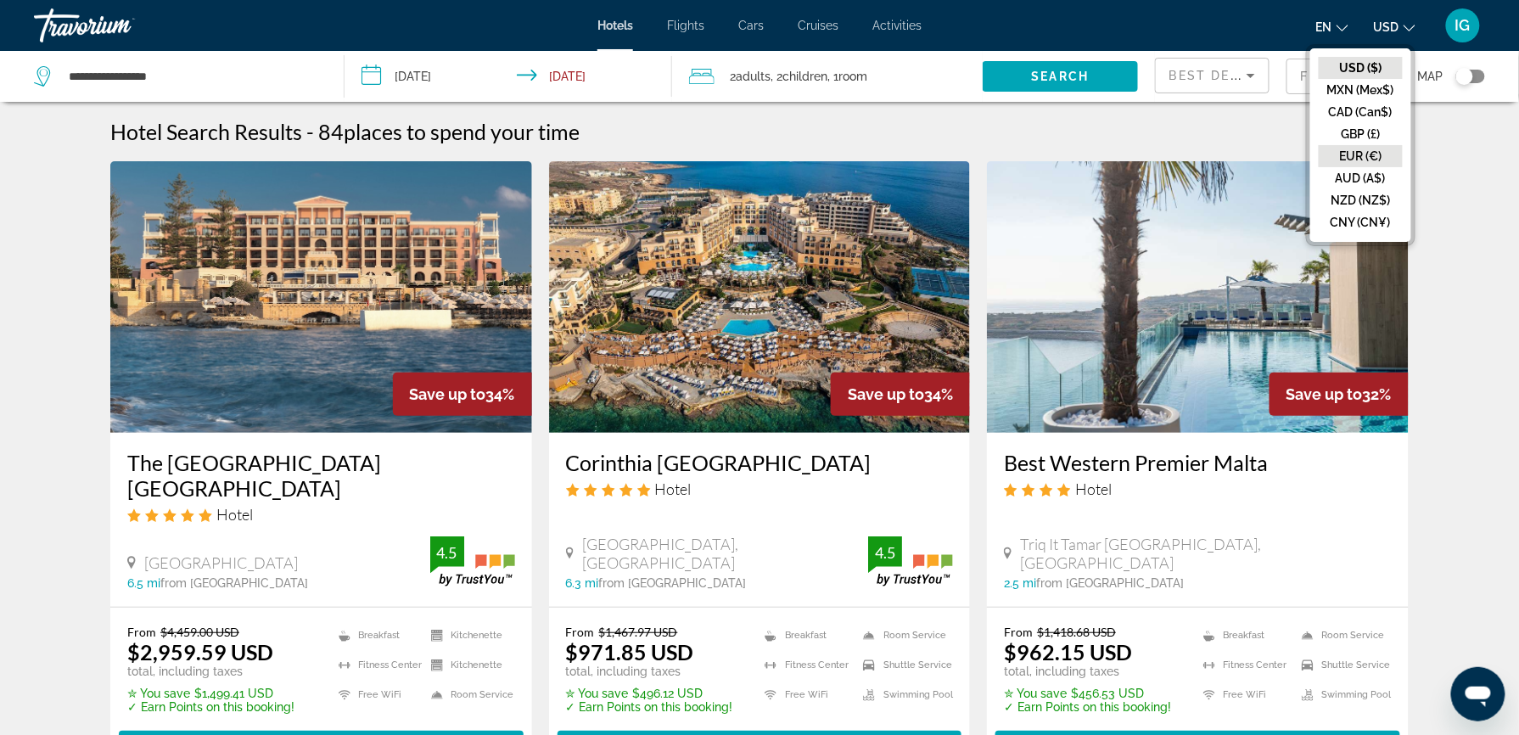
click at [1403, 145] on button "EUR (€)" at bounding box center [1361, 156] width 84 height 22
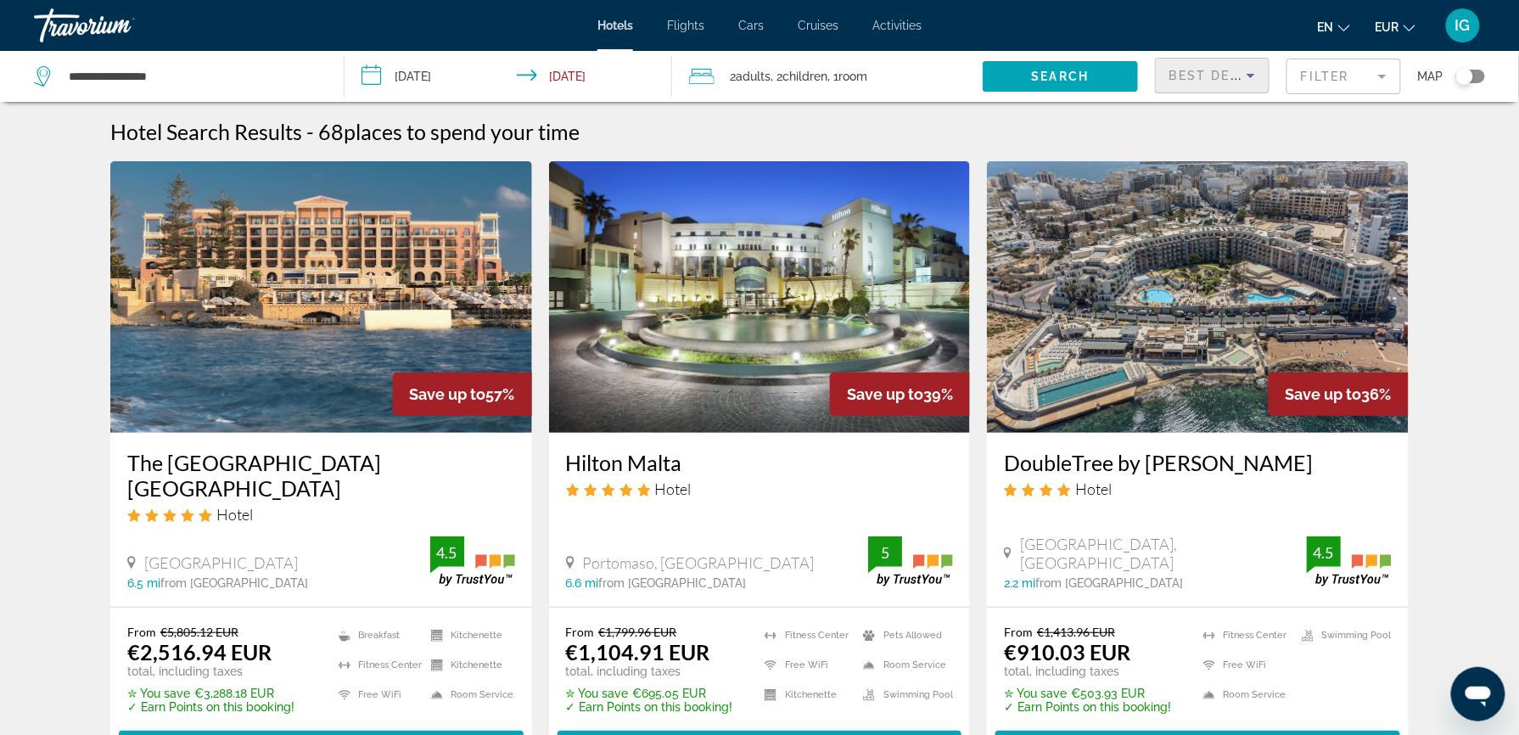
click at [1241, 65] on icon "Sort by" at bounding box center [1251, 75] width 20 height 20
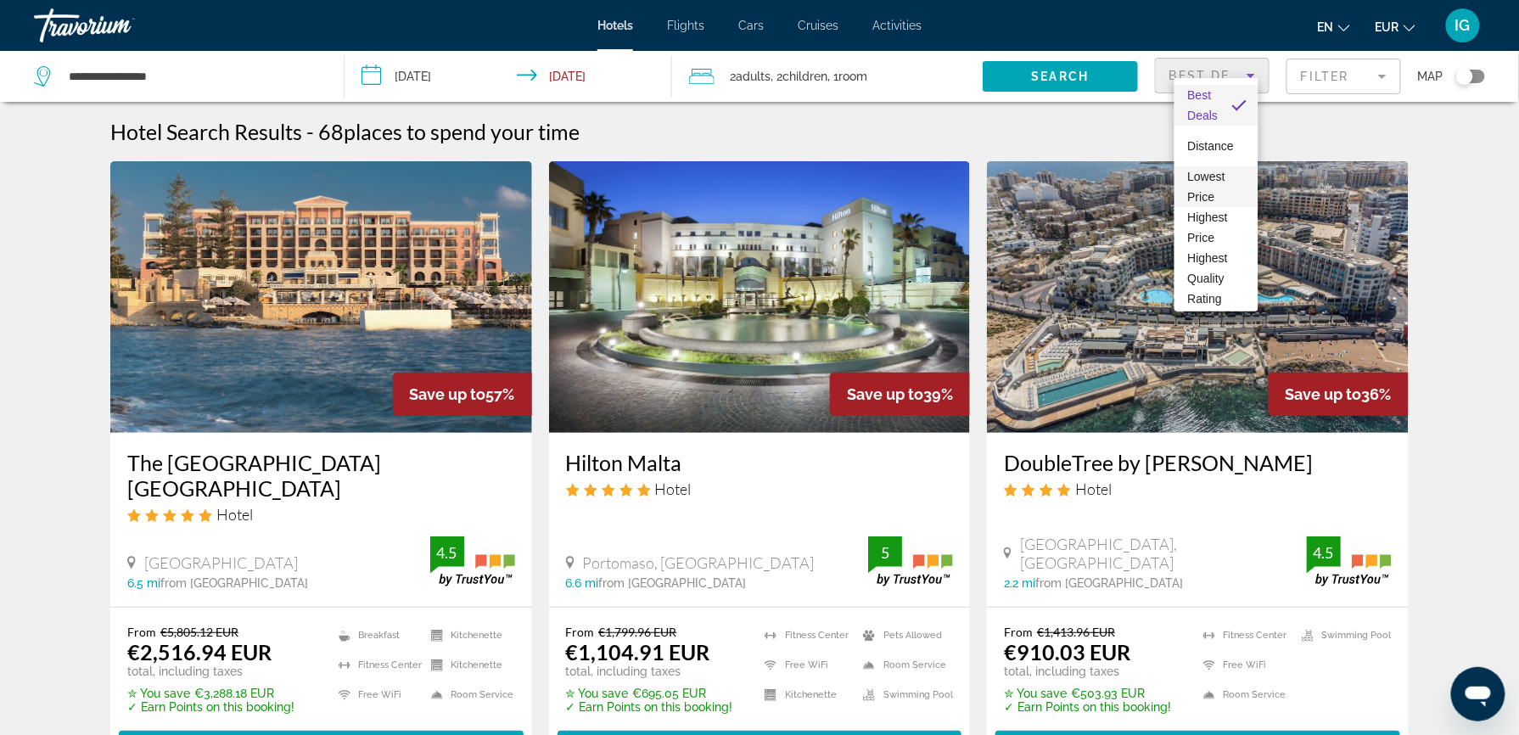
click at [1212, 184] on span "Lowest Price" at bounding box center [1216, 186] width 57 height 41
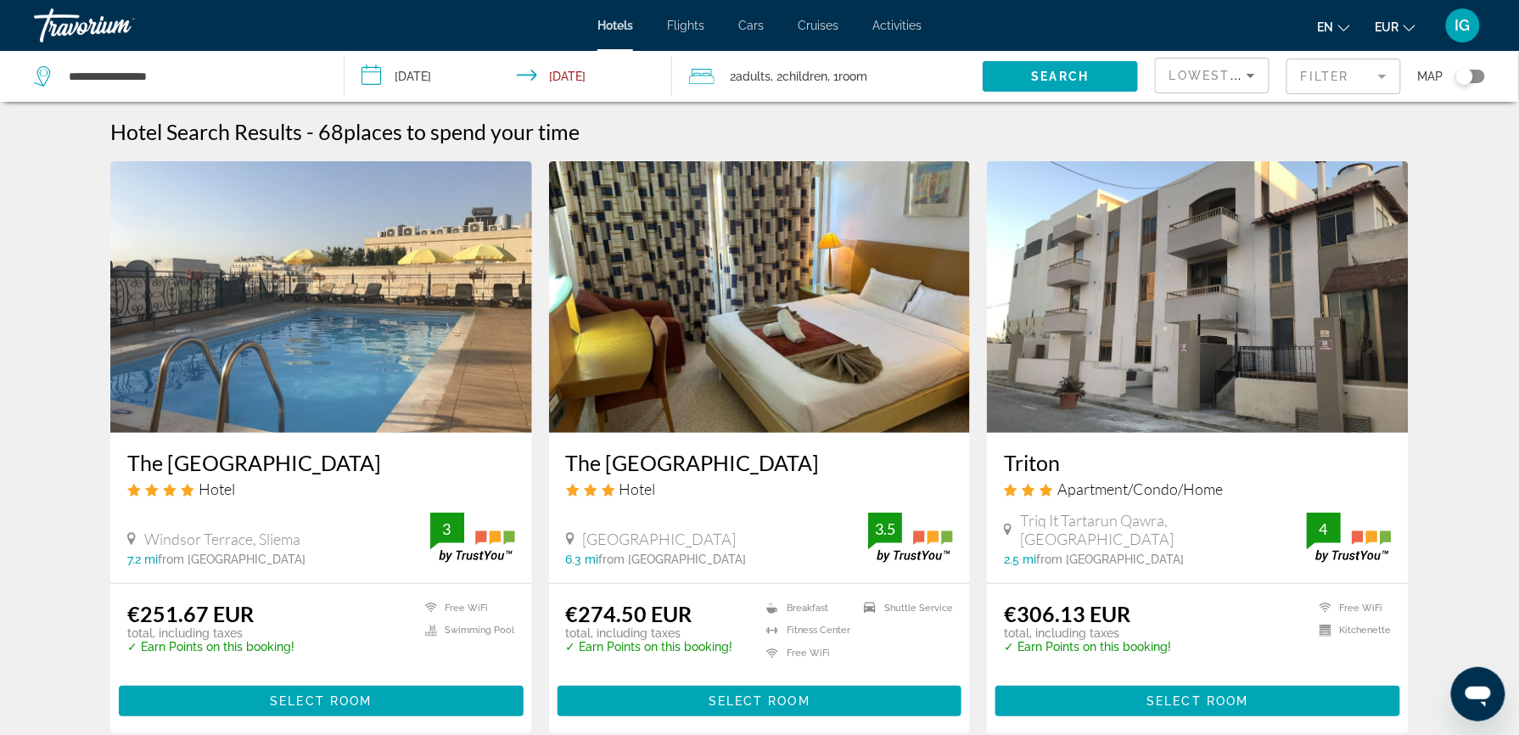
click at [1004, 524] on icon "Main content" at bounding box center [1008, 530] width 8 height 12
click at [1035, 681] on span "Main content" at bounding box center [1198, 701] width 405 height 41
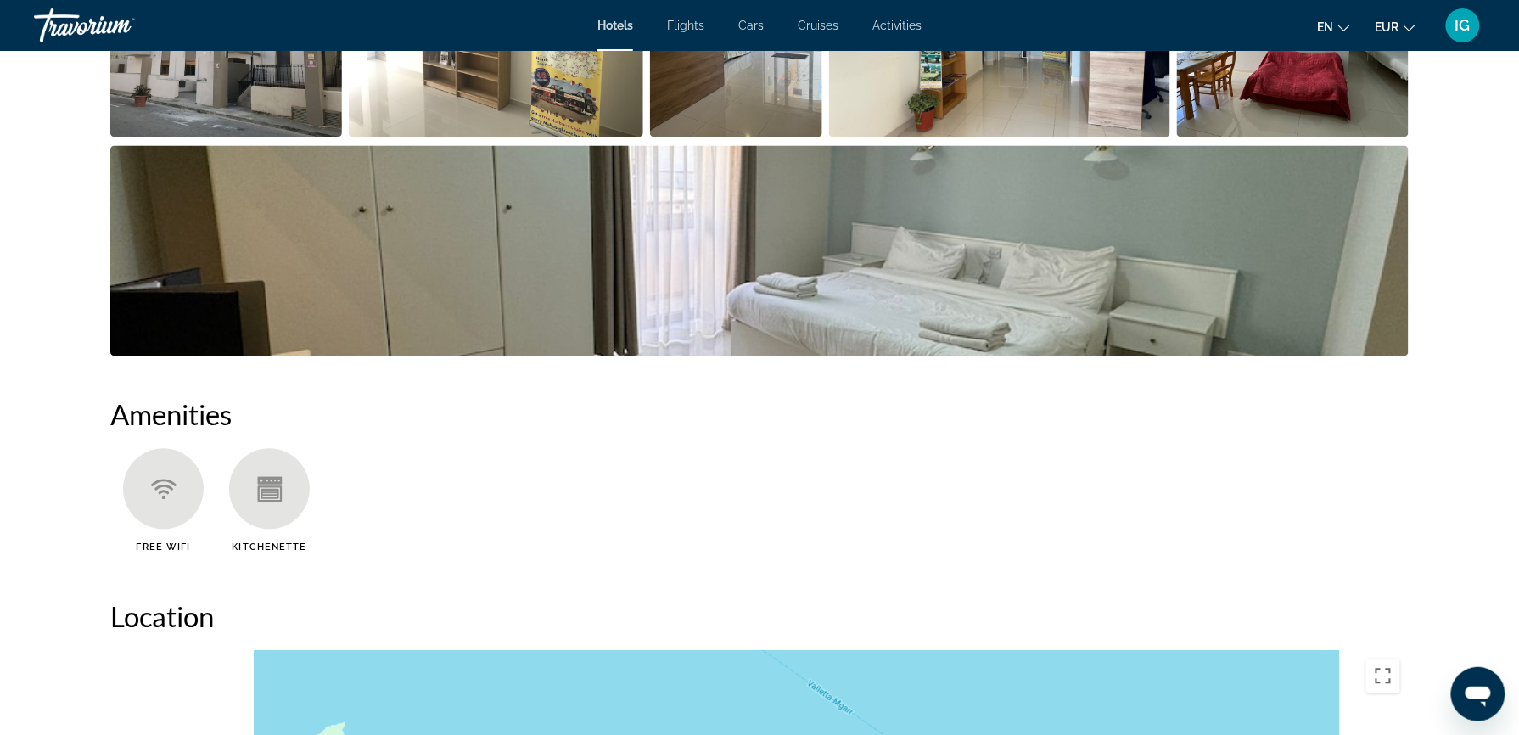
scroll to position [1176, 0]
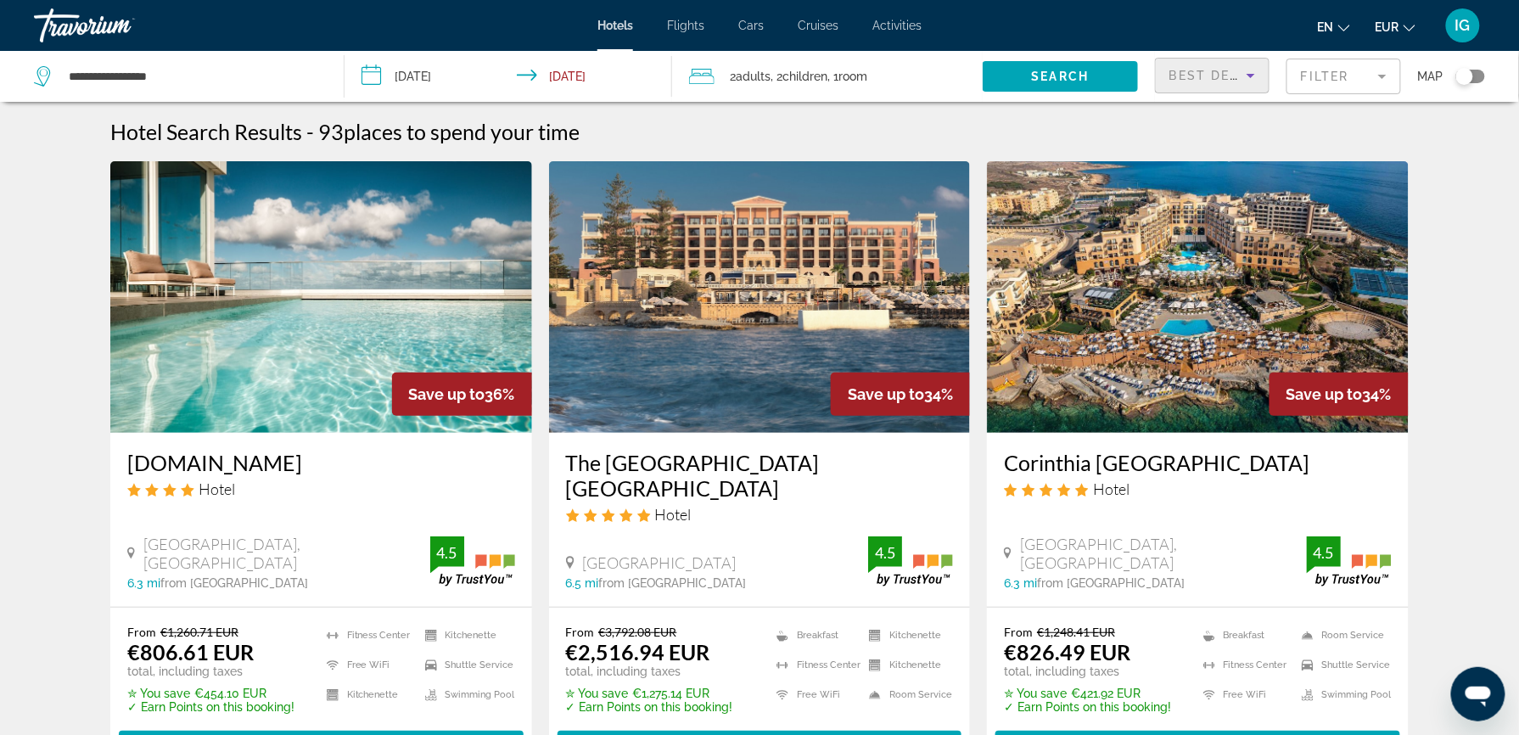
click at [1241, 65] on icon "Sort by" at bounding box center [1251, 75] width 20 height 20
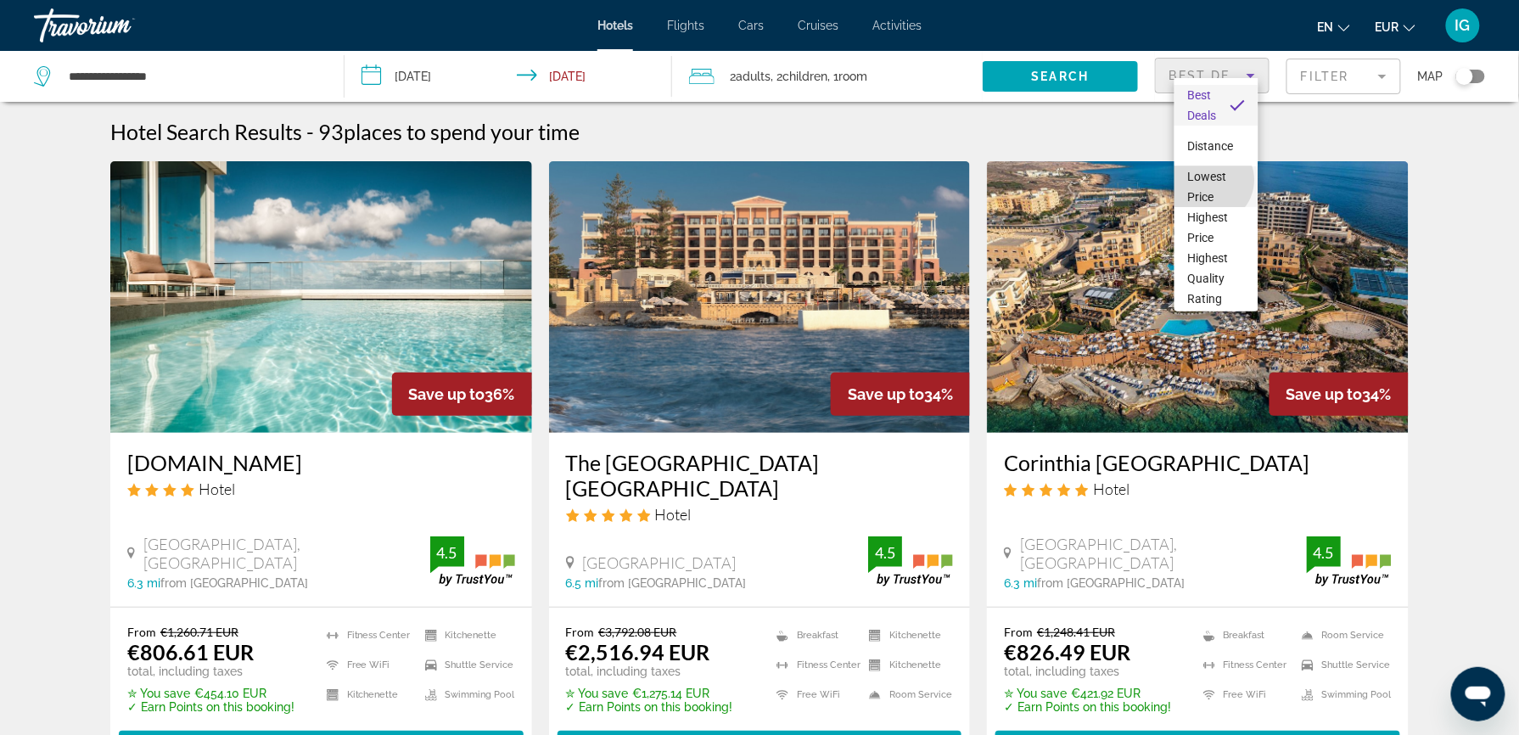
click at [1210, 180] on span "Lowest Price" at bounding box center [1207, 187] width 39 height 34
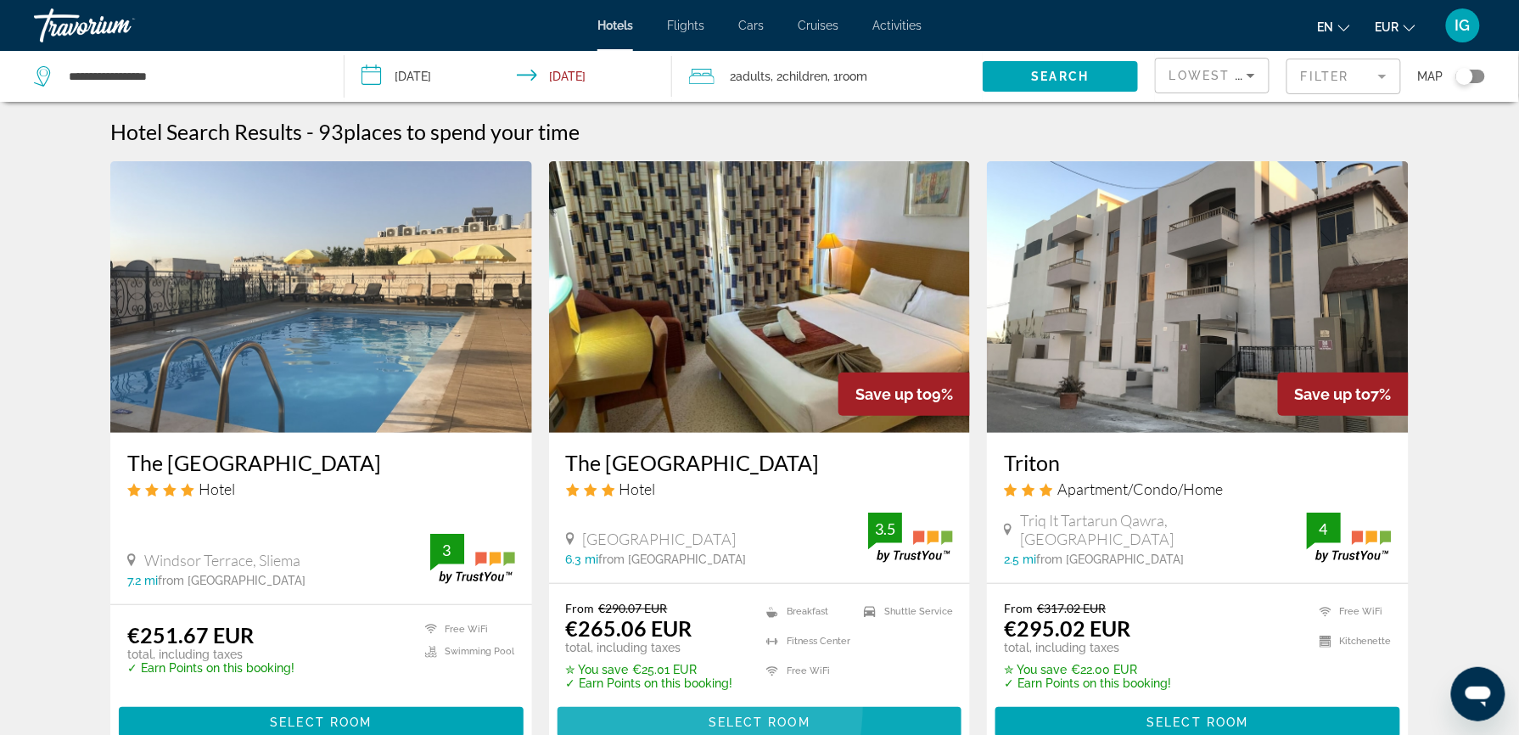
click at [657, 702] on span "Main content" at bounding box center [760, 722] width 405 height 41
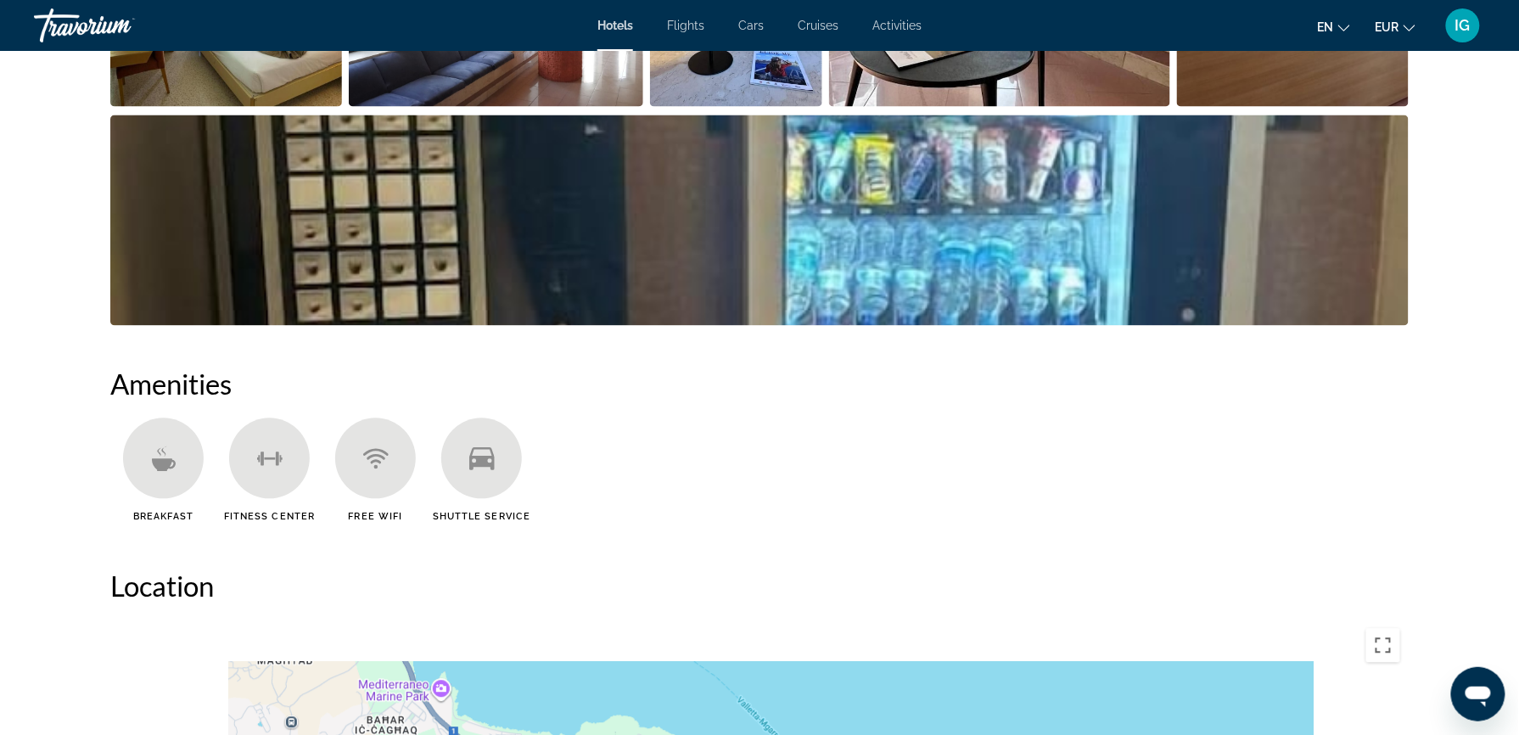
scroll to position [1207, 0]
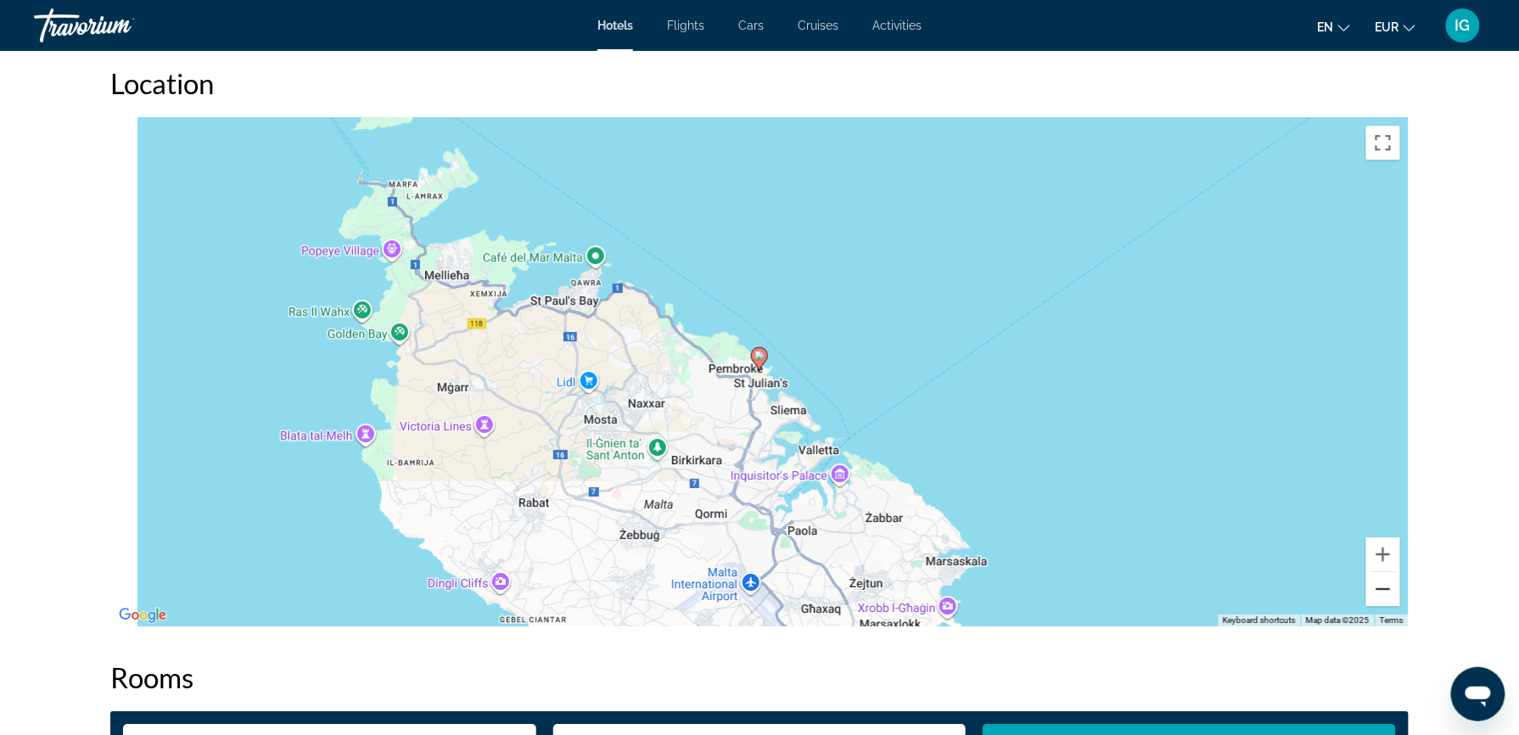
scroll to position [1545, 0]
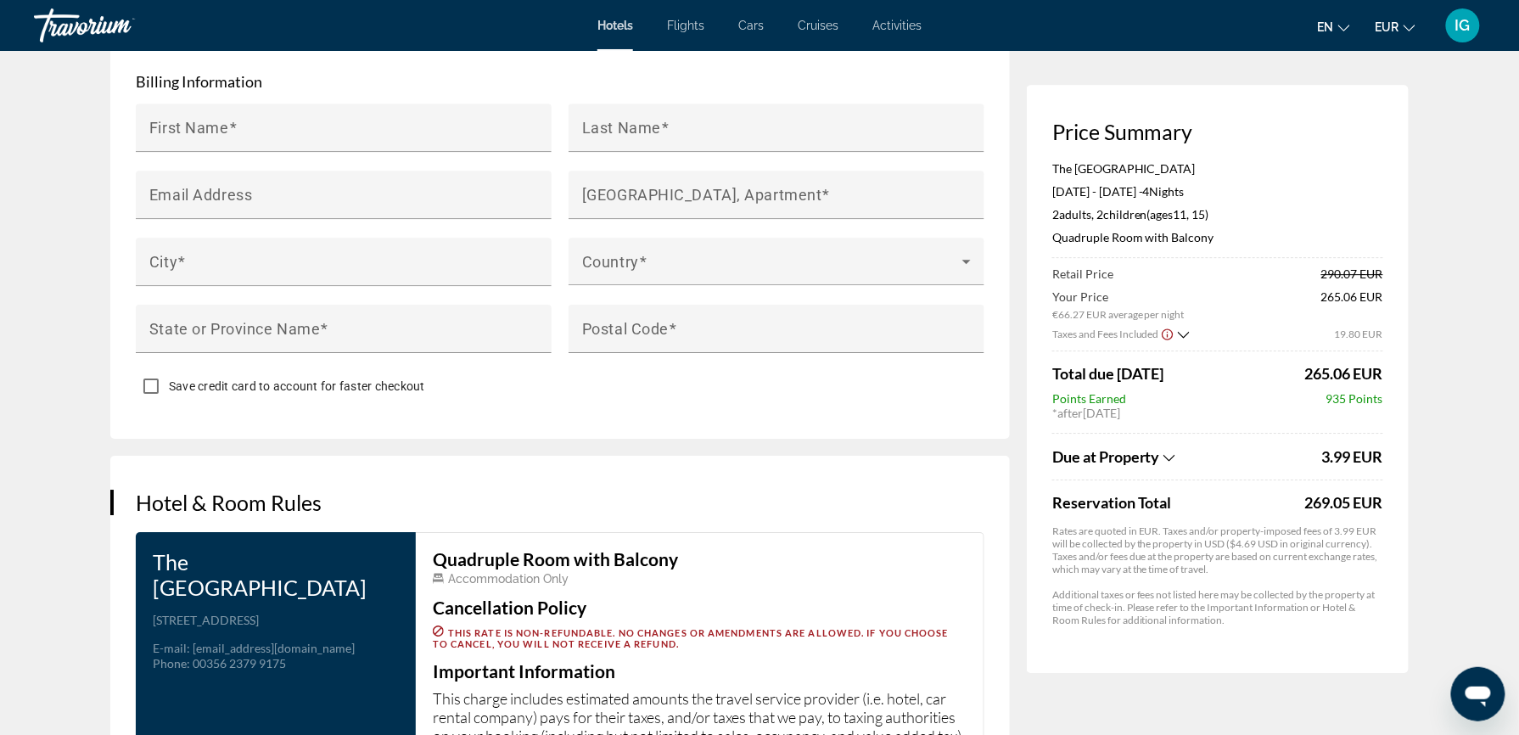
scroll to position [1705, 0]
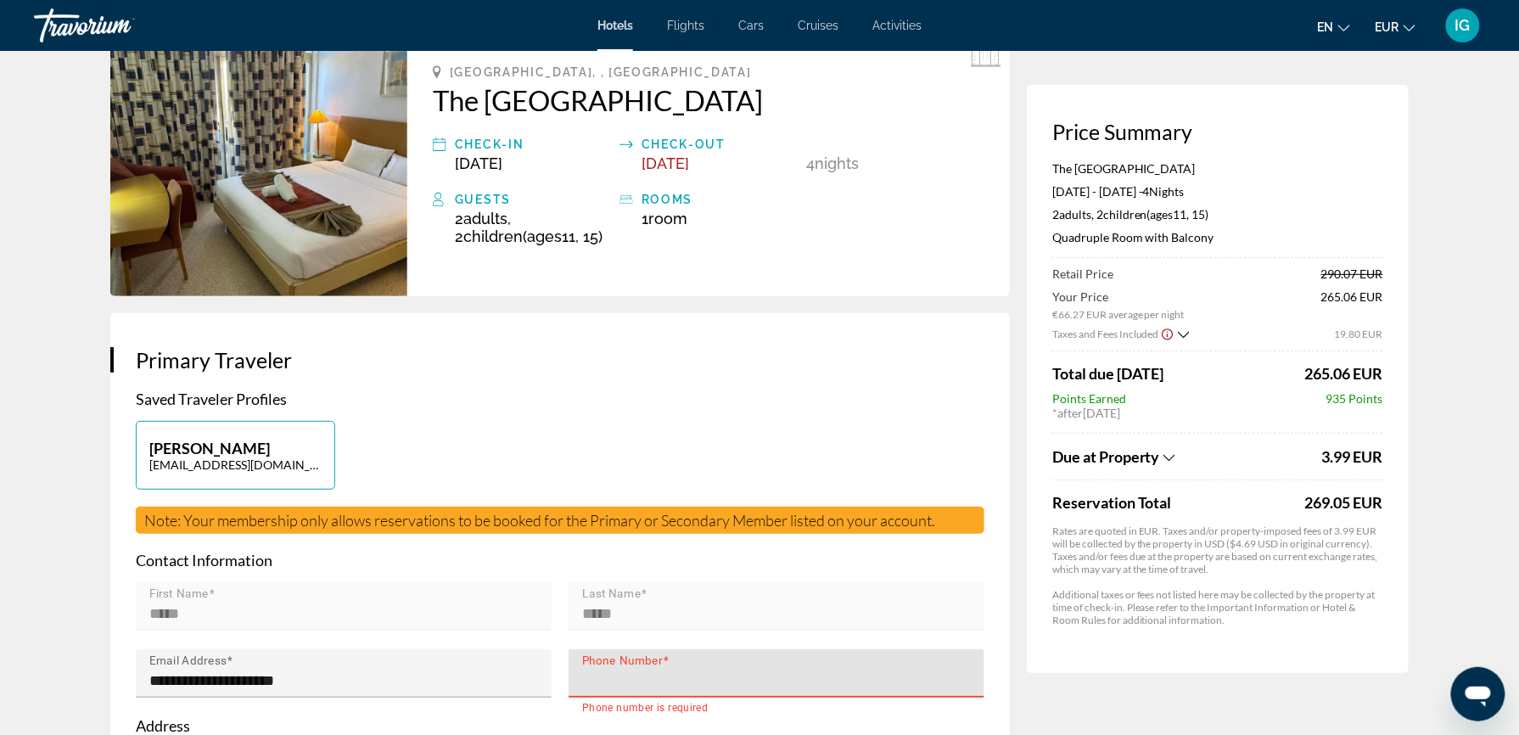
scroll to position [0, 0]
